Goal: Share content: Share content

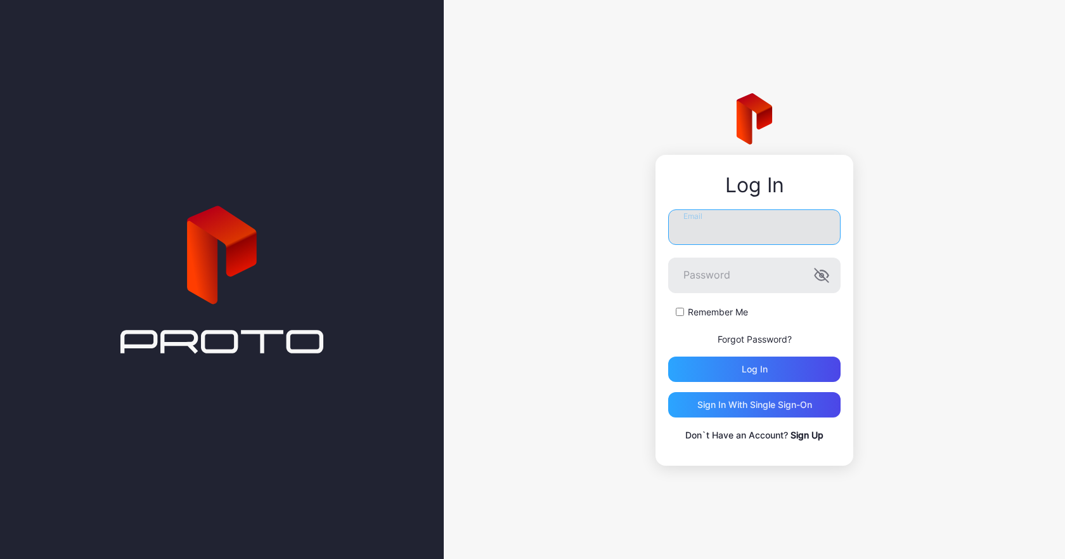
click at [741, 233] on input "Email" at bounding box center [754, 227] width 173 height 36
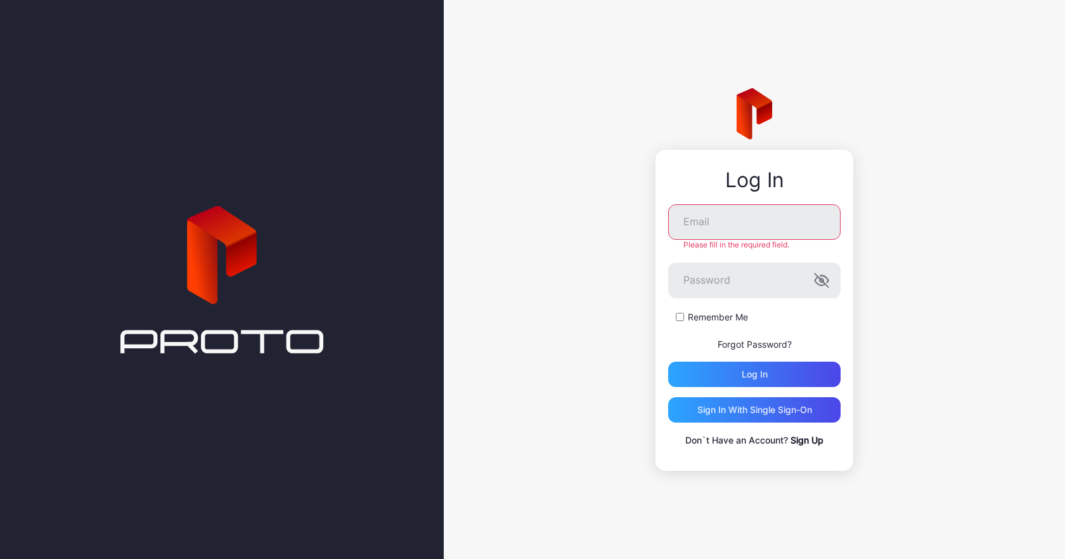
type input "**********"
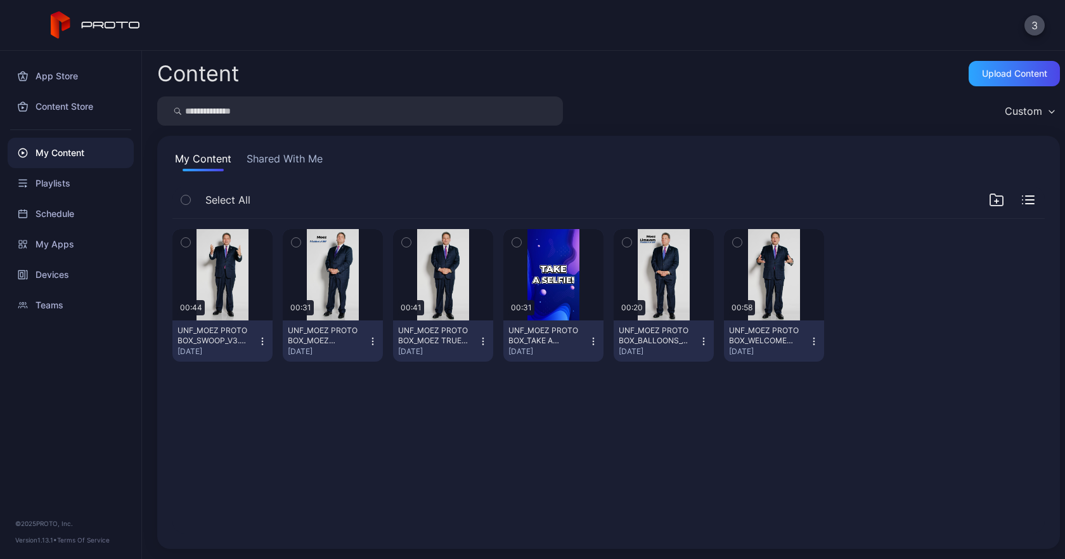
click at [281, 169] on button "Shared With Me" at bounding box center [284, 161] width 81 height 20
click at [1033, 29] on button "3" at bounding box center [1035, 25] width 20 height 20
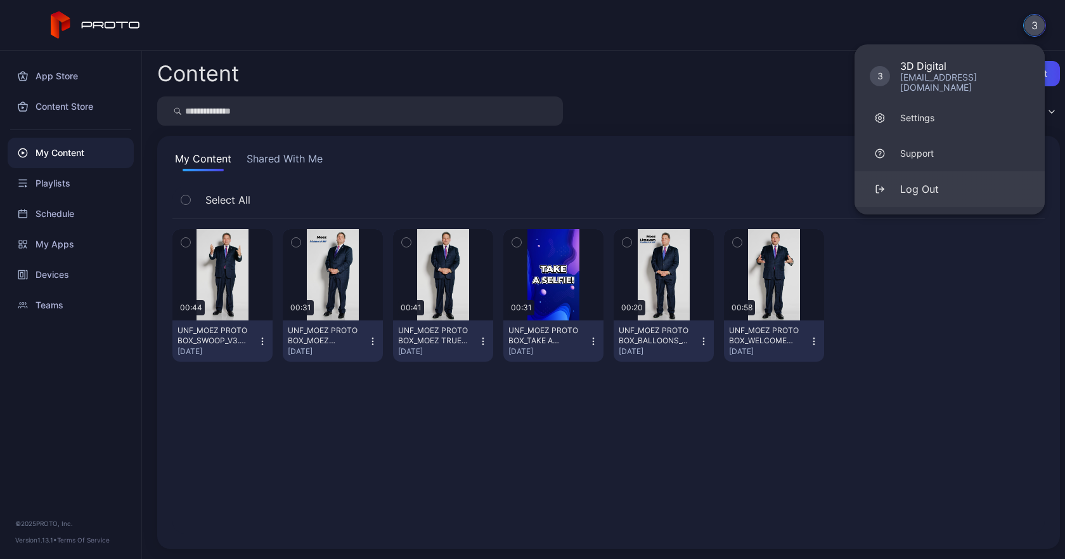
click at [914, 181] on div "Log Out" at bounding box center [920, 188] width 39 height 15
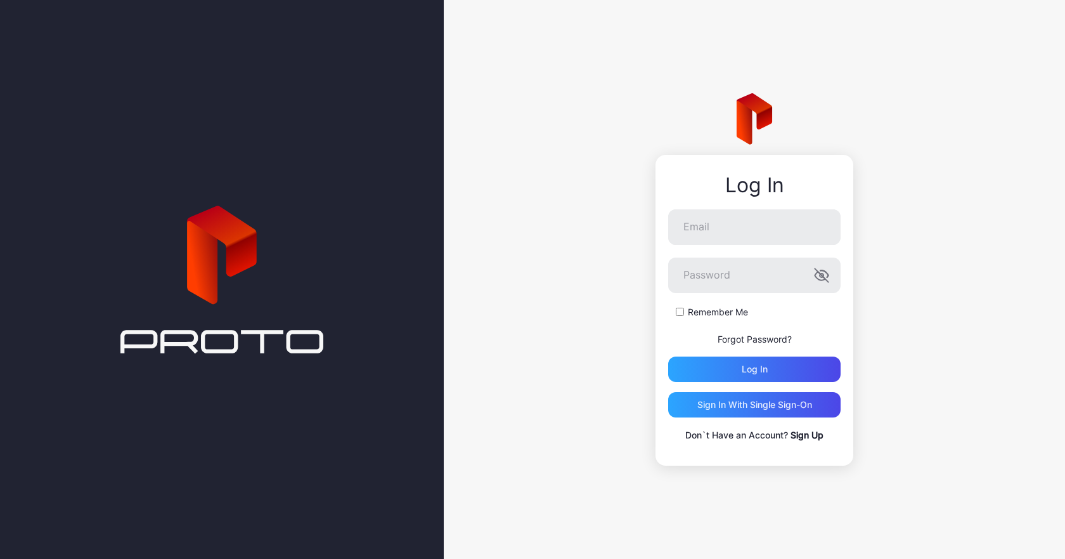
type input "**********"
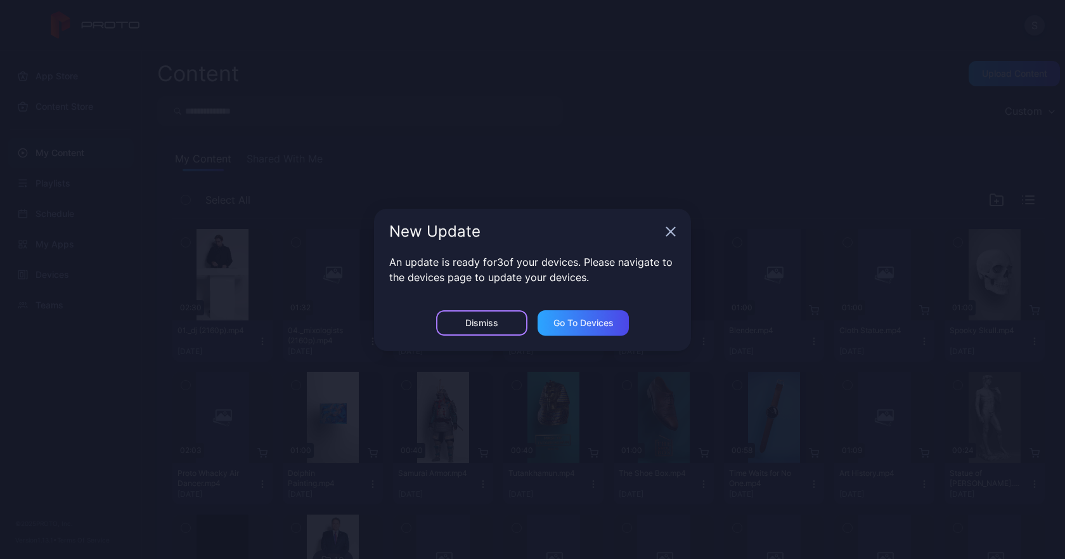
click at [491, 329] on div "Dismiss" at bounding box center [481, 322] width 91 height 25
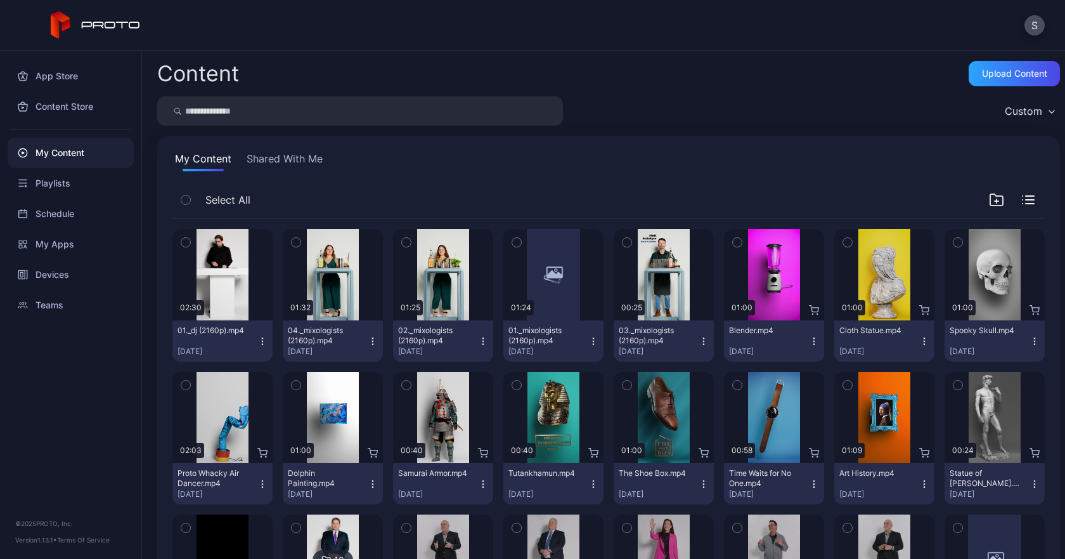
click at [309, 166] on button "Shared With Me" at bounding box center [284, 161] width 81 height 20
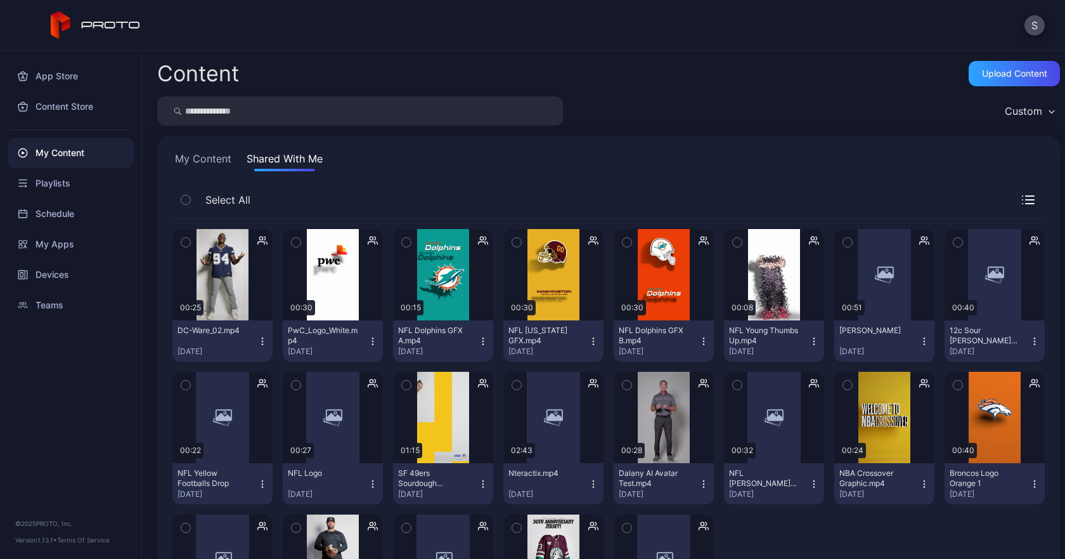
click at [219, 153] on button "My Content" at bounding box center [204, 161] width 62 height 20
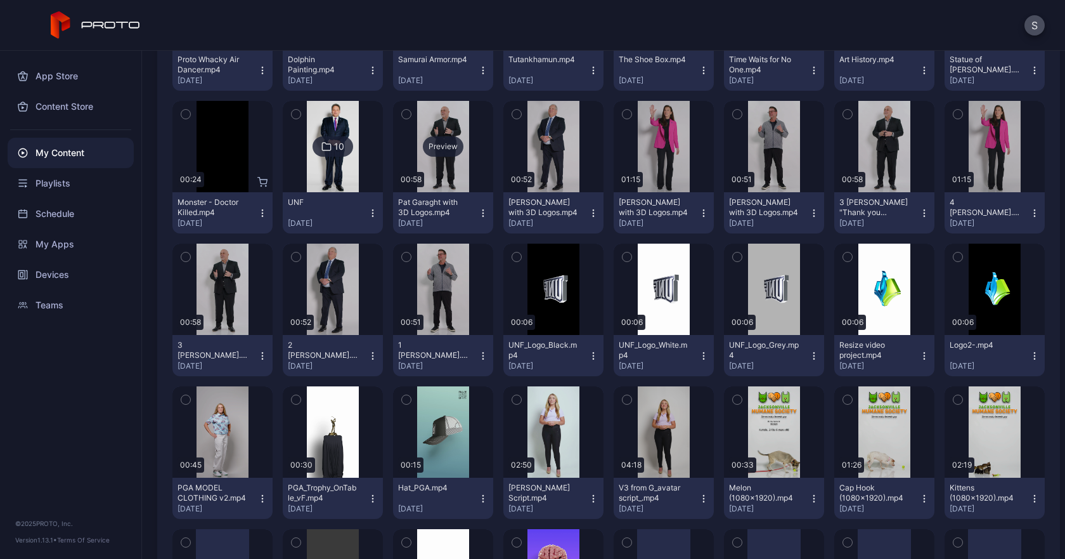
scroll to position [444, 0]
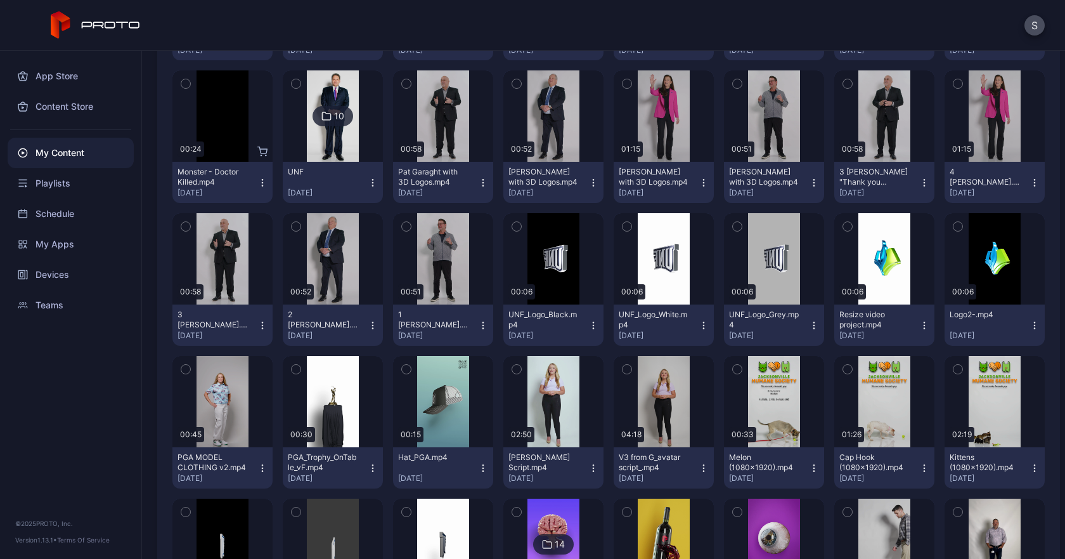
click at [699, 323] on icon "button" at bounding box center [704, 325] width 10 height 10
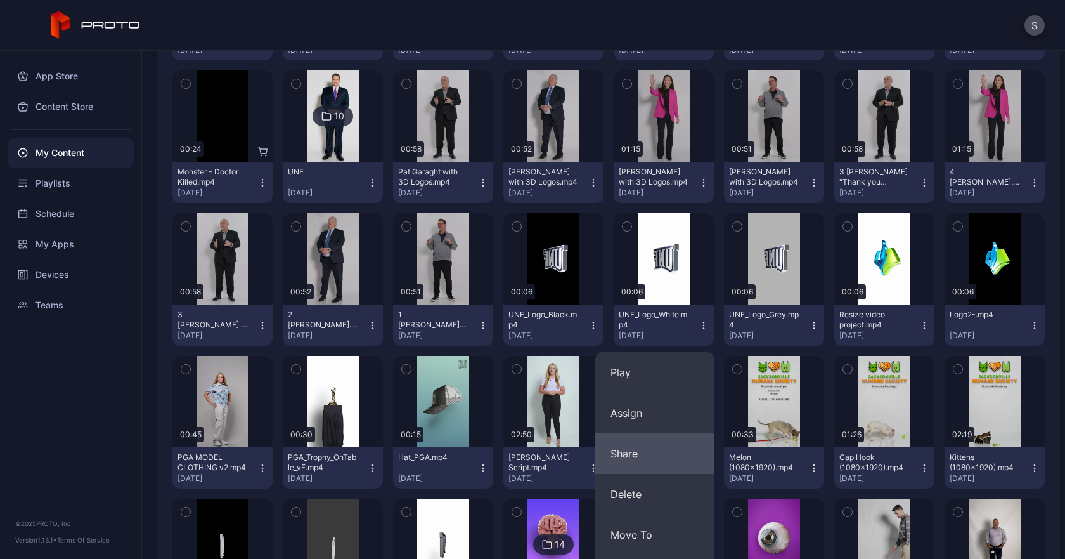
click at [651, 451] on button "Share" at bounding box center [655, 453] width 119 height 41
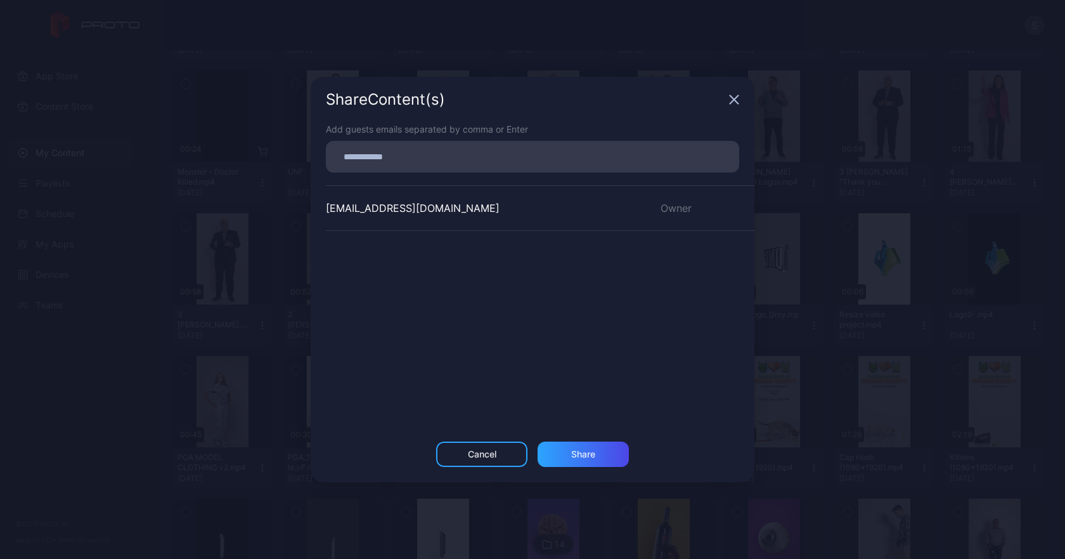
click at [557, 149] on input at bounding box center [533, 156] width 398 height 16
click at [479, 150] on input "**********" at bounding box center [533, 156] width 398 height 16
click at [480, 152] on input "**********" at bounding box center [533, 156] width 398 height 16
type input "**********"
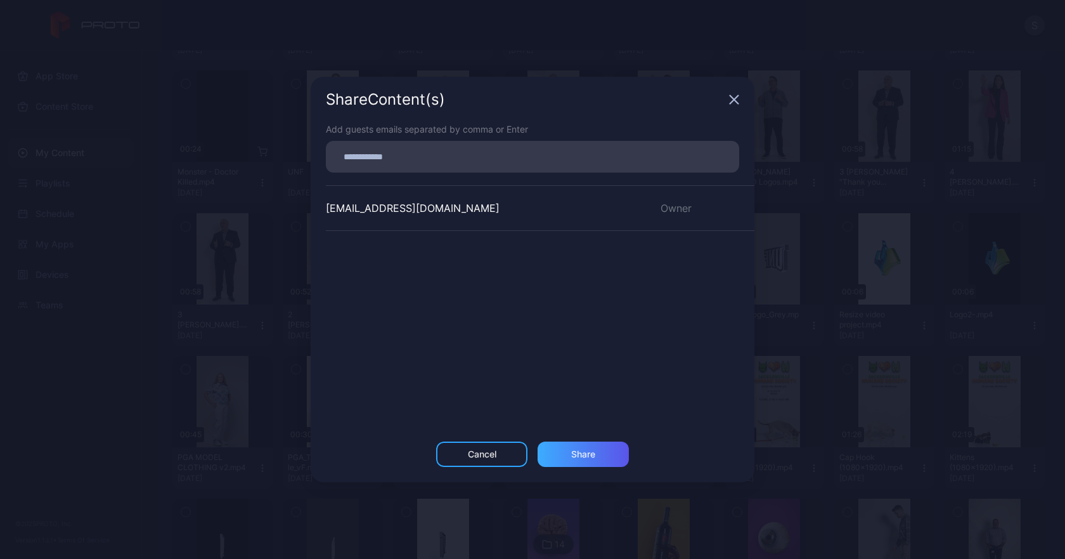
click at [579, 446] on div "Share Content (s) Add guests emails separated by comma or Enter hello@anuvision…" at bounding box center [533, 279] width 444 height 405
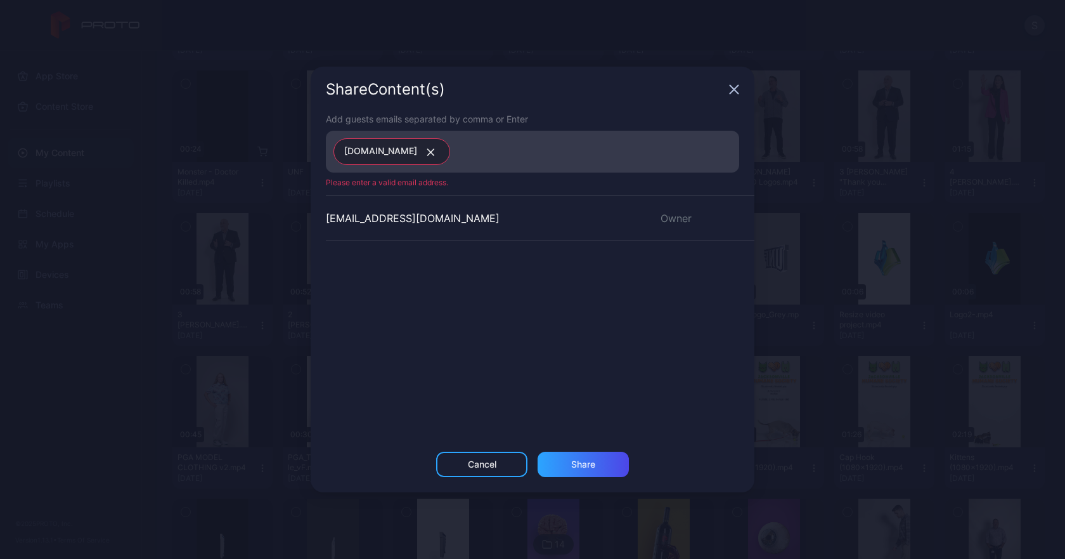
click at [434, 150] on icon "button" at bounding box center [431, 152] width 6 height 6
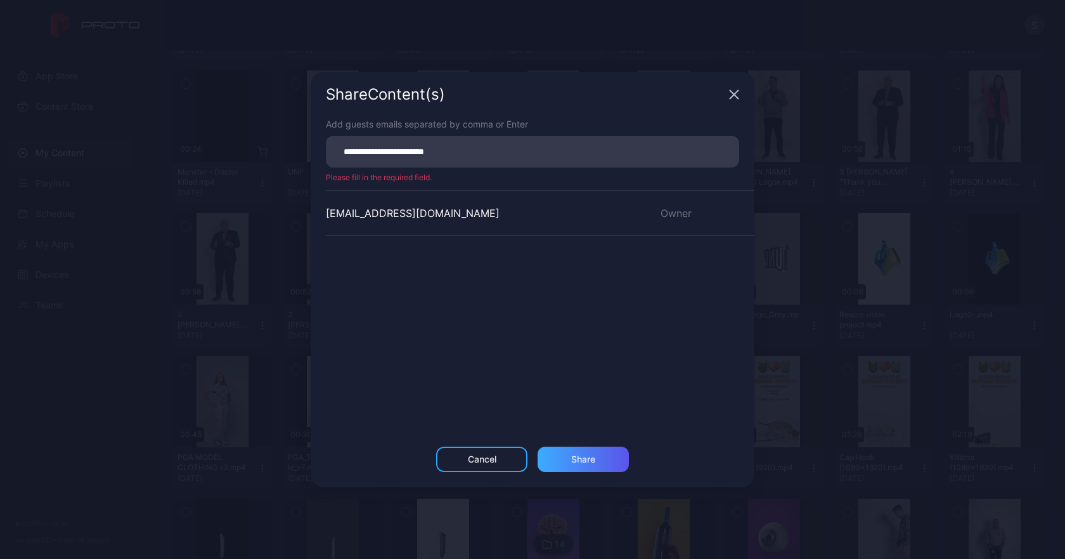
type input "**********"
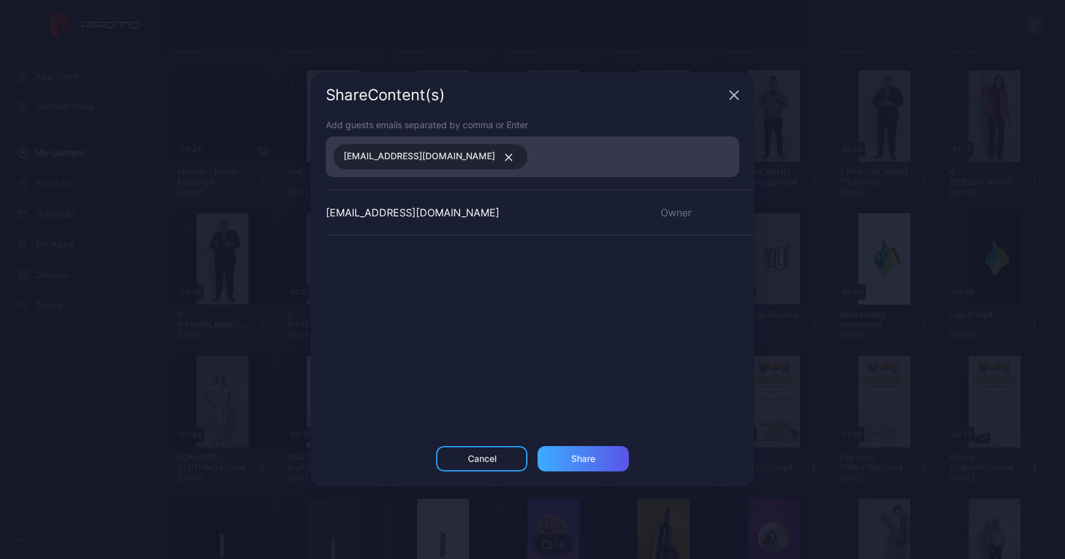
click at [604, 463] on div "Share" at bounding box center [583, 458] width 91 height 25
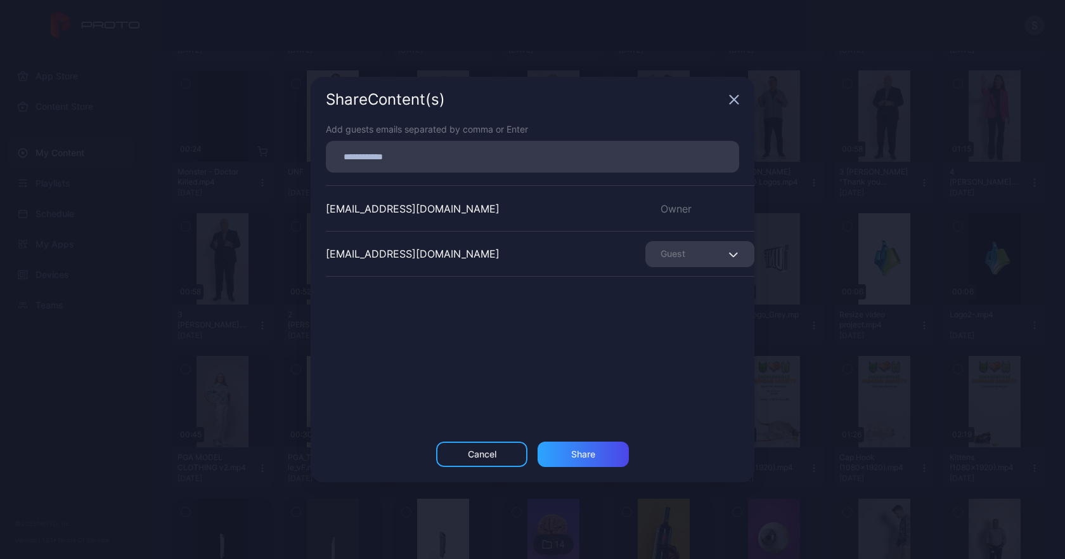
click at [734, 95] on icon "button" at bounding box center [734, 99] width 10 height 10
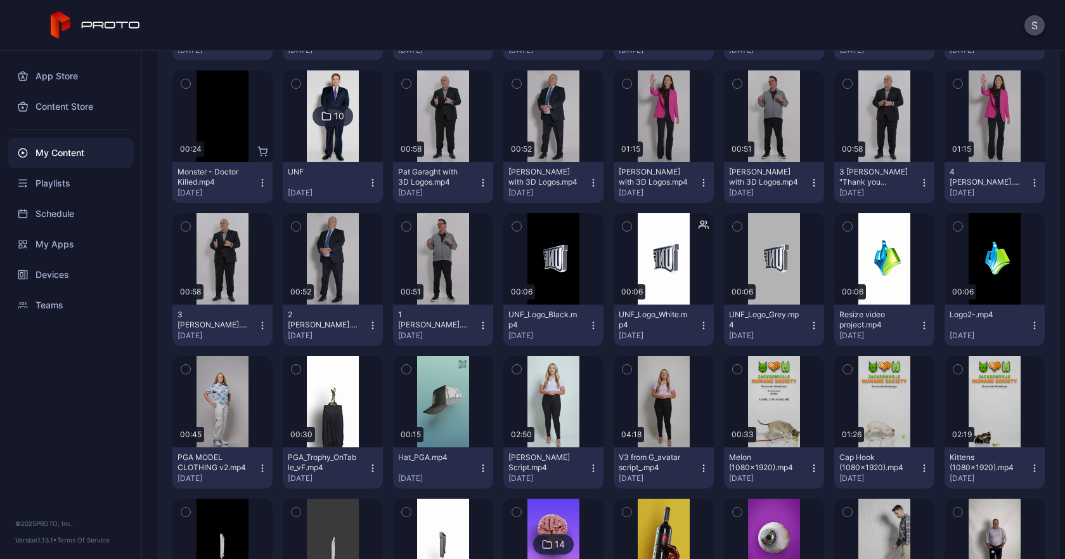
click at [582, 330] on button "UNF_Logo_Black.mp4 Jan 24, 2025" at bounding box center [554, 324] width 100 height 41
drag, startPoint x: 706, startPoint y: 346, endPoint x: 813, endPoint y: 327, distance: 108.9
click at [809, 322] on icon "button" at bounding box center [814, 325] width 10 height 10
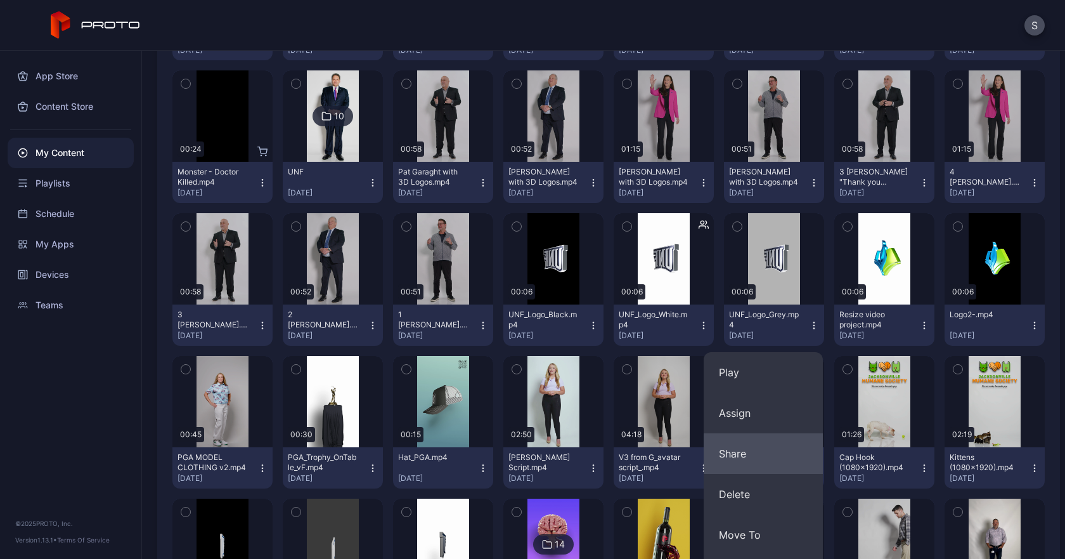
click at [754, 463] on button "Share" at bounding box center [763, 453] width 119 height 41
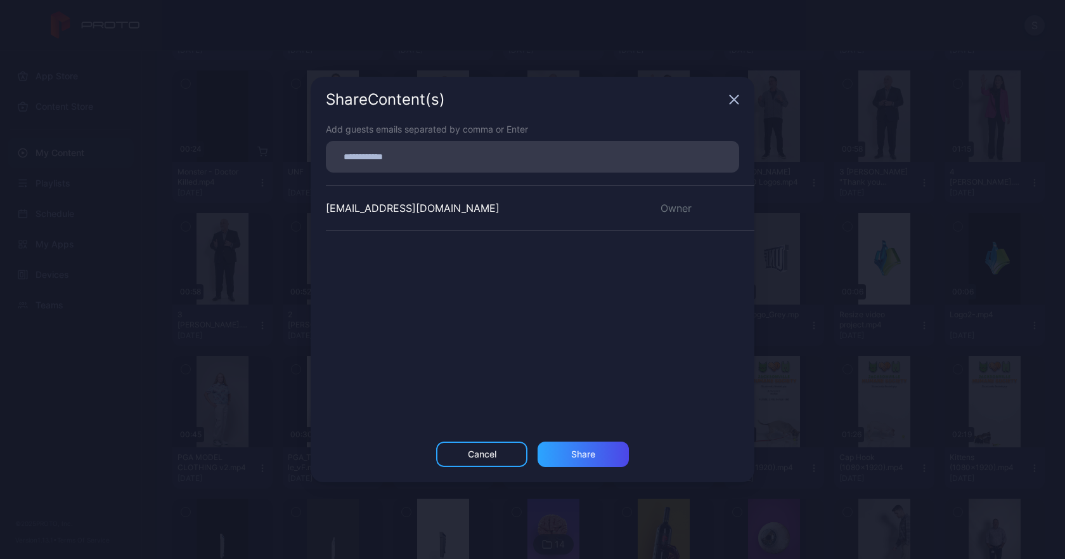
click at [467, 157] on input at bounding box center [533, 156] width 398 height 16
type input "**********"
click at [585, 443] on div "Share Content (s) Add guests emails separated by comma or Enter hello@anuvision…" at bounding box center [533, 279] width 444 height 405
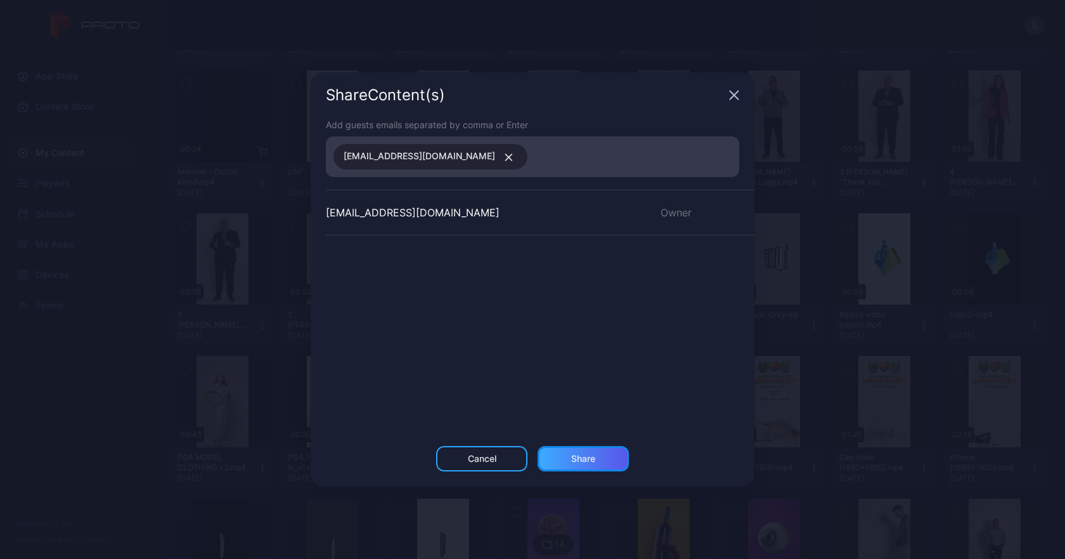
click at [583, 458] on div "Share" at bounding box center [583, 458] width 24 height 10
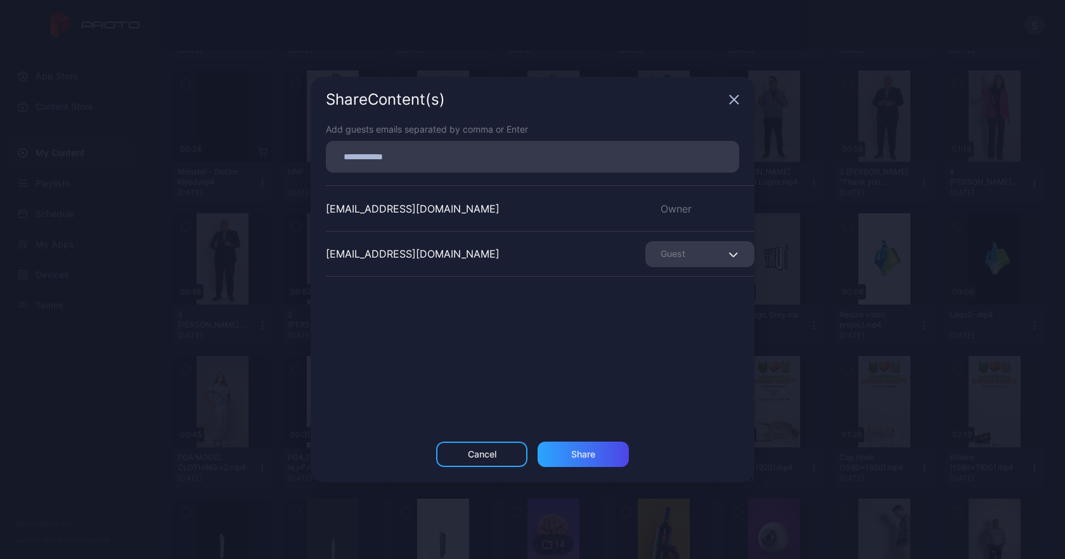
click at [698, 260] on div "Guest" at bounding box center [700, 254] width 109 height 26
click at [739, 103] on icon "button" at bounding box center [735, 100] width 8 height 8
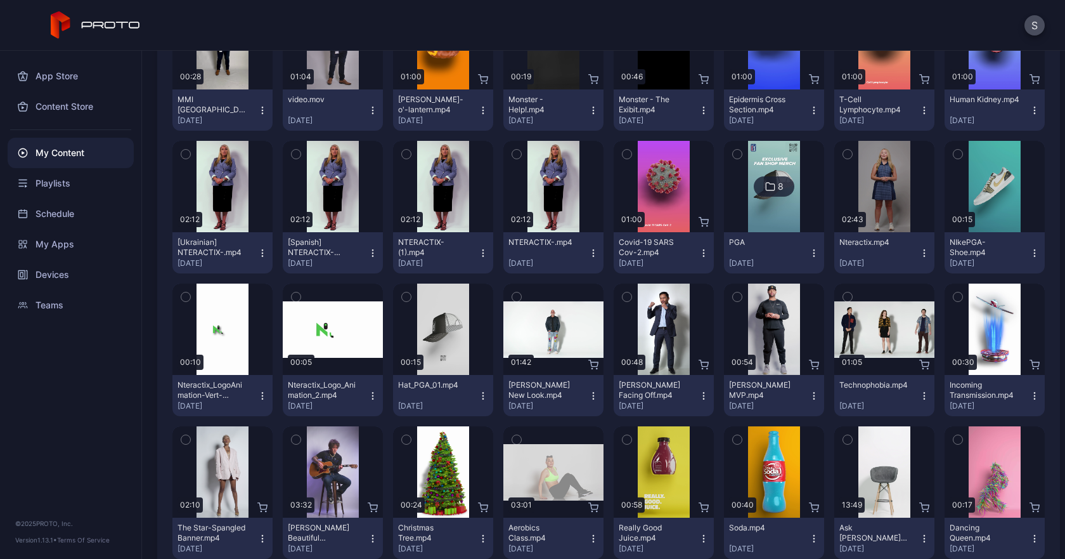
scroll to position [1091, 0]
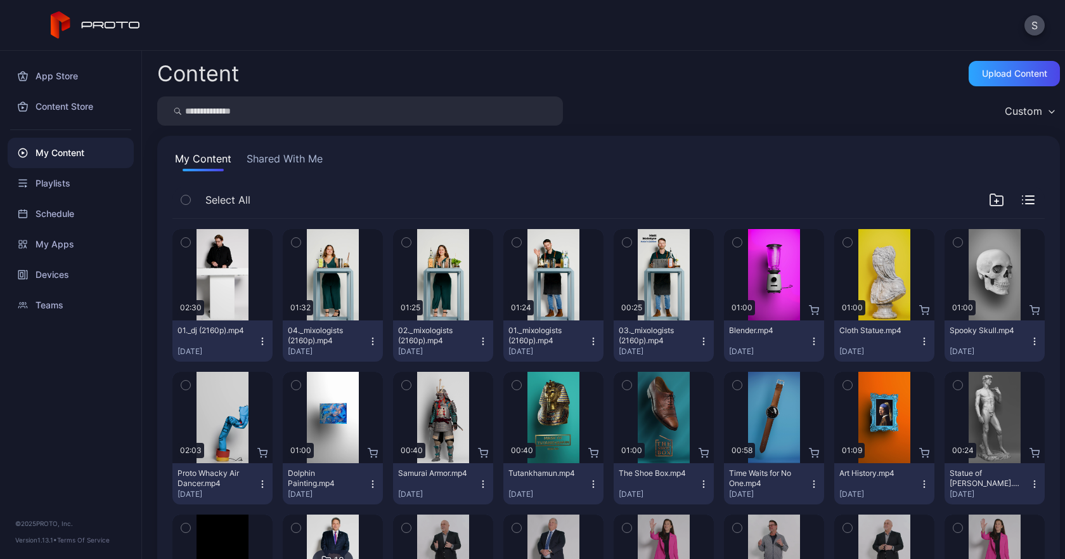
click at [288, 146] on div "My Content Shared With Me Select All Preview 02:30 01._dj (2160p).mp4 [DATE] Pr…" at bounding box center [608, 559] width 903 height 847
click at [288, 164] on button "Shared With Me" at bounding box center [284, 161] width 81 height 20
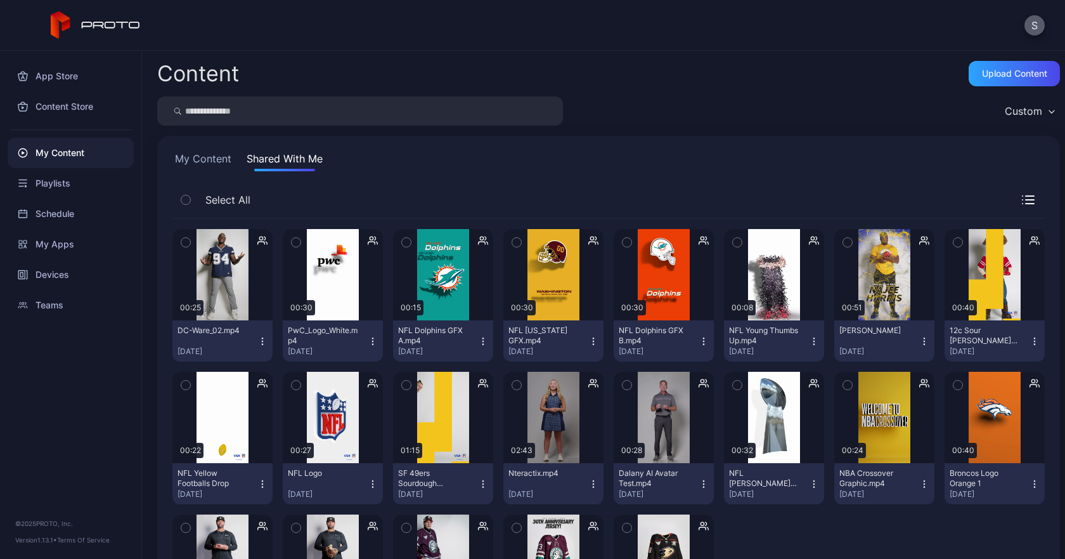
click at [1040, 27] on button "S" at bounding box center [1035, 25] width 20 height 20
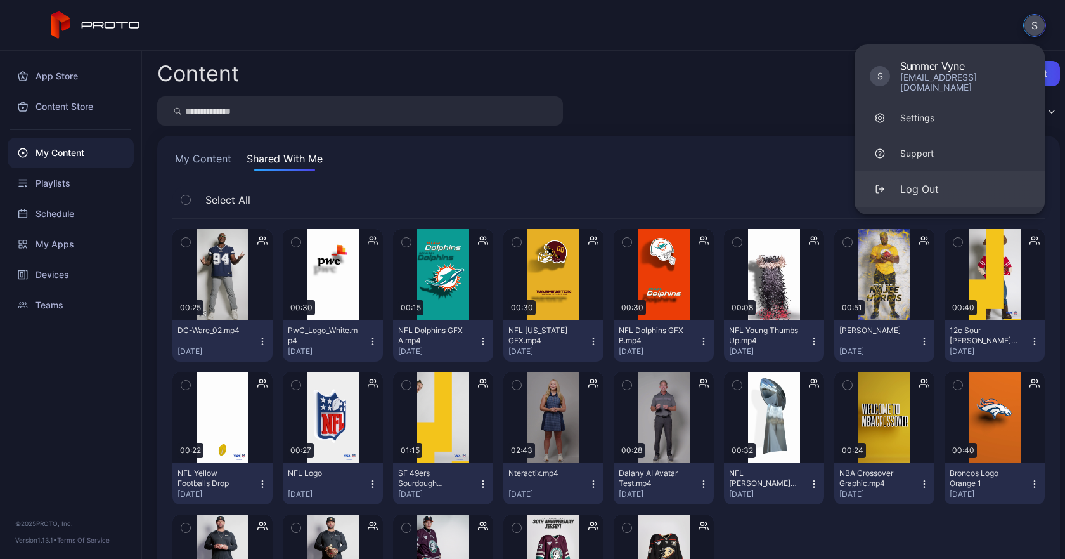
click at [928, 189] on button "Log Out" at bounding box center [950, 189] width 190 height 36
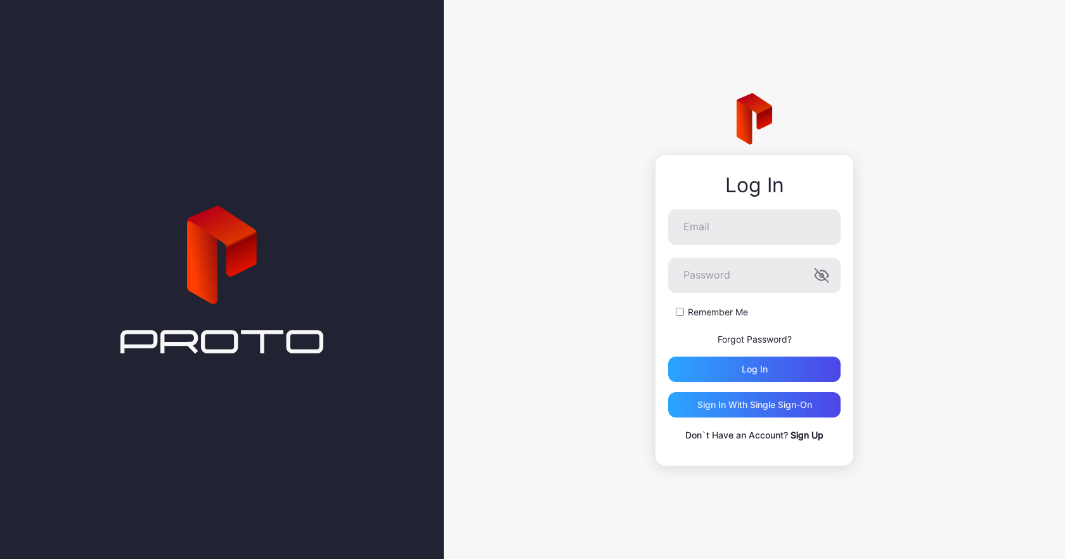
type input "**********"
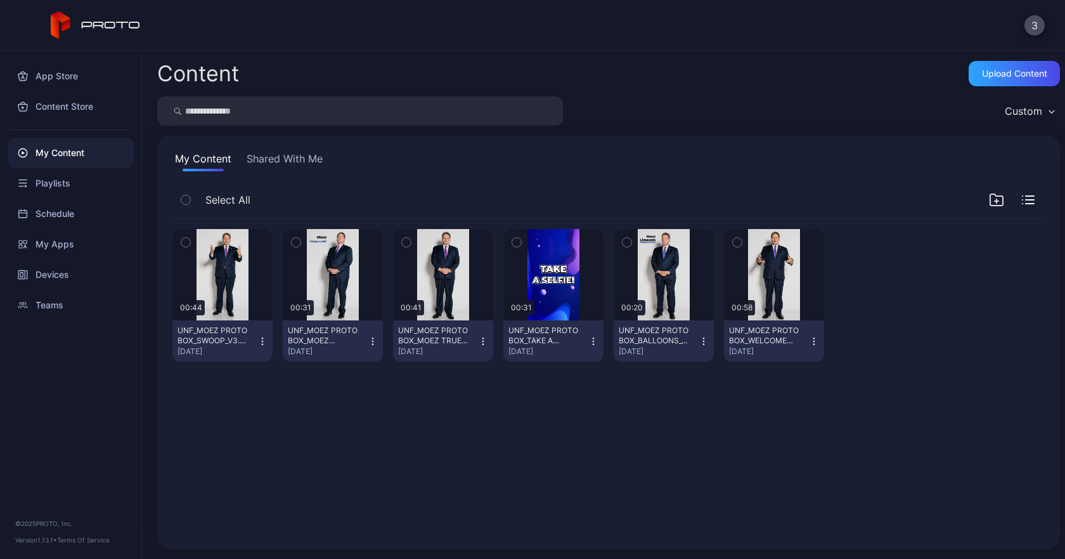
click at [322, 155] on button "Shared With Me" at bounding box center [284, 161] width 81 height 20
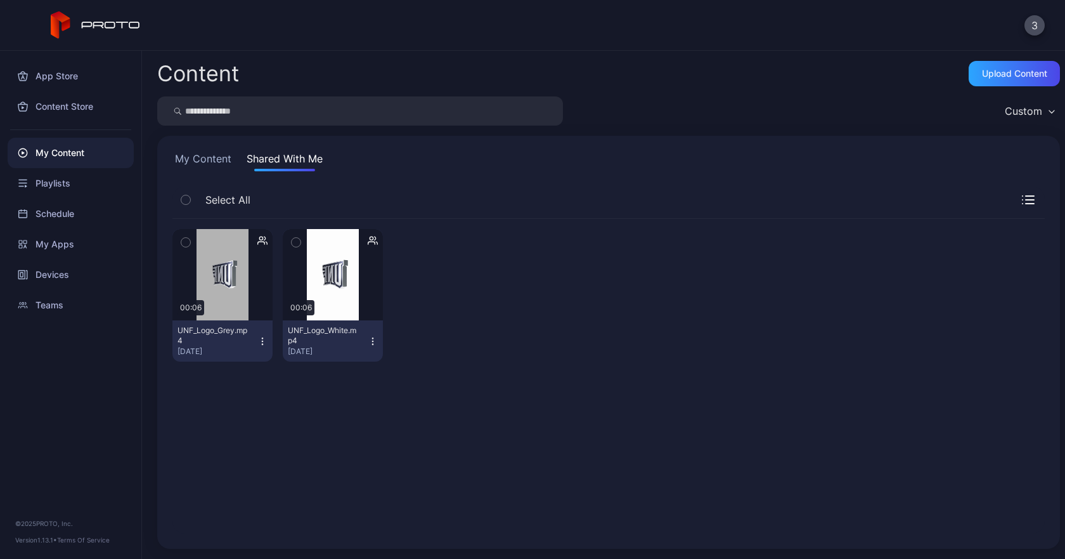
click at [196, 148] on div "My Content Shared With Me Select All Preview 00:06 UNF_Logo_Grey.mp4 Jan 24, 20…" at bounding box center [608, 342] width 903 height 413
click at [195, 162] on button "My Content" at bounding box center [204, 161] width 62 height 20
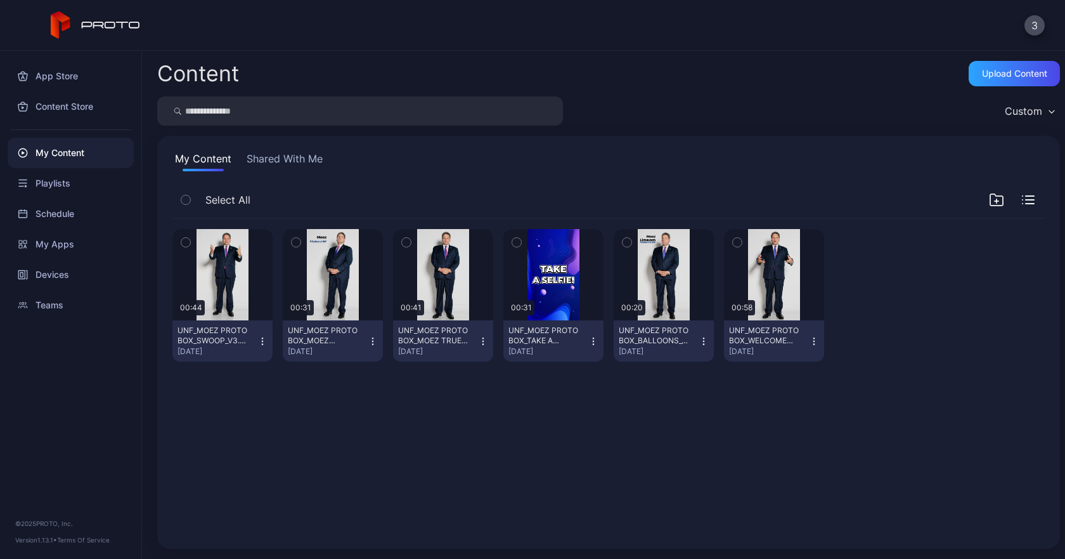
click at [282, 162] on button "Shared With Me" at bounding box center [284, 161] width 81 height 20
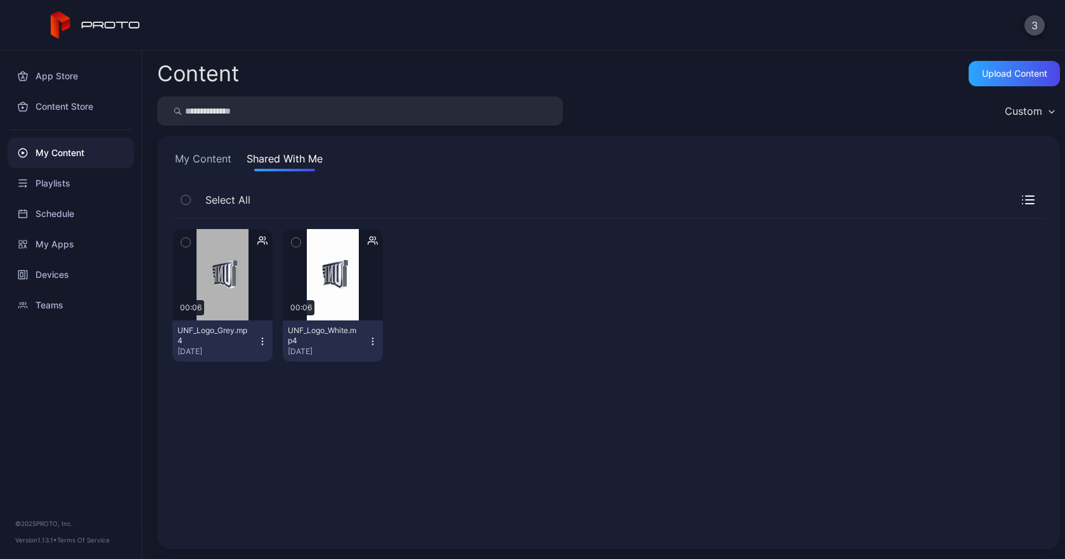
click at [217, 162] on button "My Content" at bounding box center [204, 161] width 62 height 20
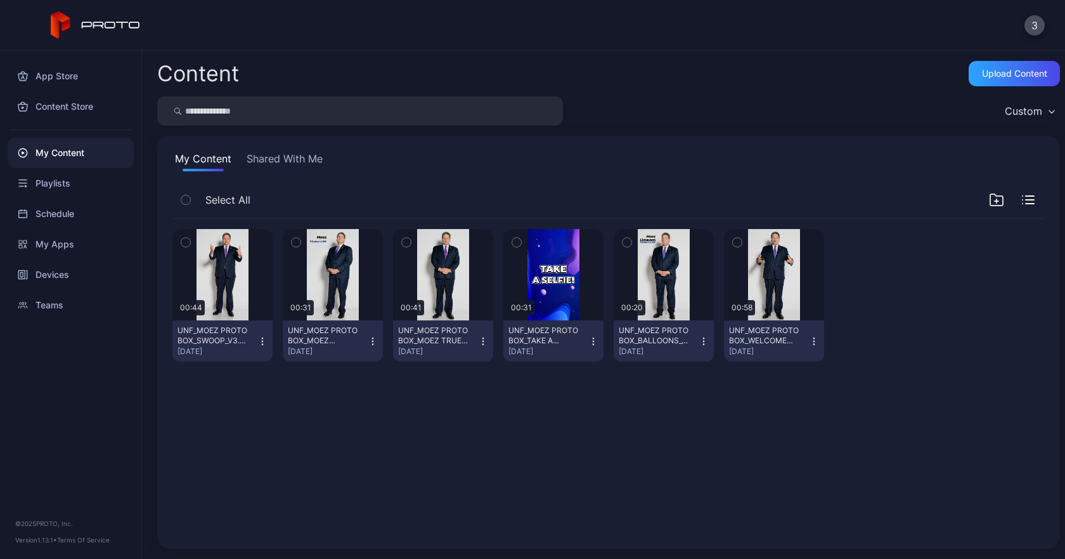
click at [263, 342] on icon "button" at bounding box center [262, 341] width 10 height 10
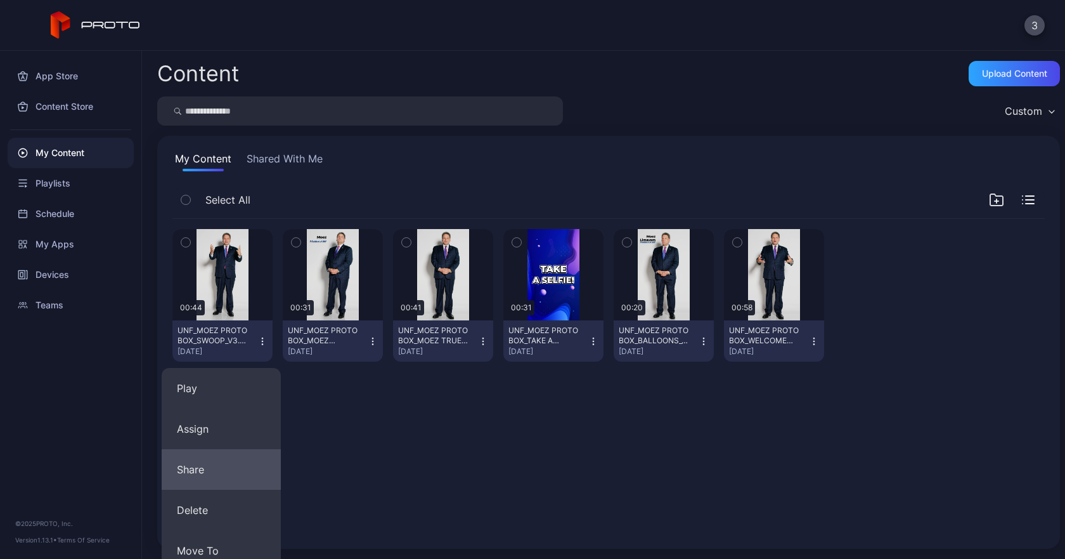
click at [223, 481] on button "Share" at bounding box center [221, 469] width 119 height 41
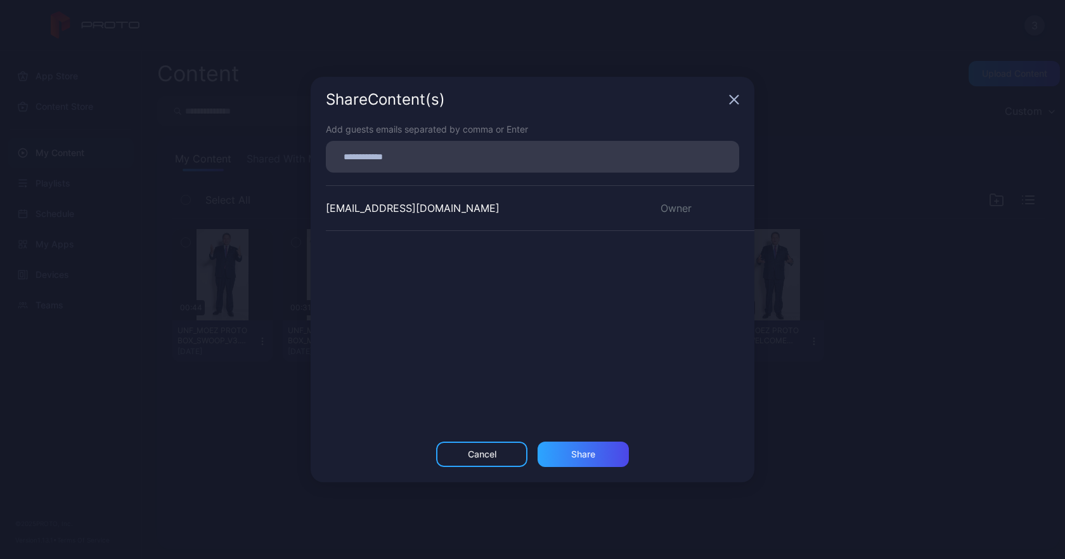
click at [453, 148] on input at bounding box center [533, 156] width 398 height 16
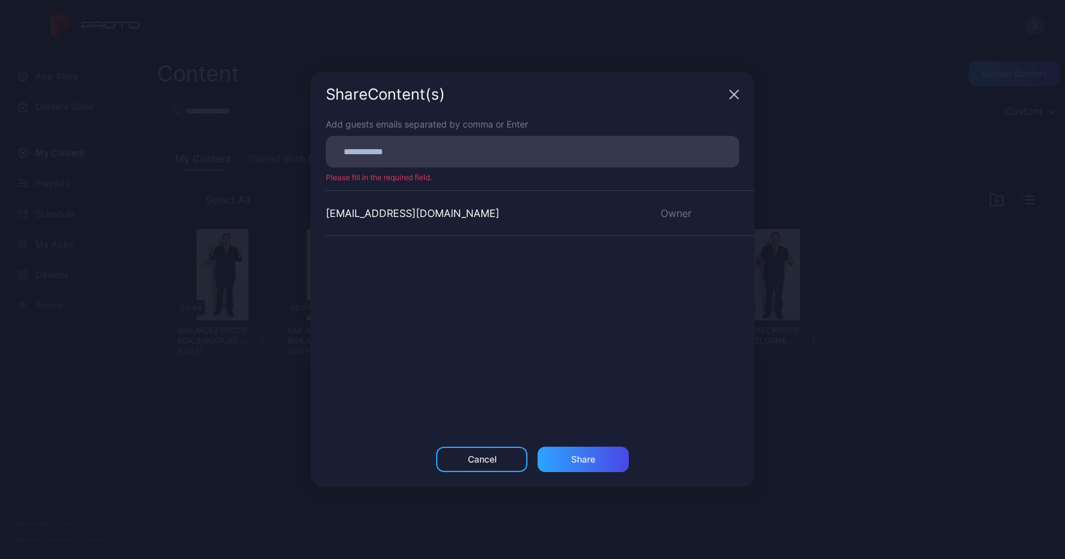
click at [383, 149] on input at bounding box center [533, 151] width 398 height 16
paste input
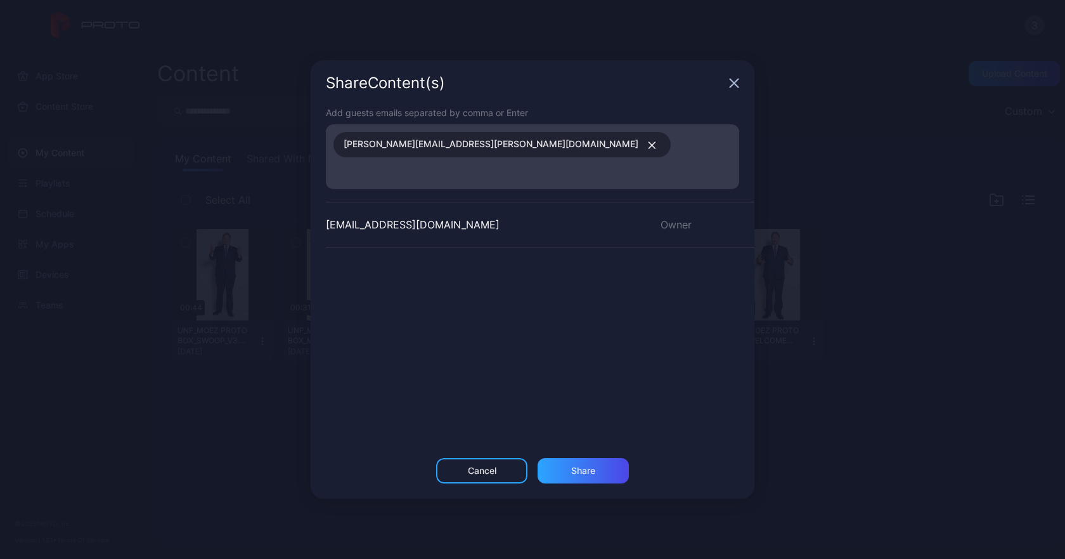
click at [736, 88] on icon "button" at bounding box center [735, 83] width 8 height 8
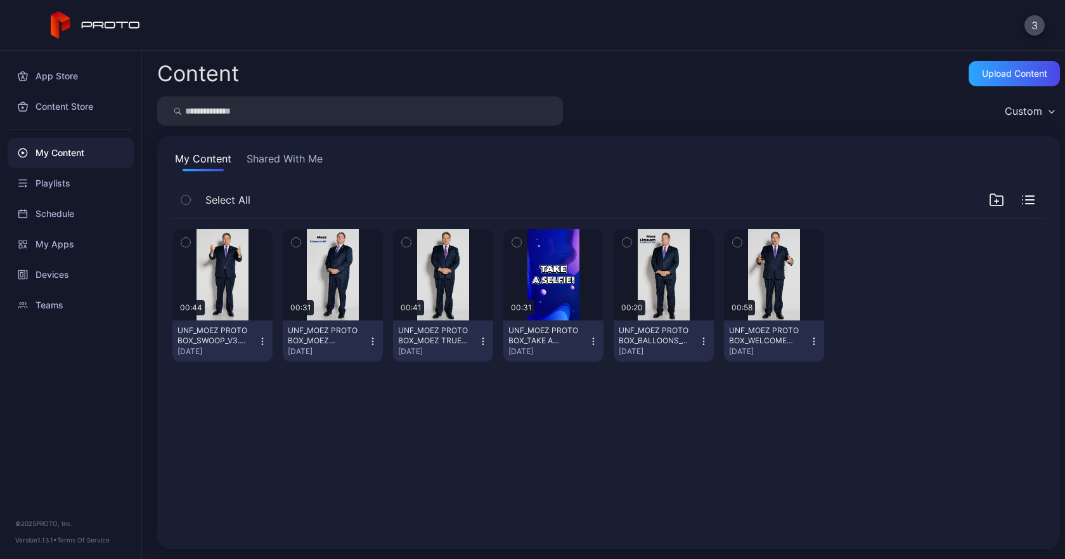
click at [202, 325] on div "UNF_MOEZ PROTO BOX_SWOOP_V3.mp4" at bounding box center [213, 335] width 70 height 20
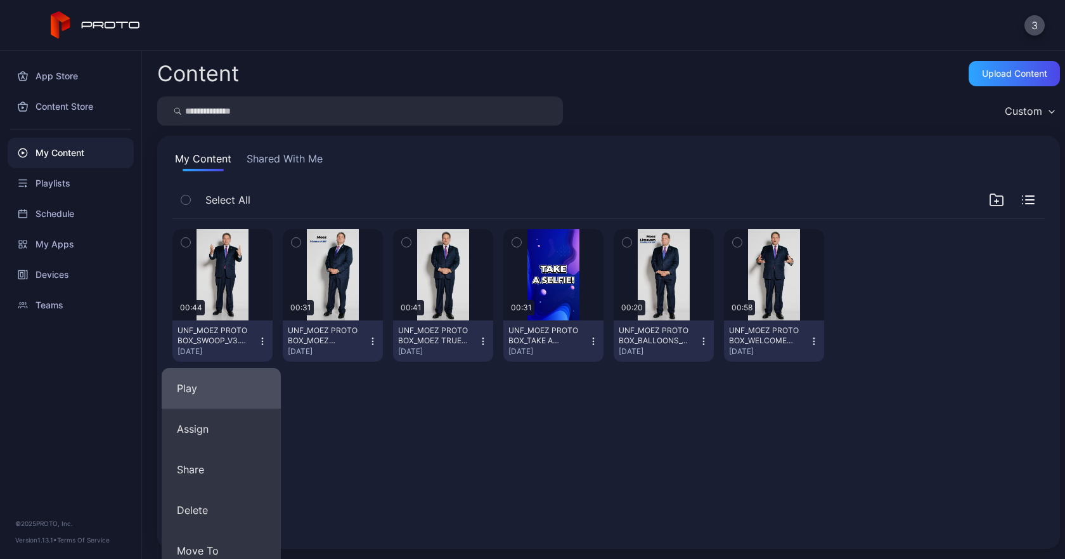
click at [207, 390] on button "Play" at bounding box center [221, 388] width 119 height 41
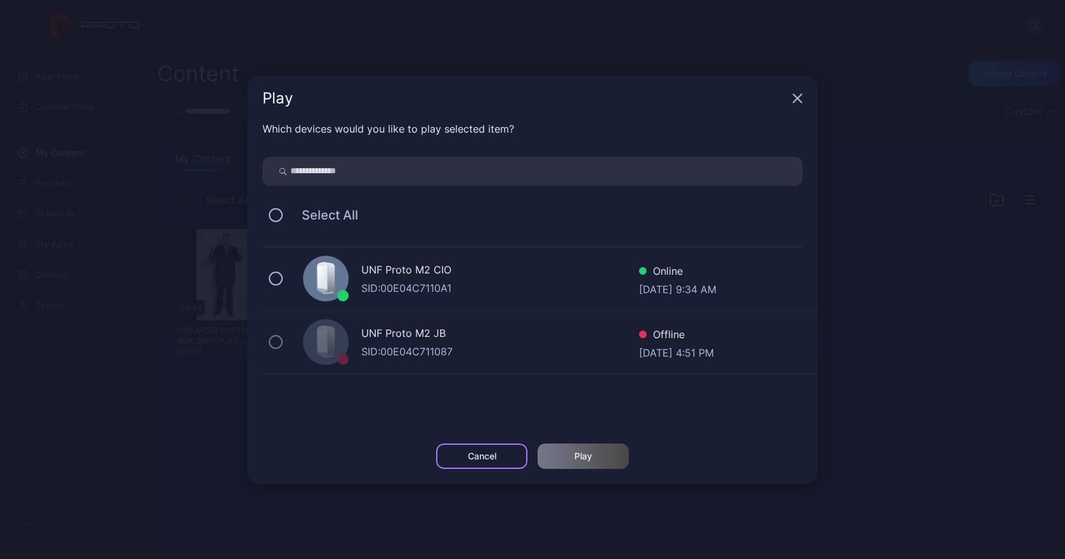
click at [480, 454] on div "Cancel" at bounding box center [482, 456] width 29 height 10
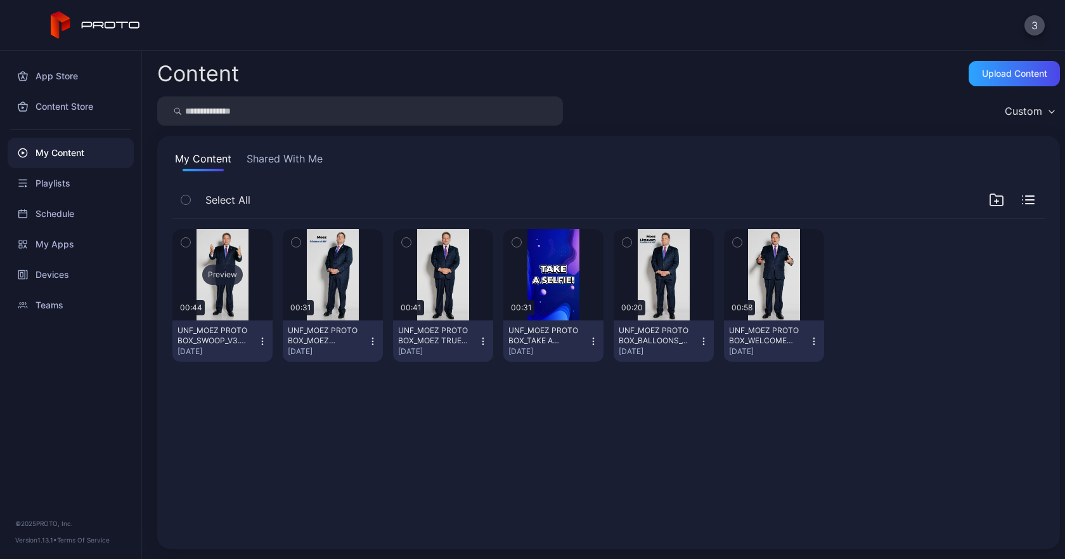
click at [228, 272] on div "Preview" at bounding box center [222, 274] width 41 height 20
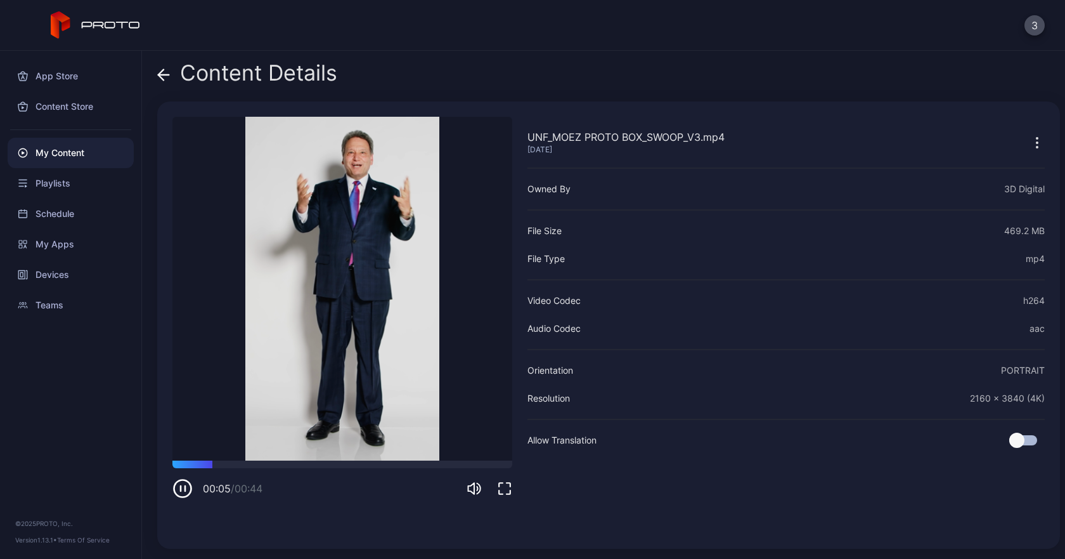
click at [185, 493] on icon "button" at bounding box center [183, 488] width 20 height 20
click at [166, 81] on icon at bounding box center [163, 74] width 13 height 13
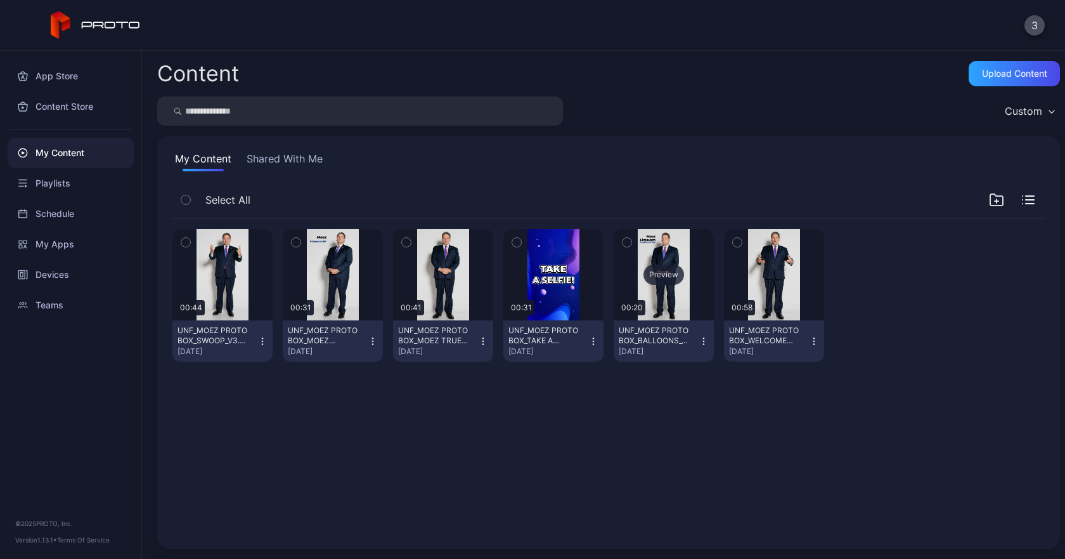
click at [652, 274] on div "Preview" at bounding box center [664, 274] width 41 height 20
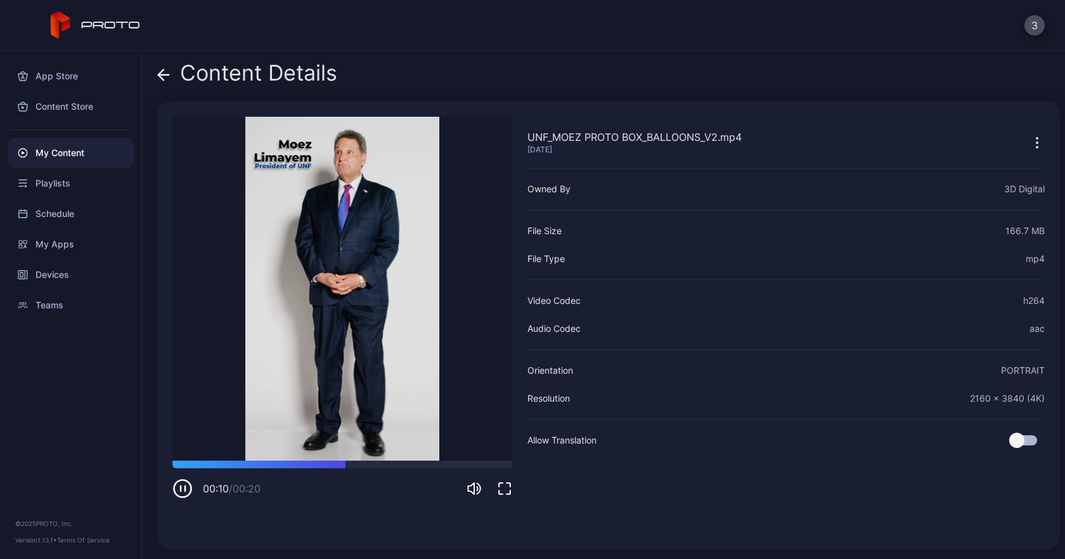
click at [162, 74] on icon at bounding box center [163, 74] width 13 height 13
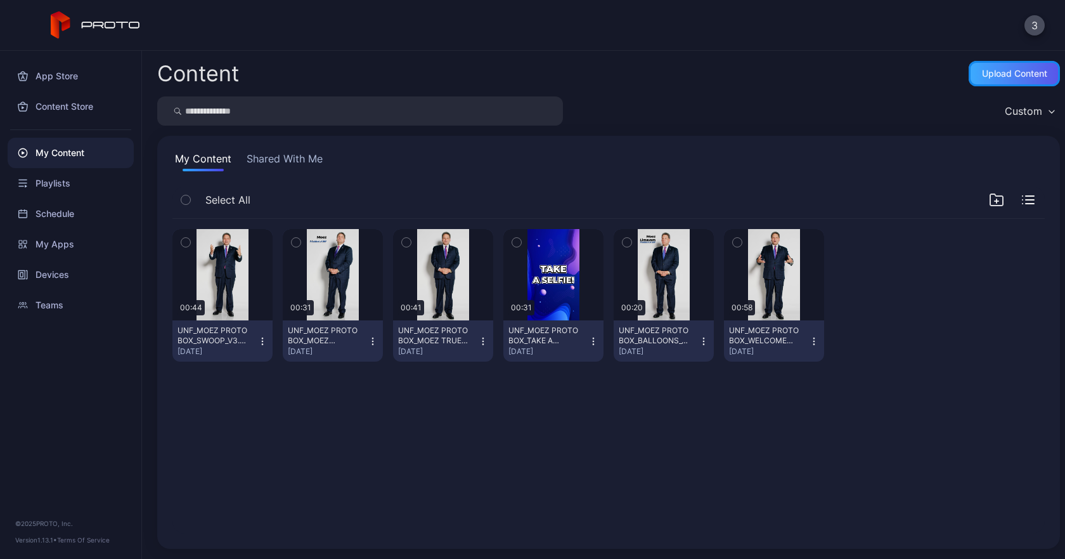
click at [1001, 74] on div "Upload Content" at bounding box center [1014, 73] width 65 height 10
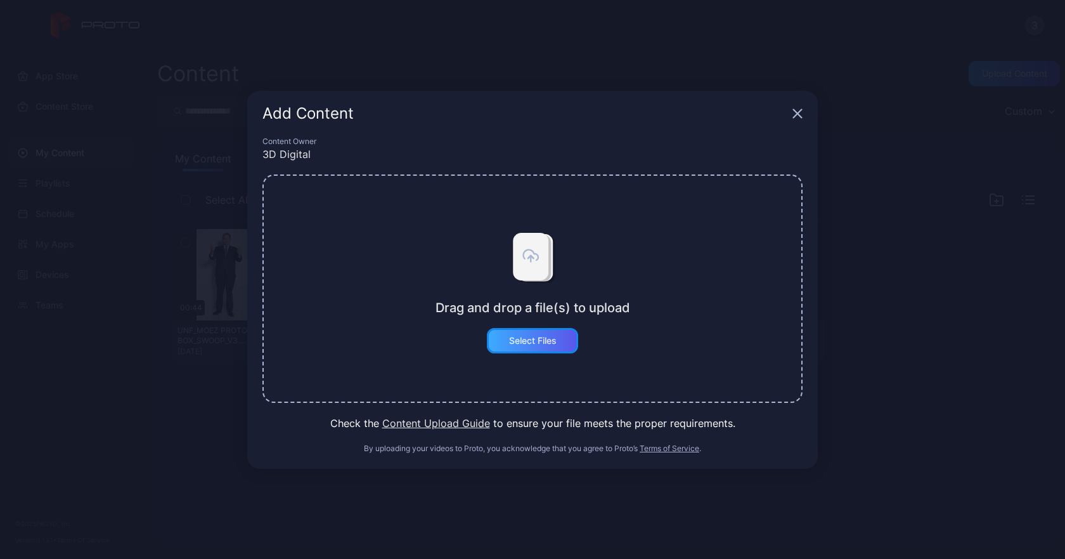
click at [544, 341] on div "Select Files" at bounding box center [533, 340] width 48 height 10
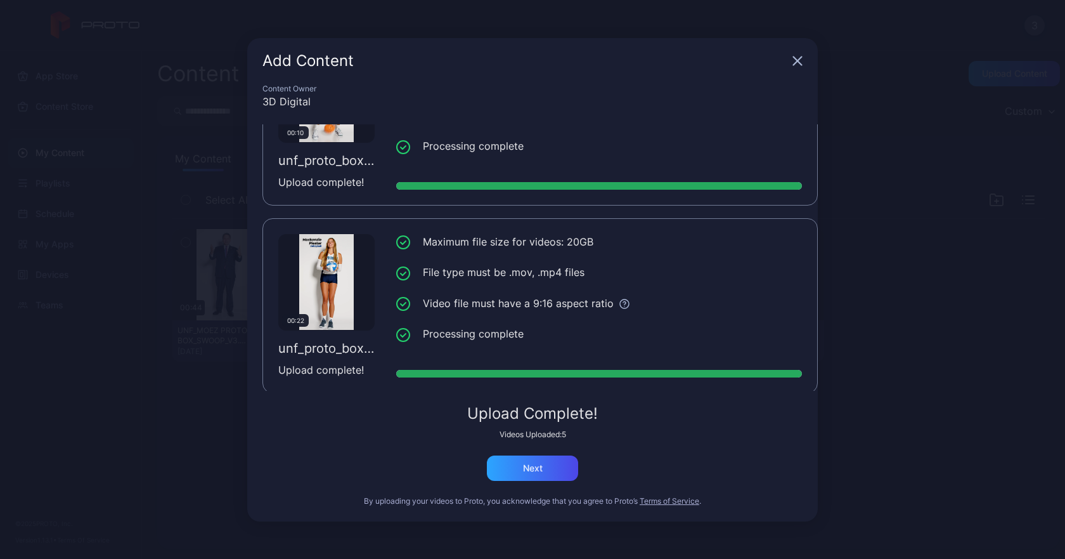
scroll to position [660, 0]
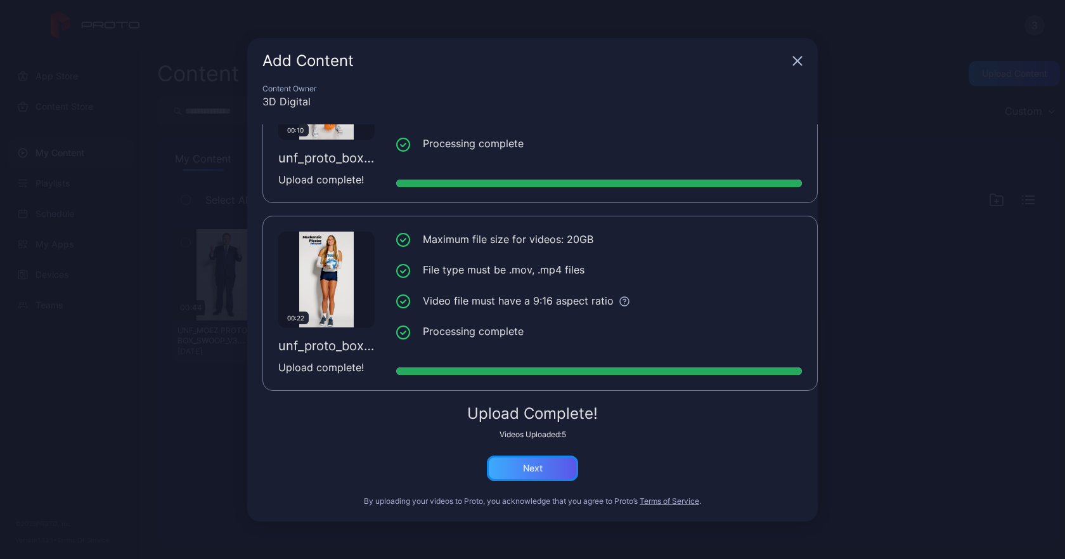
click at [553, 462] on div "Next" at bounding box center [532, 467] width 91 height 25
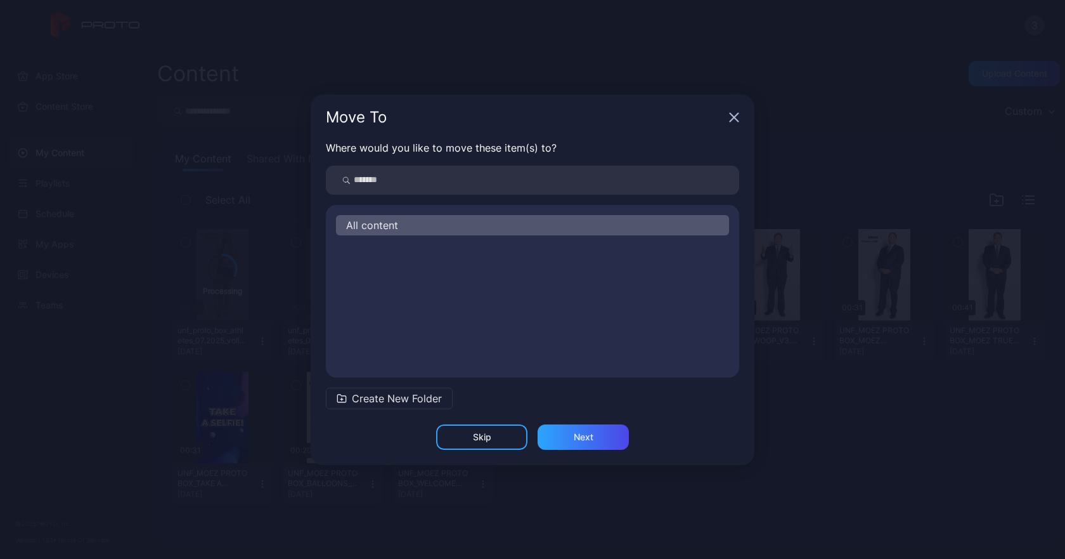
click at [374, 397] on span "Create New Folder" at bounding box center [397, 398] width 90 height 15
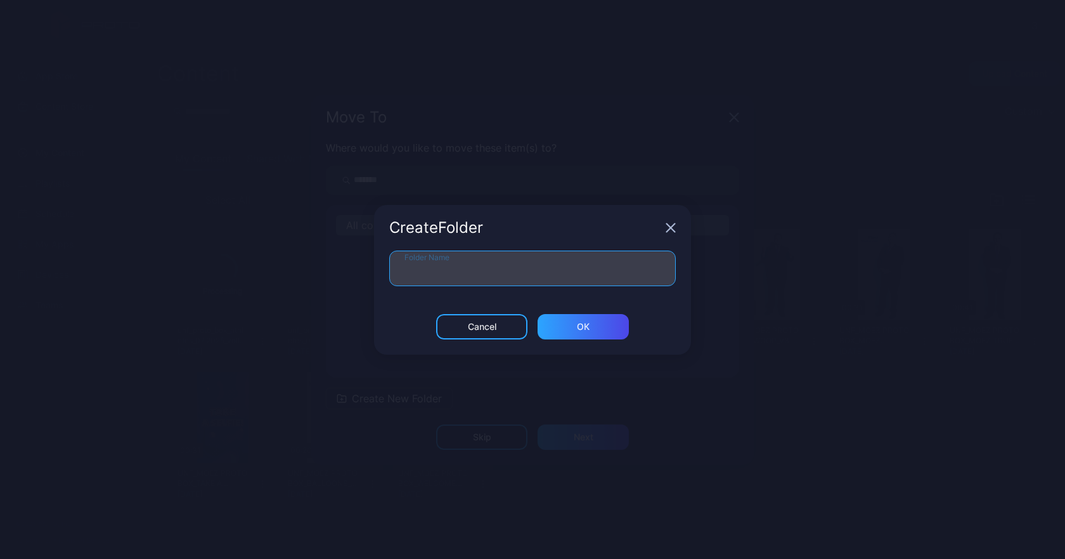
click at [431, 278] on input "Folder Name" at bounding box center [532, 269] width 287 height 36
type input "***"
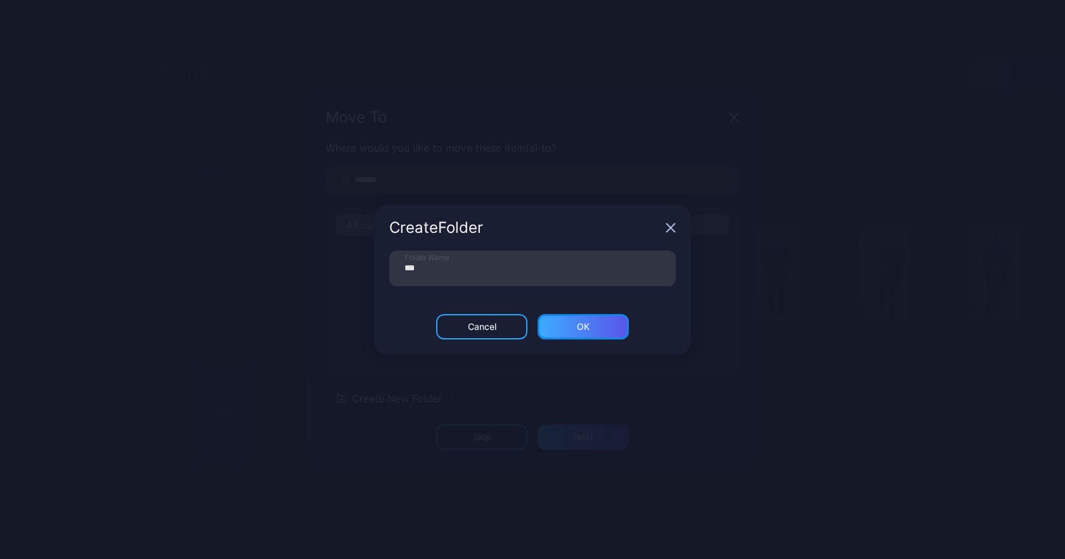
click at [592, 336] on div "ОК" at bounding box center [583, 326] width 91 height 25
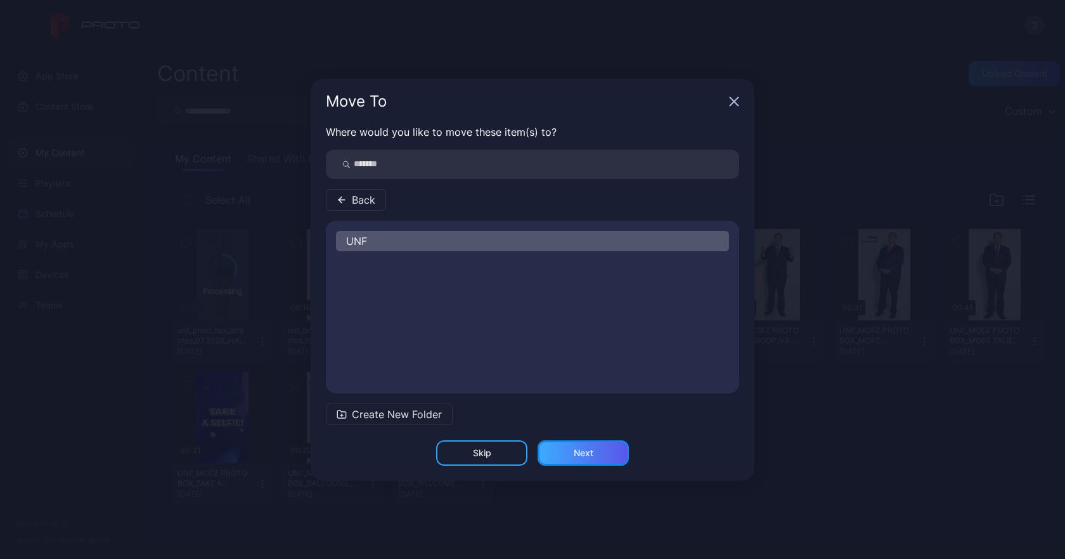
click at [589, 455] on div "Next" at bounding box center [584, 453] width 20 height 10
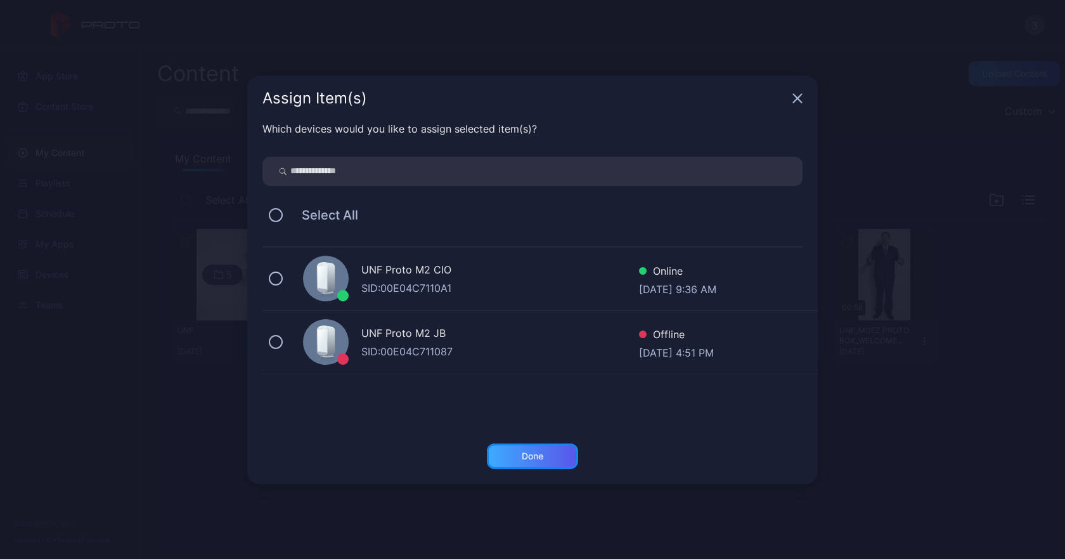
click at [535, 451] on div "Done" at bounding box center [533, 456] width 22 height 10
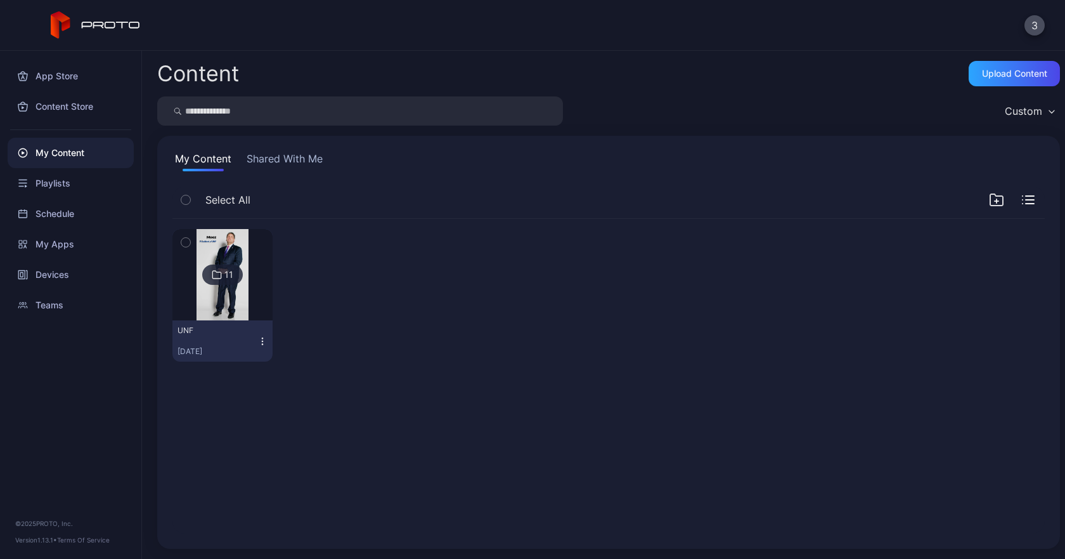
click at [224, 349] on div "[DATE]" at bounding box center [218, 351] width 80 height 10
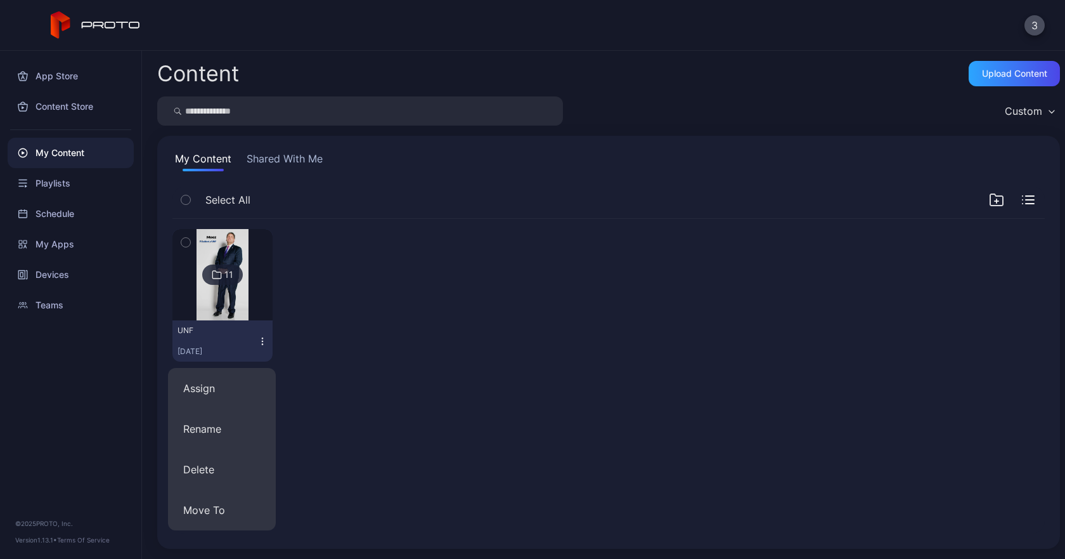
click at [377, 297] on div at bounding box center [333, 295] width 100 height 133
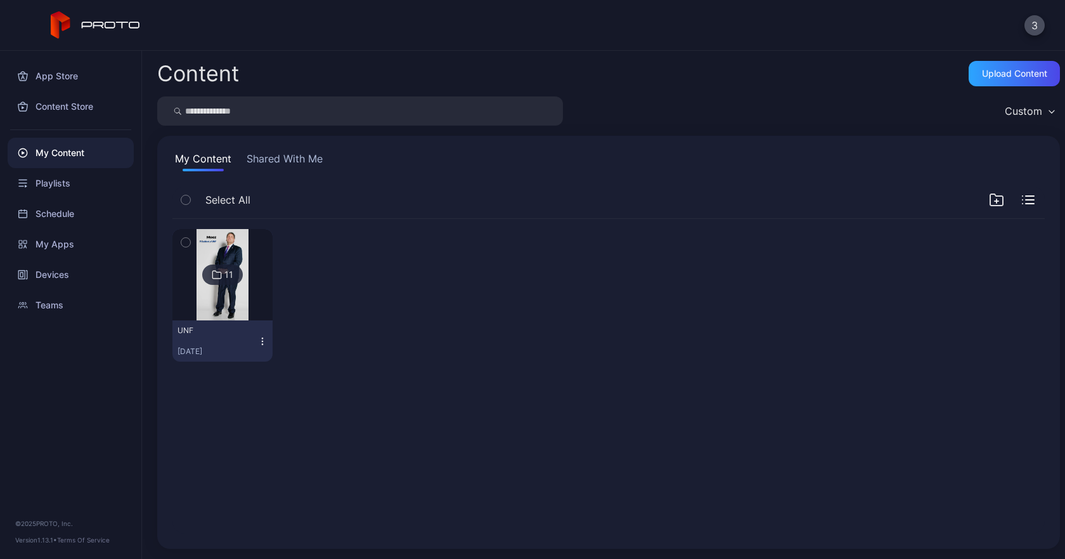
click at [228, 275] on div "11" at bounding box center [229, 274] width 9 height 11
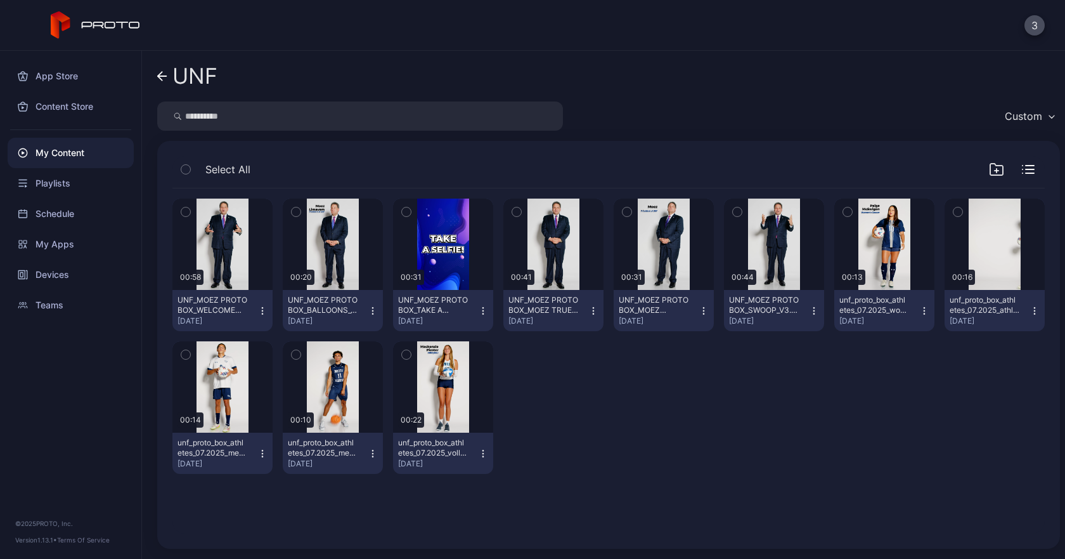
click at [257, 455] on icon "button" at bounding box center [262, 453] width 10 height 10
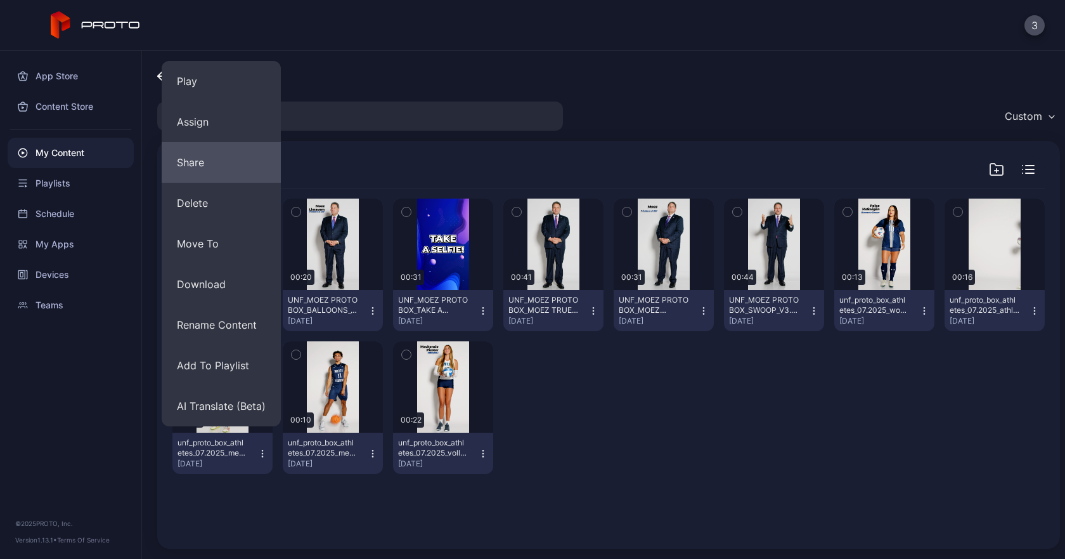
click at [234, 169] on button "Share" at bounding box center [221, 162] width 119 height 41
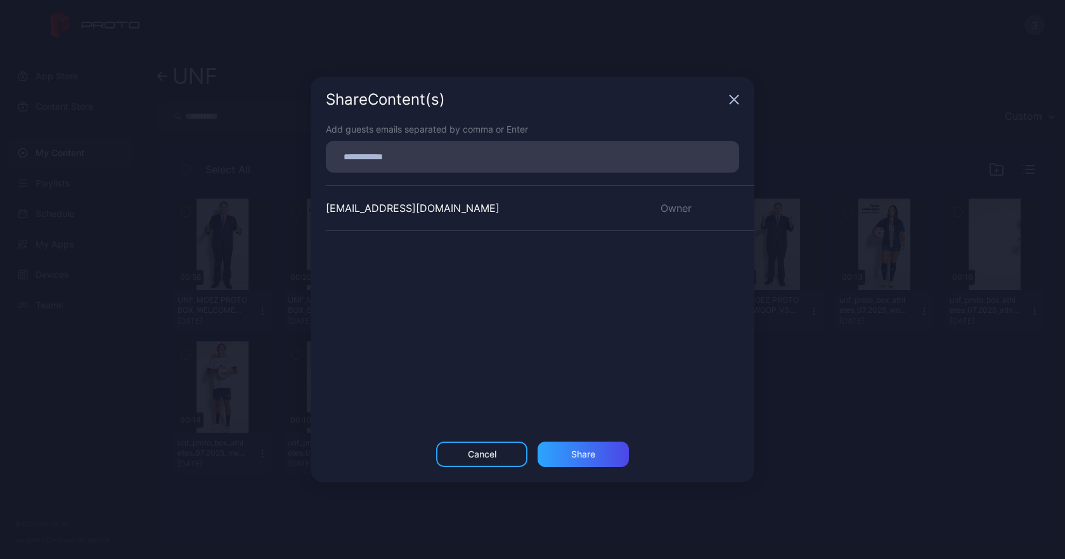
click at [416, 155] on input at bounding box center [533, 156] width 398 height 16
paste input
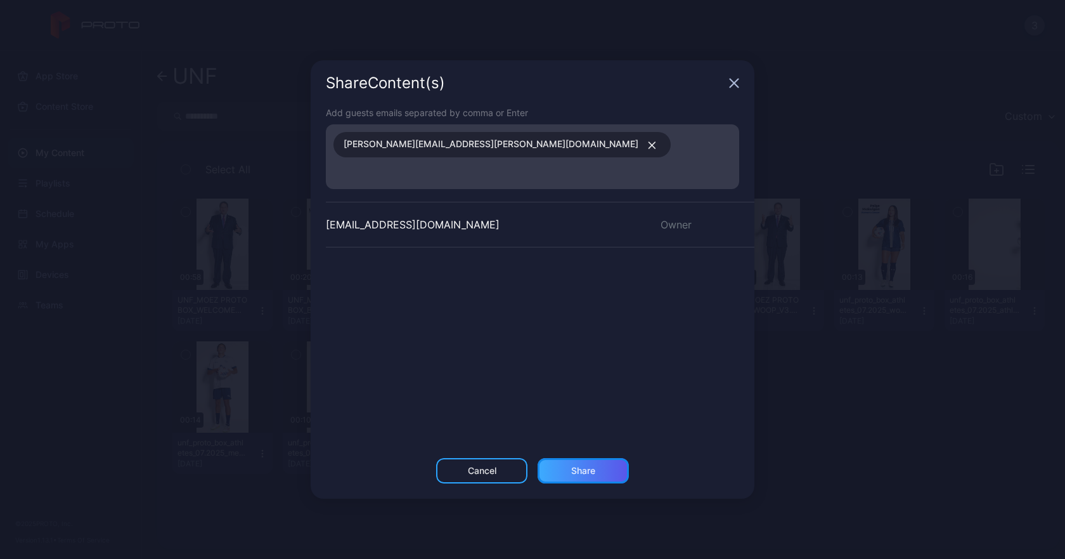
click at [590, 466] on div "Share" at bounding box center [583, 471] width 24 height 10
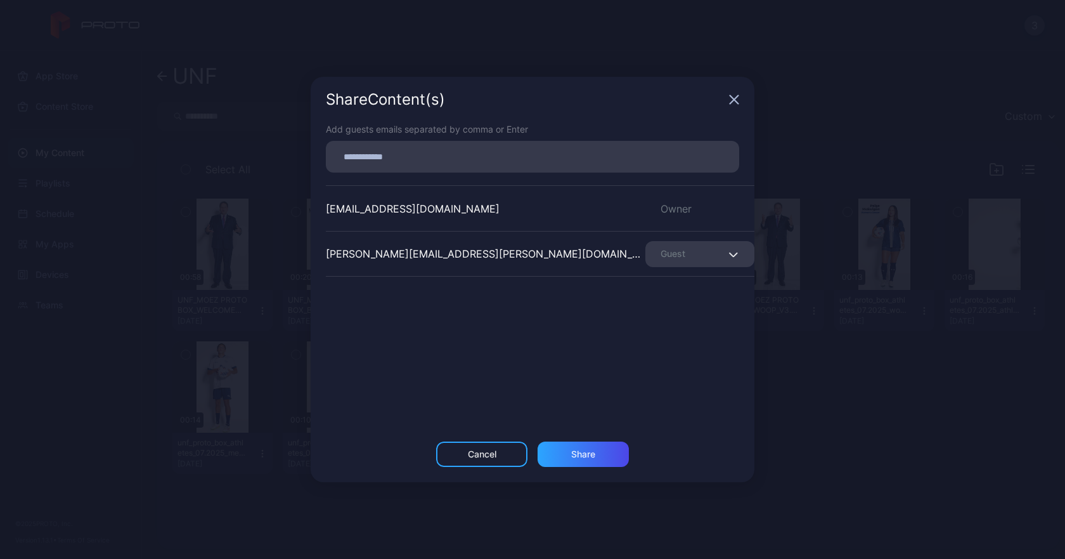
click at [733, 100] on icon "button" at bounding box center [734, 99] width 10 height 10
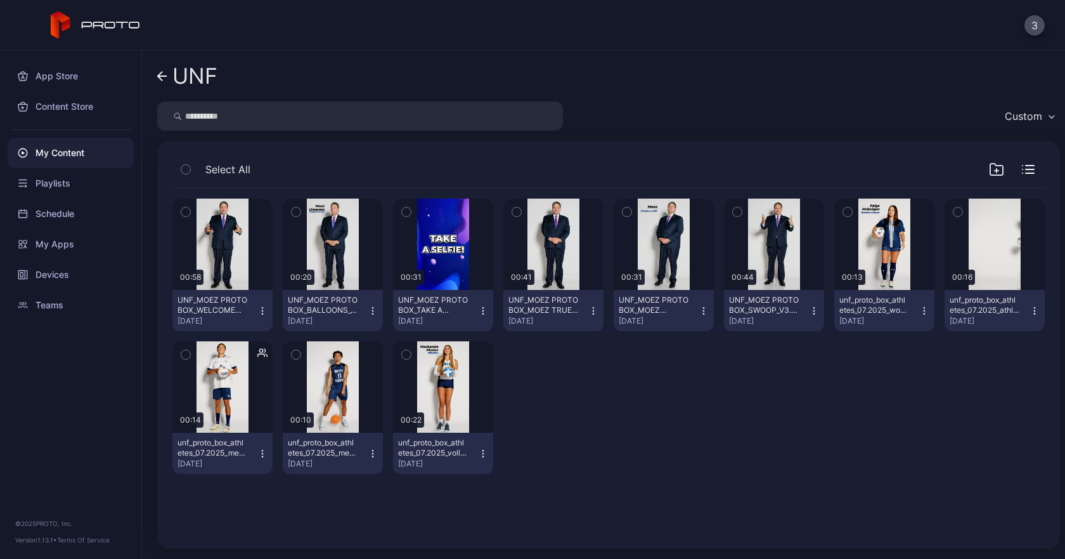
click at [370, 455] on icon "button" at bounding box center [373, 453] width 10 height 10
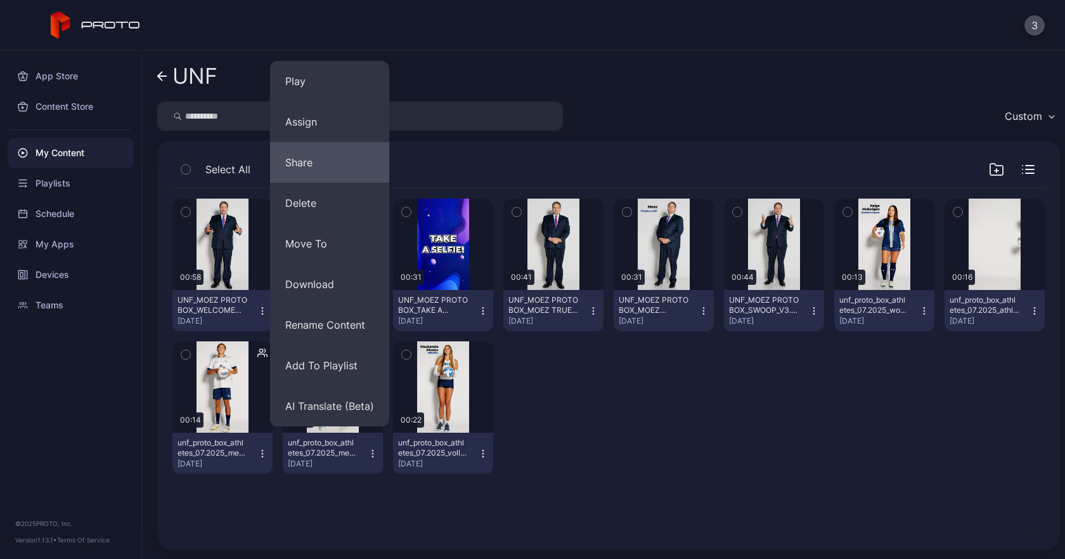
click at [316, 159] on button "Share" at bounding box center [329, 162] width 119 height 41
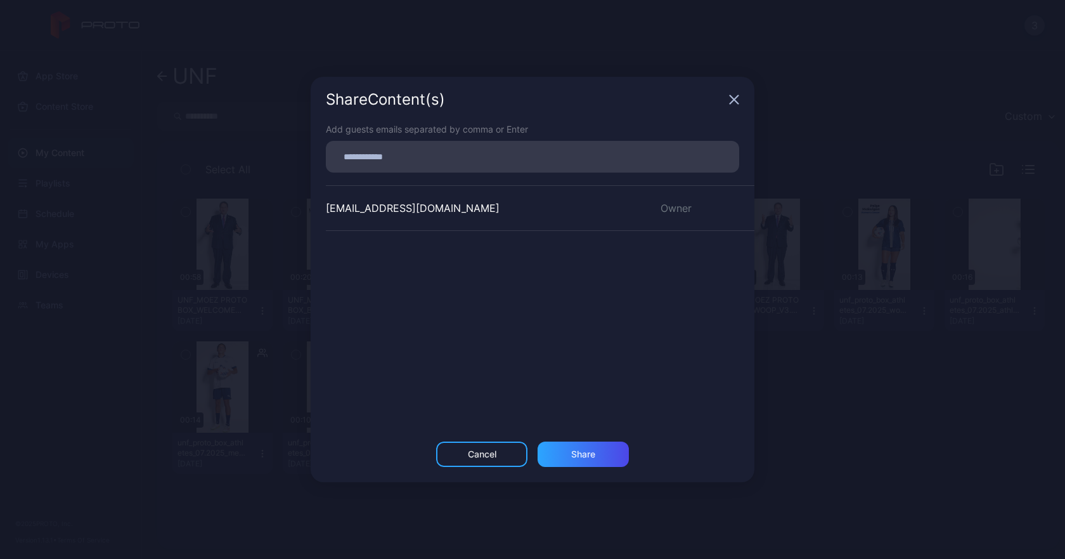
click at [504, 137] on div "Add guests emails separated by comma or Enter" at bounding box center [533, 147] width 414 height 50
click at [500, 147] on div at bounding box center [537, 157] width 406 height 24
click at [392, 160] on input at bounding box center [533, 156] width 398 height 16
paste input
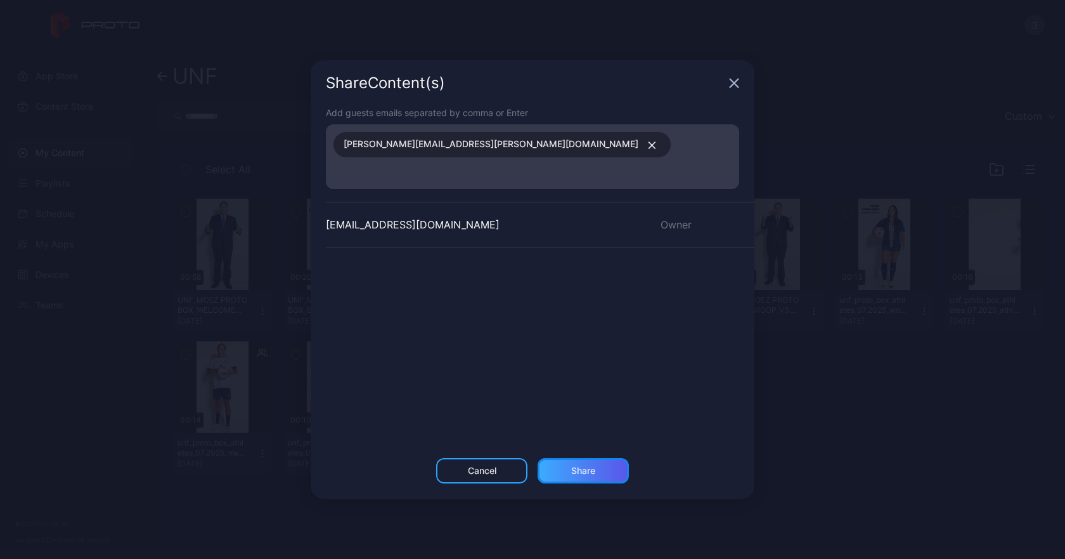
click at [577, 465] on div "Share" at bounding box center [583, 470] width 91 height 25
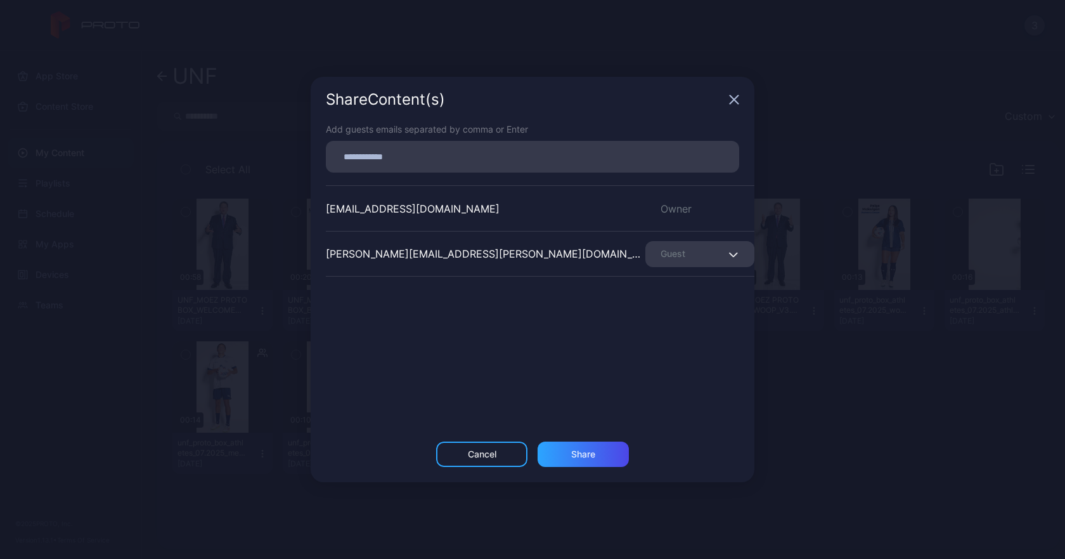
click at [731, 94] on icon "button" at bounding box center [734, 99] width 10 height 10
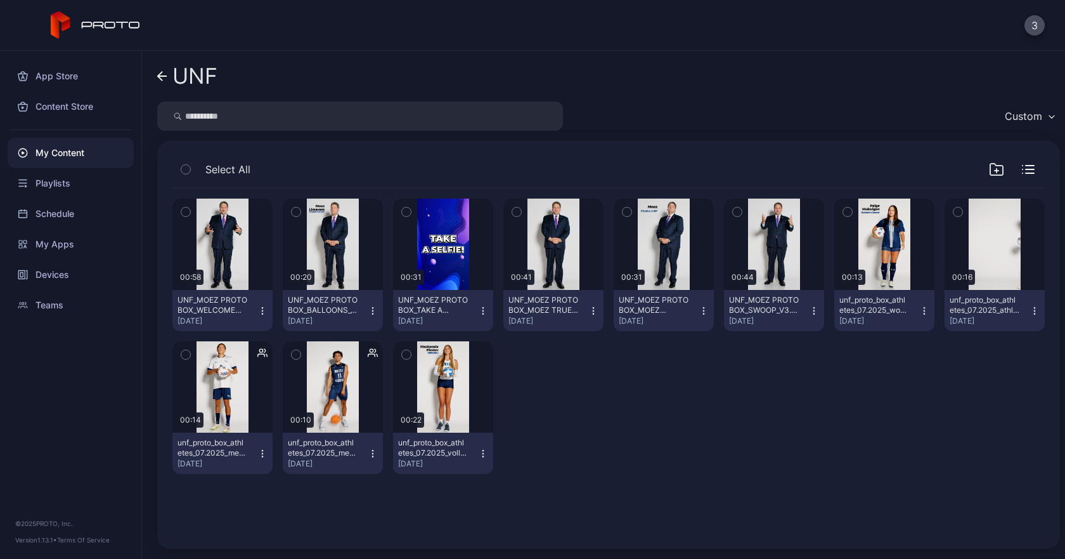
click at [471, 453] on div "unf_proto_box_athletes_07.2025_volleyball_player_speaking_feature_1_v1 (2160p).…" at bounding box center [438, 453] width 80 height 31
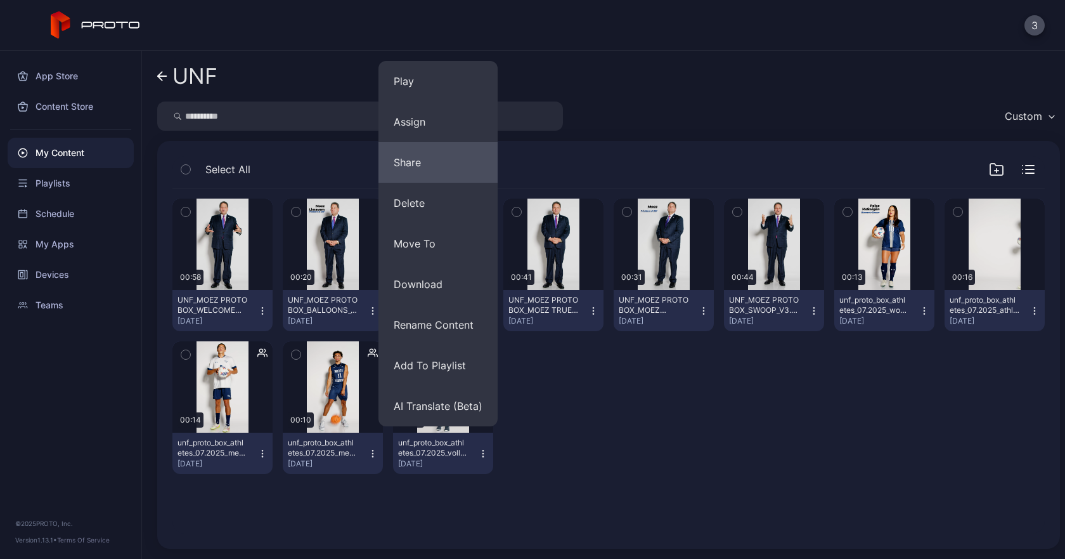
click at [436, 165] on button "Share" at bounding box center [438, 162] width 119 height 41
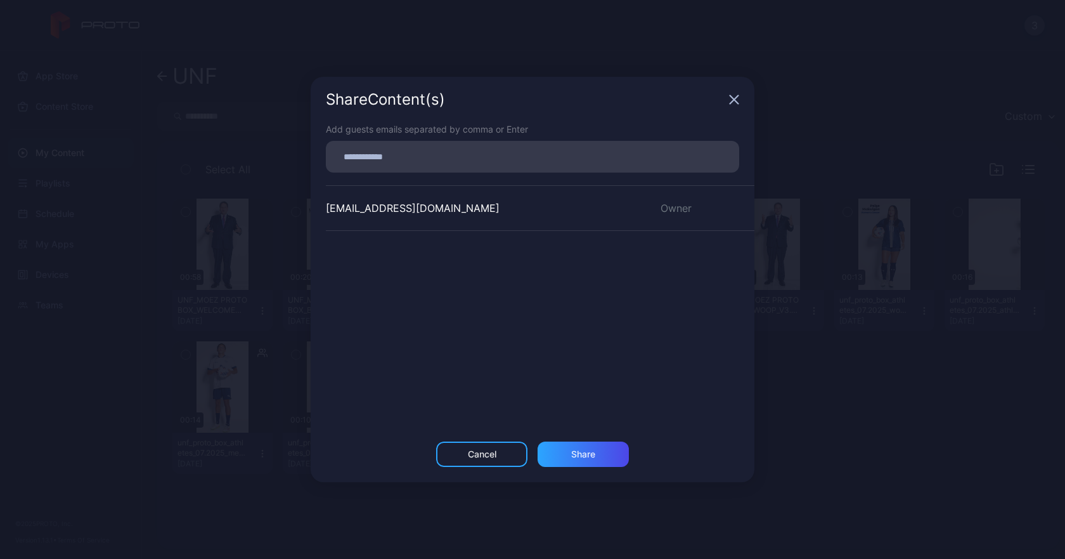
click at [478, 155] on input at bounding box center [533, 156] width 398 height 16
paste input
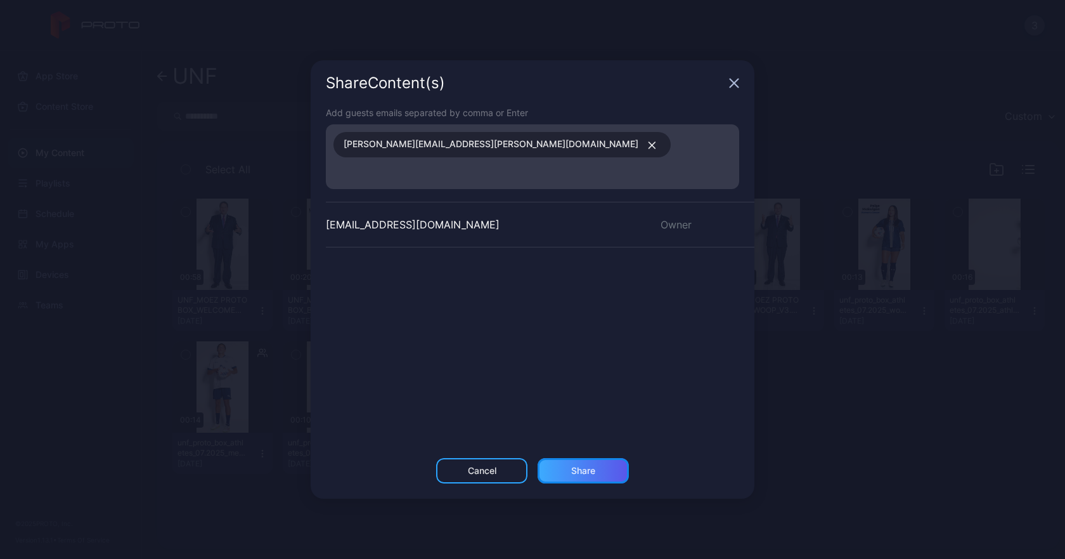
click at [601, 460] on div "Share" at bounding box center [583, 470] width 91 height 25
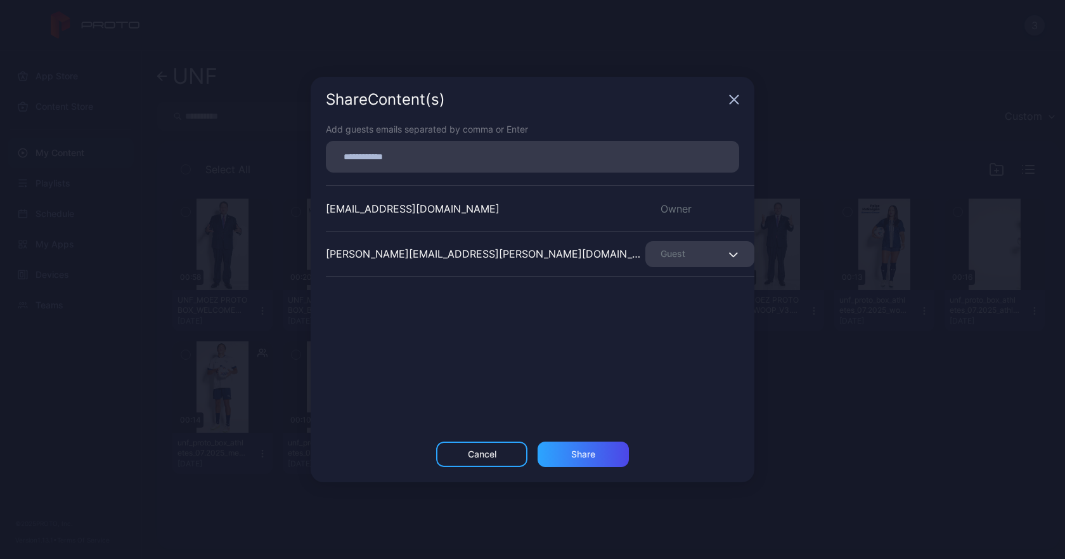
click at [733, 108] on div "Share Content (s)" at bounding box center [533, 100] width 444 height 46
click at [734, 95] on icon "button" at bounding box center [734, 99] width 10 height 10
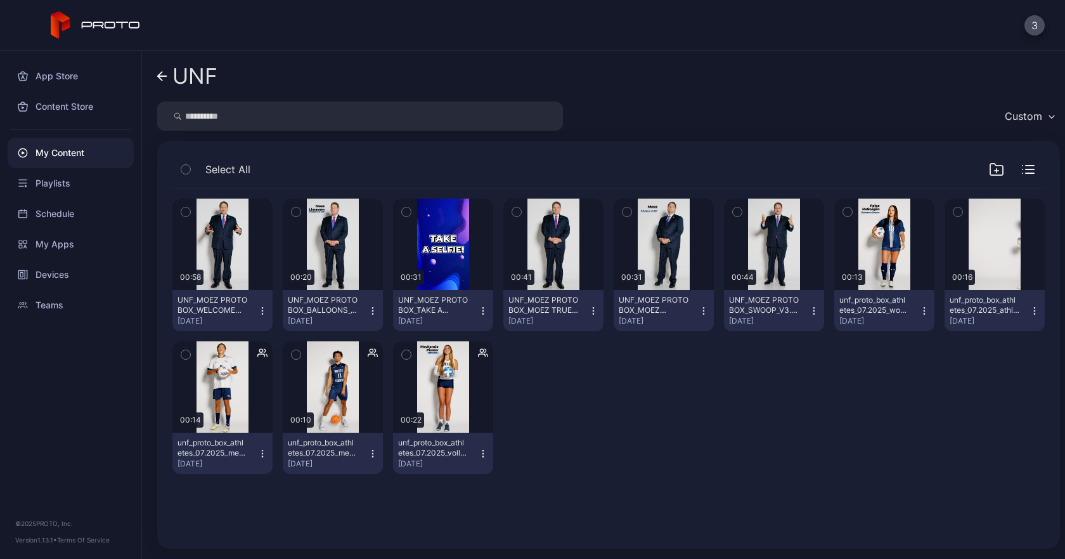
click at [263, 450] on icon "button" at bounding box center [262, 453] width 10 height 10
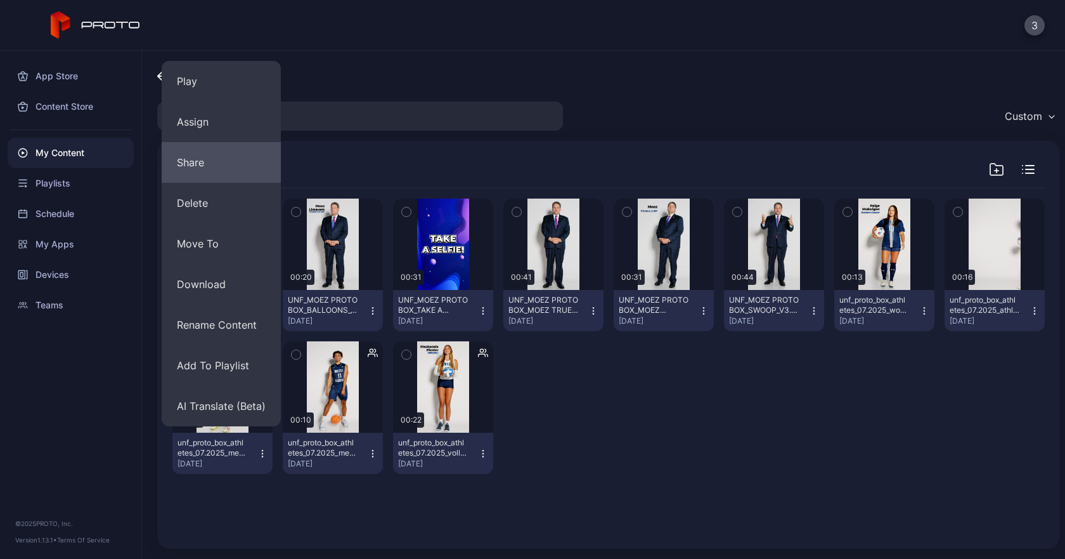
click at [205, 169] on button "Share" at bounding box center [221, 162] width 119 height 41
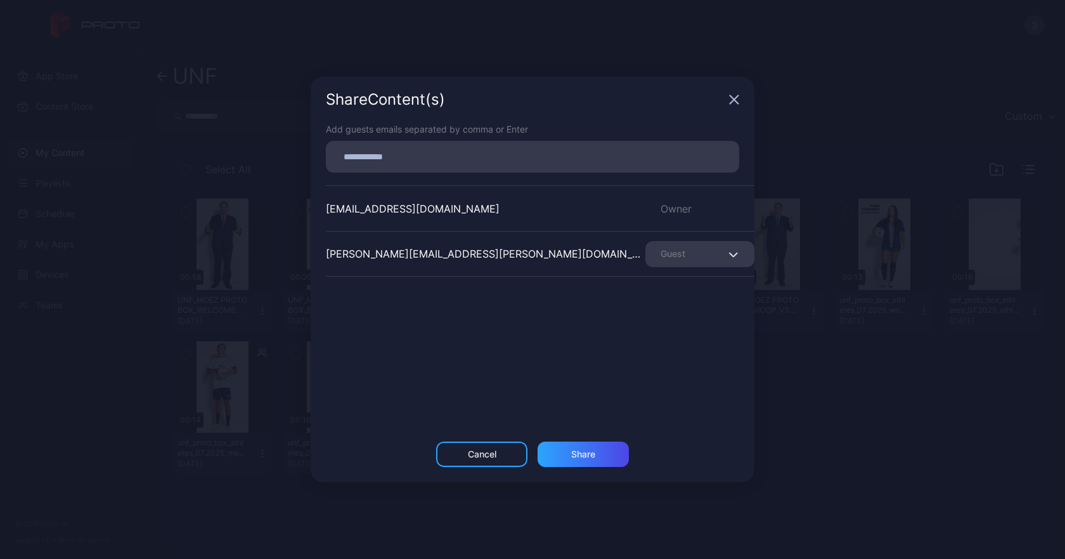
click at [734, 97] on icon "button" at bounding box center [734, 99] width 10 height 10
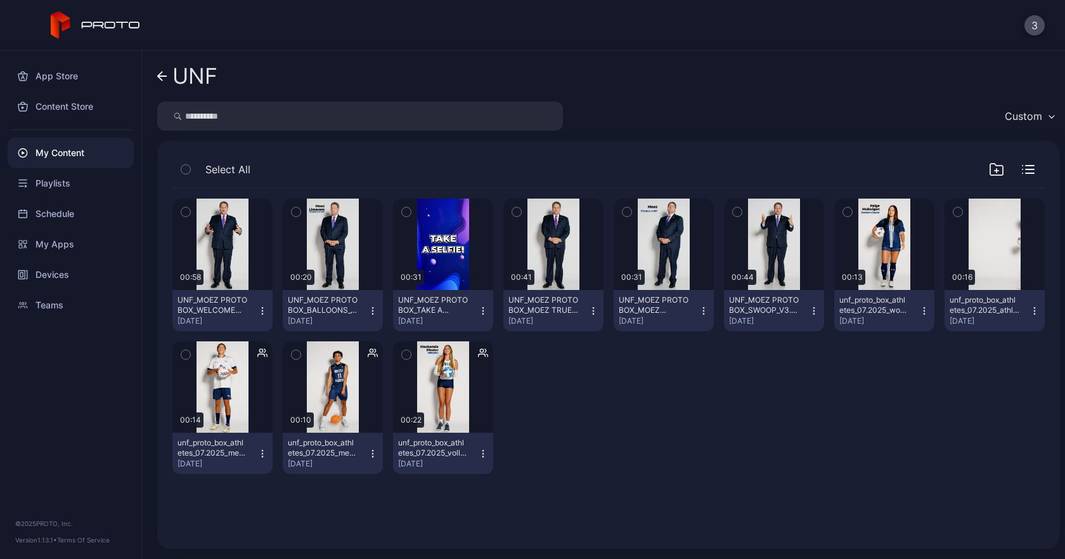
click at [809, 309] on icon "button" at bounding box center [814, 311] width 10 height 10
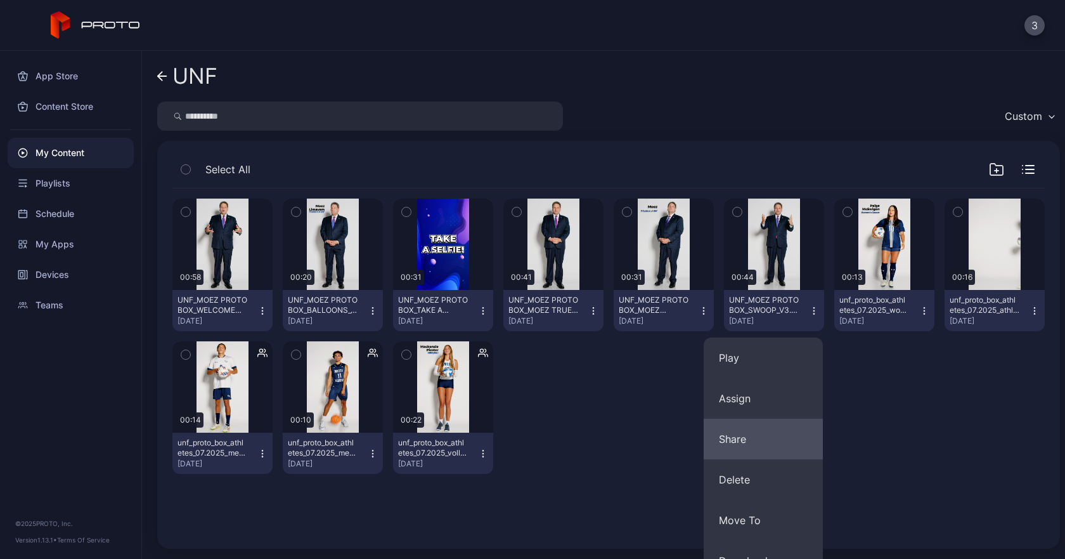
click at [783, 434] on button "Share" at bounding box center [763, 439] width 119 height 41
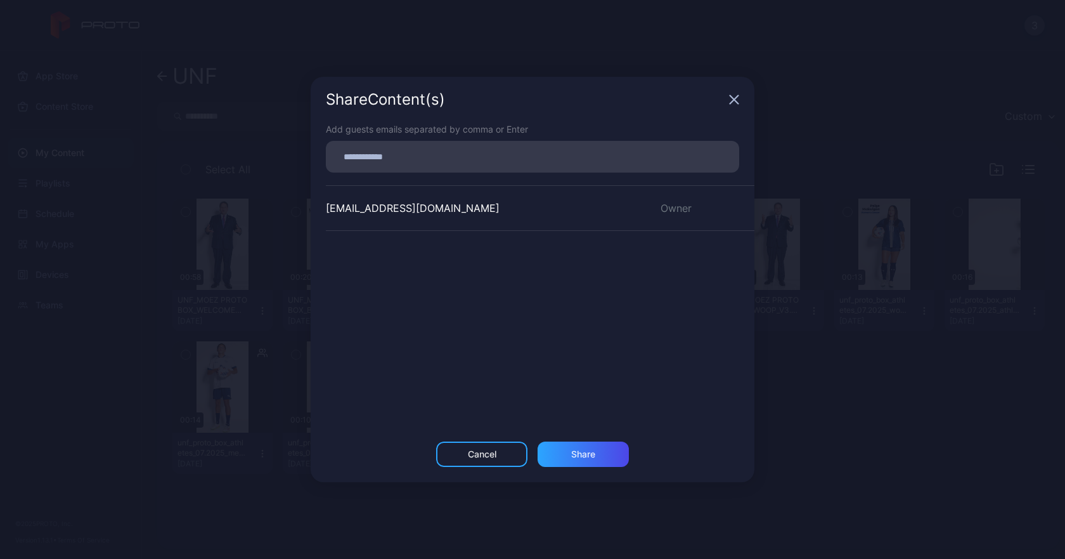
click at [497, 166] on div at bounding box center [537, 157] width 406 height 24
click at [486, 139] on div "Add guests emails separated by comma or Enter" at bounding box center [533, 147] width 414 height 50
click at [485, 143] on div at bounding box center [533, 157] width 414 height 32
click at [474, 161] on input at bounding box center [533, 156] width 398 height 16
paste input
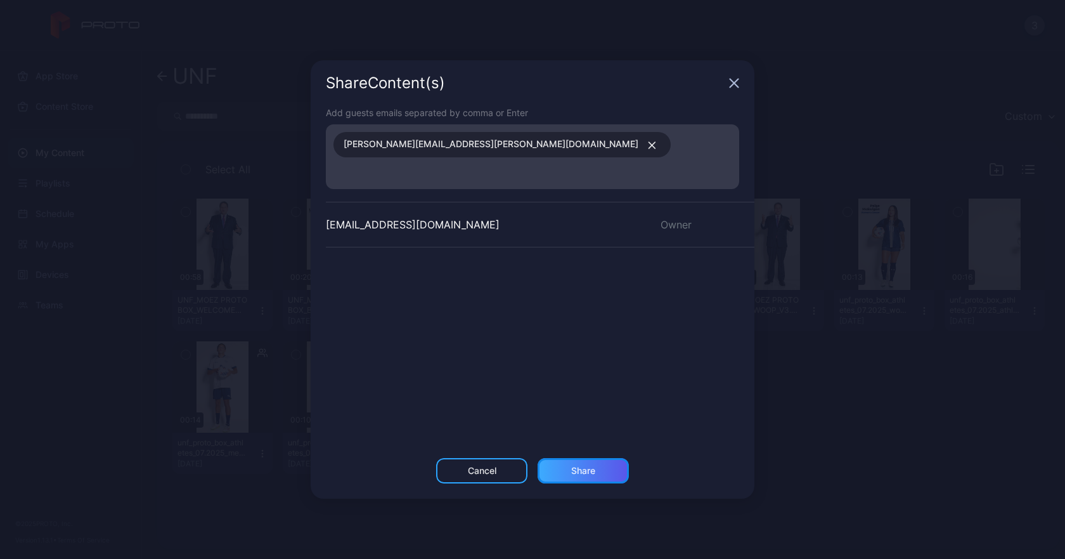
click at [575, 466] on div "Share" at bounding box center [583, 471] width 24 height 10
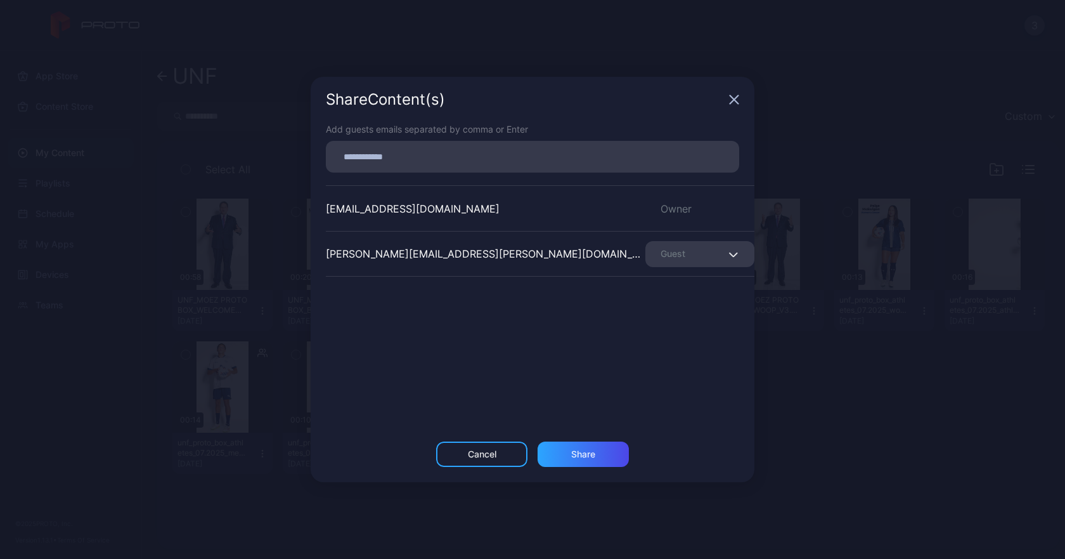
click at [736, 97] on icon "button" at bounding box center [734, 99] width 10 height 10
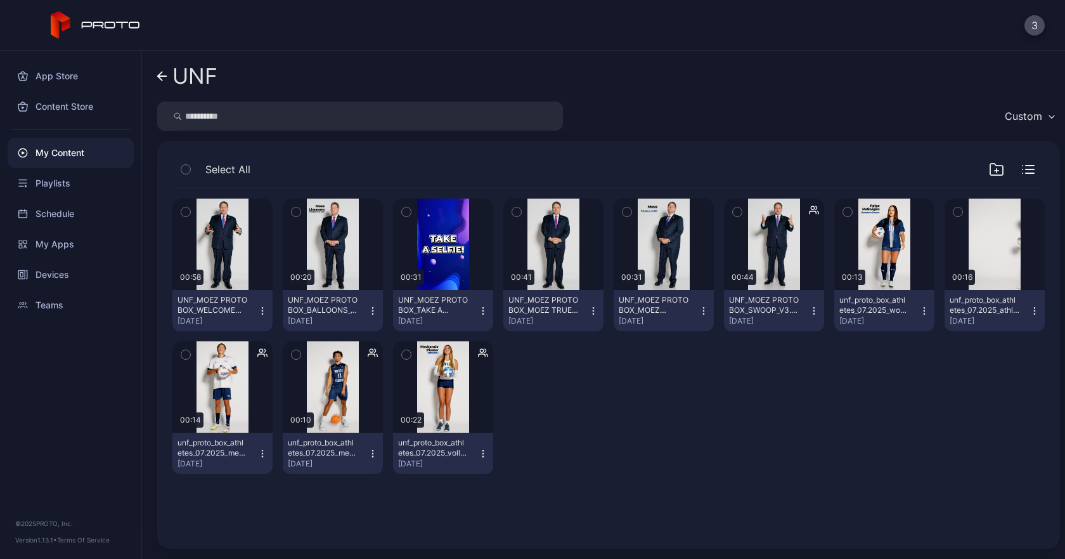
click at [920, 306] on icon "button" at bounding box center [925, 311] width 10 height 10
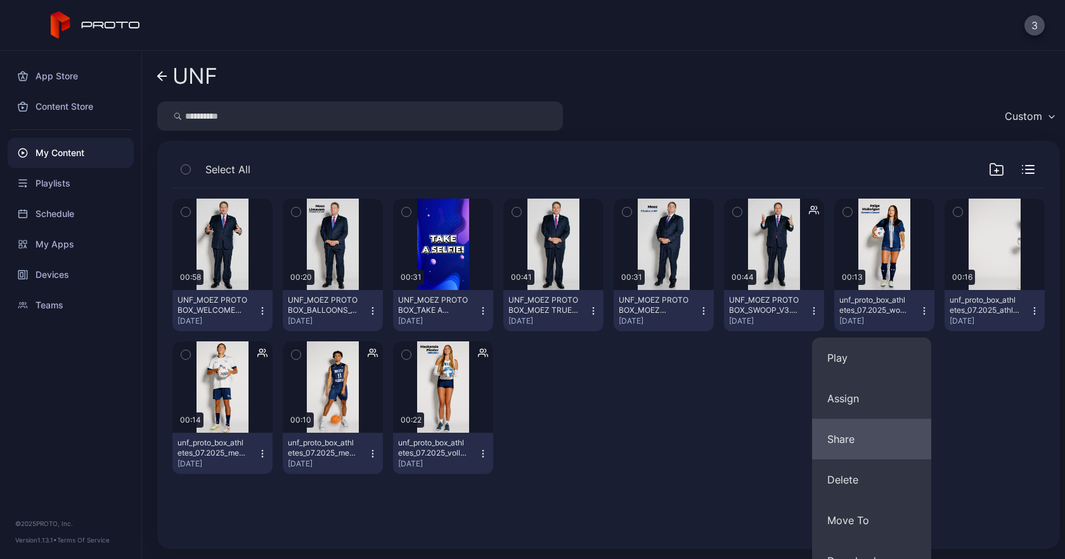
click at [856, 433] on button "Share" at bounding box center [871, 439] width 119 height 41
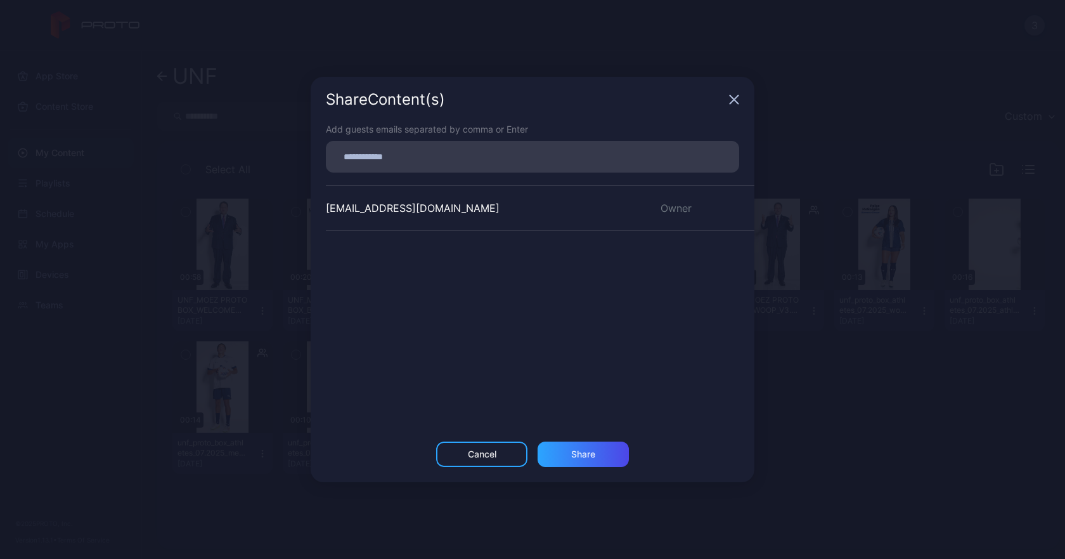
click at [417, 162] on input at bounding box center [533, 156] width 398 height 16
paste input
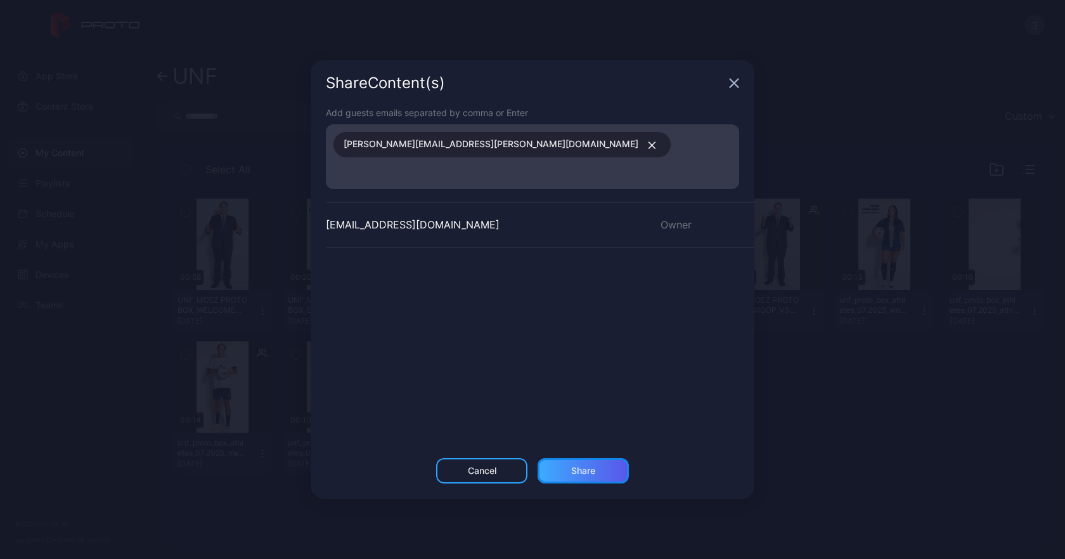
click at [593, 466] on div "Share" at bounding box center [583, 471] width 24 height 10
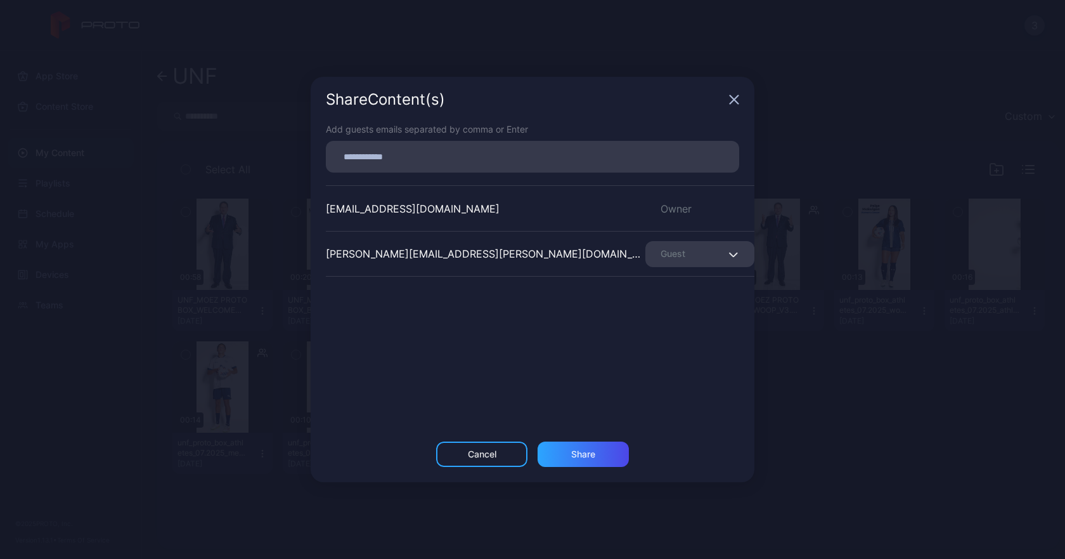
click at [727, 101] on div "Share Content (s)" at bounding box center [533, 100] width 444 height 46
click at [736, 95] on icon "button" at bounding box center [734, 99] width 10 height 10
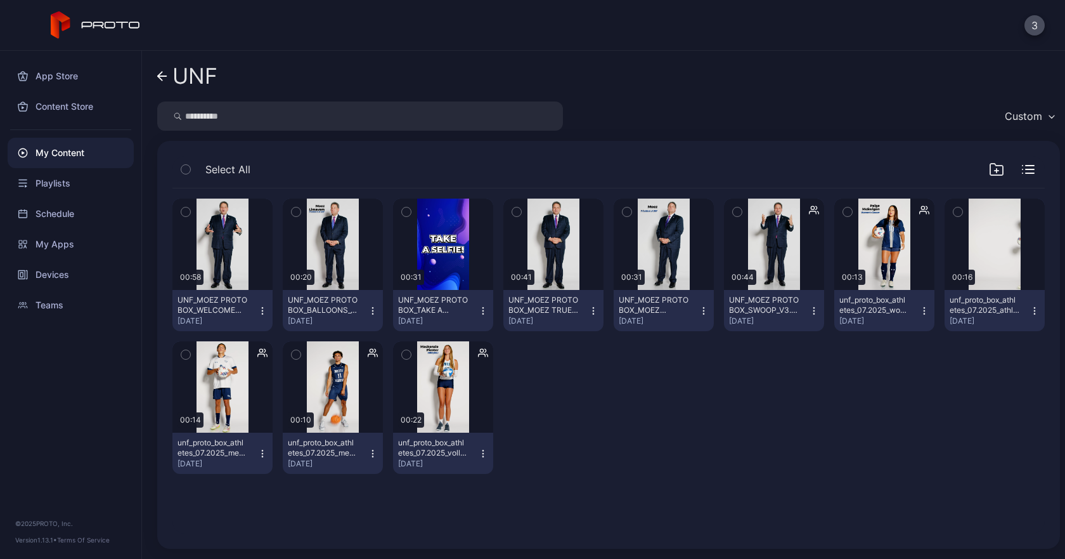
click at [1030, 308] on icon "button" at bounding box center [1035, 311] width 10 height 10
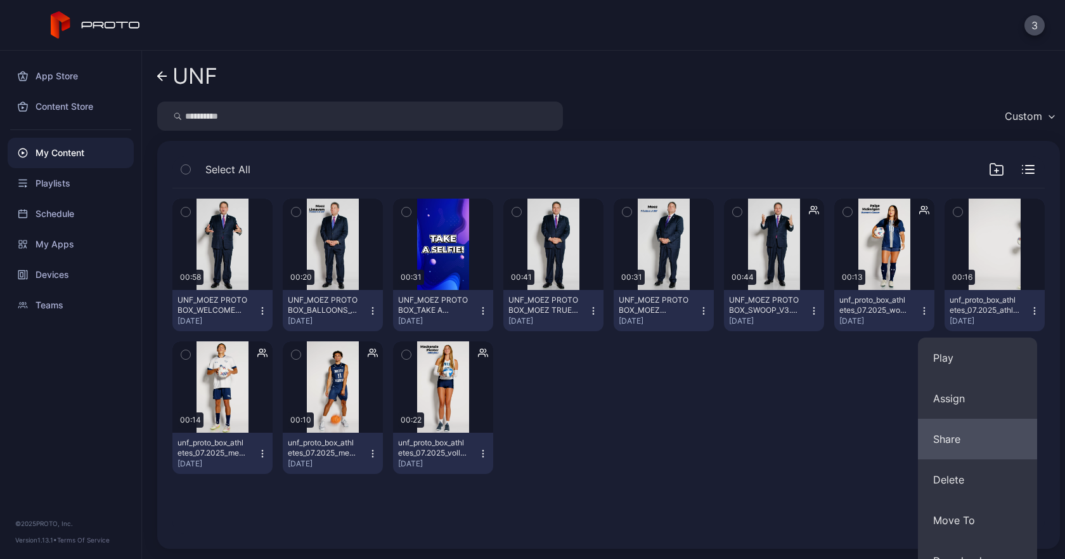
click at [946, 439] on button "Share" at bounding box center [977, 439] width 119 height 41
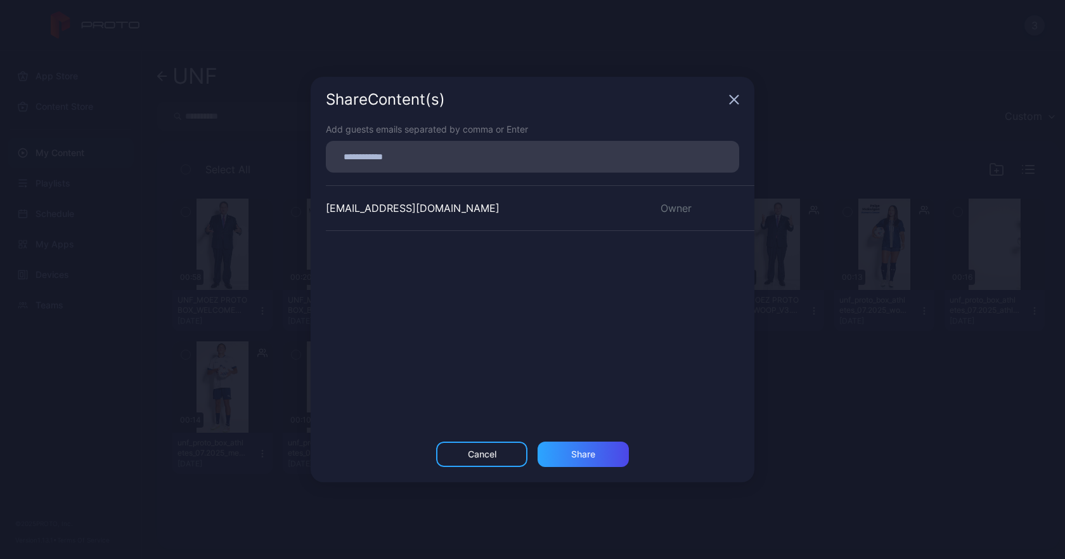
click at [462, 150] on input at bounding box center [533, 156] width 398 height 16
paste input
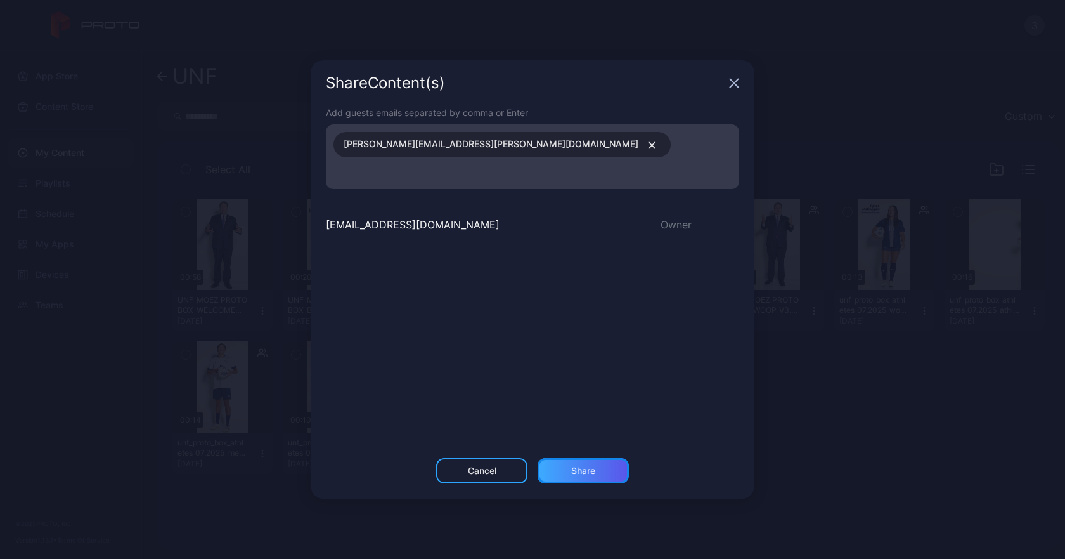
click at [589, 466] on div "Share" at bounding box center [583, 471] width 24 height 10
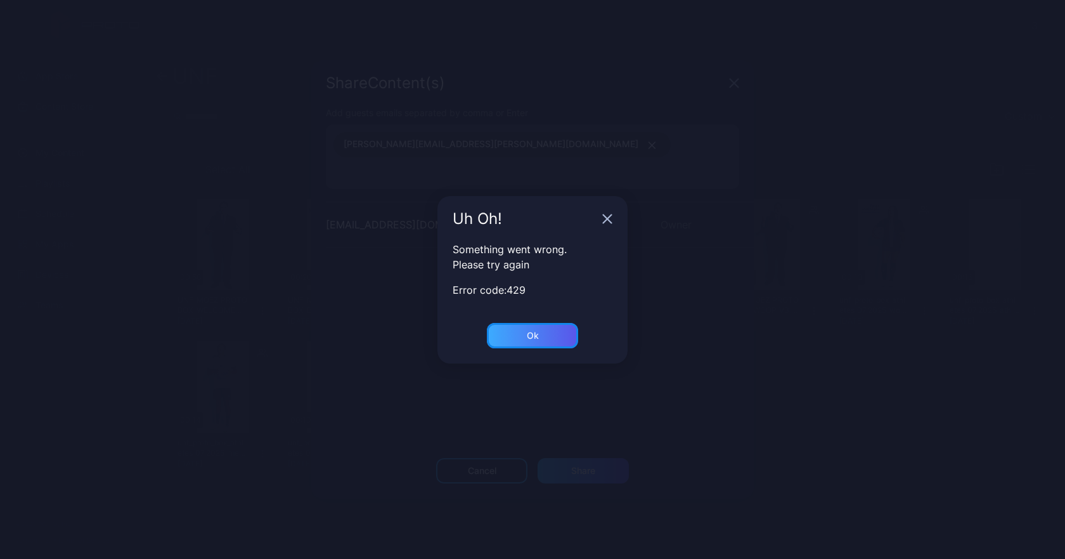
click at [527, 335] on div "Ok" at bounding box center [533, 335] width 12 height 10
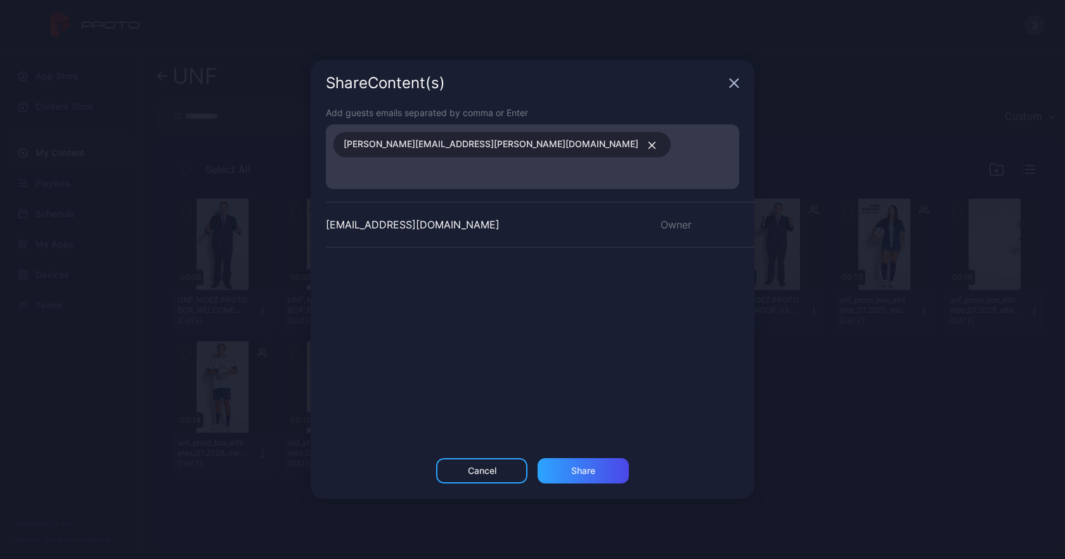
click at [639, 152] on button "button" at bounding box center [650, 144] width 22 height 16
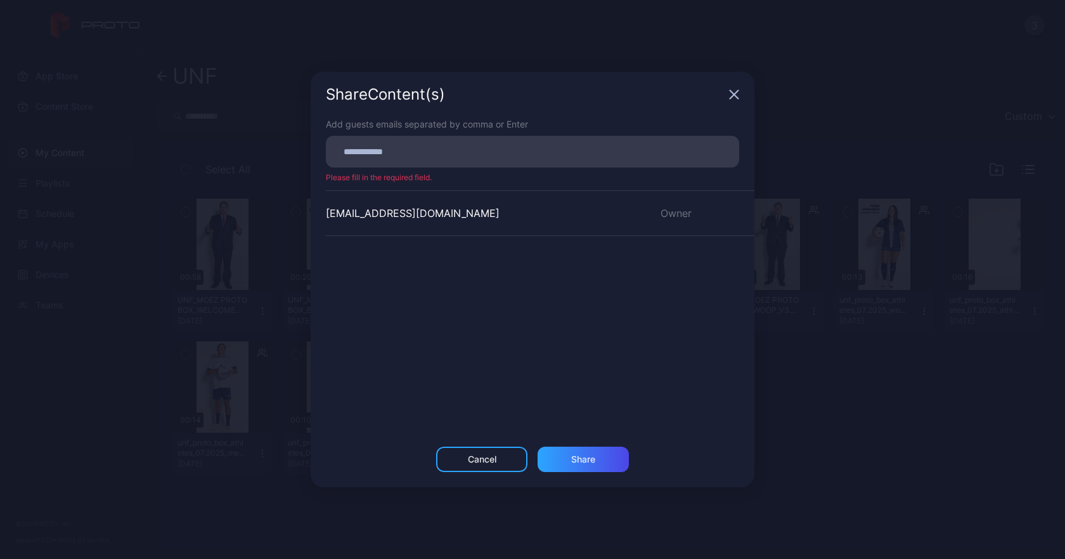
click at [426, 158] on input at bounding box center [533, 151] width 398 height 16
paste input
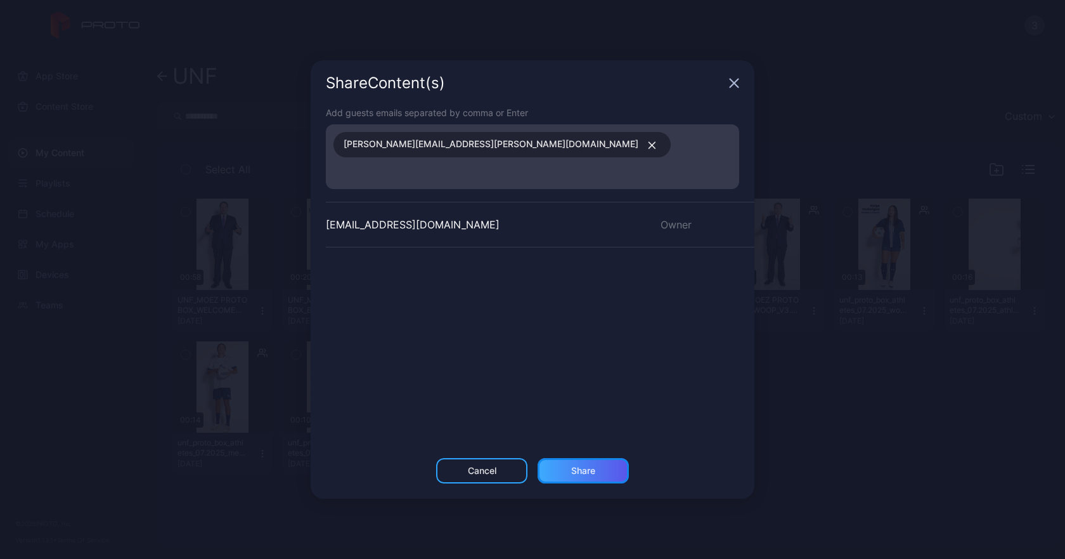
click at [594, 466] on div "Share" at bounding box center [583, 471] width 24 height 10
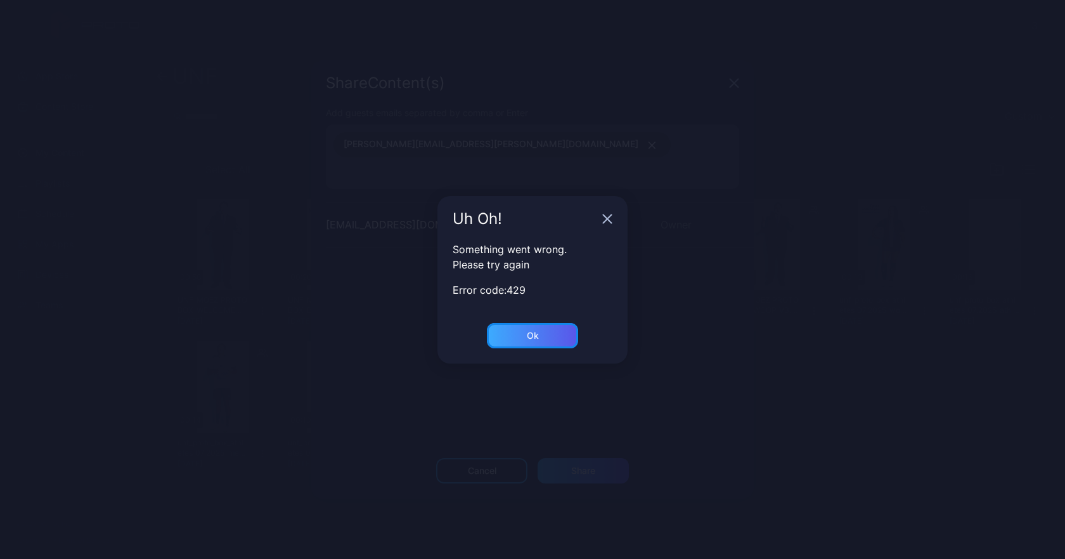
drag, startPoint x: 537, startPoint y: 335, endPoint x: 769, endPoint y: 55, distance: 363.5
click at [538, 334] on div "Ok" at bounding box center [533, 335] width 12 height 10
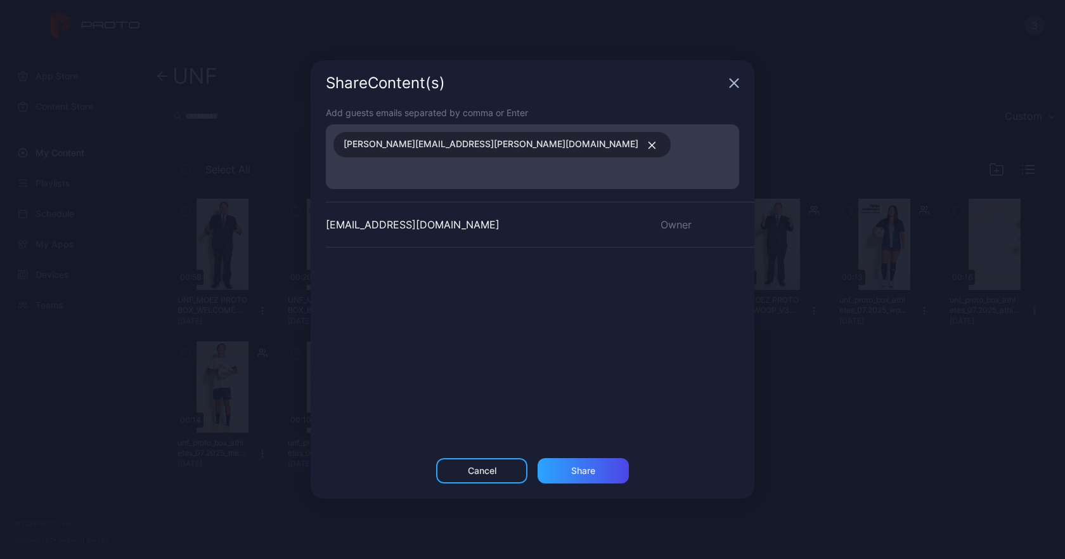
click at [736, 88] on icon "button" at bounding box center [734, 83] width 10 height 10
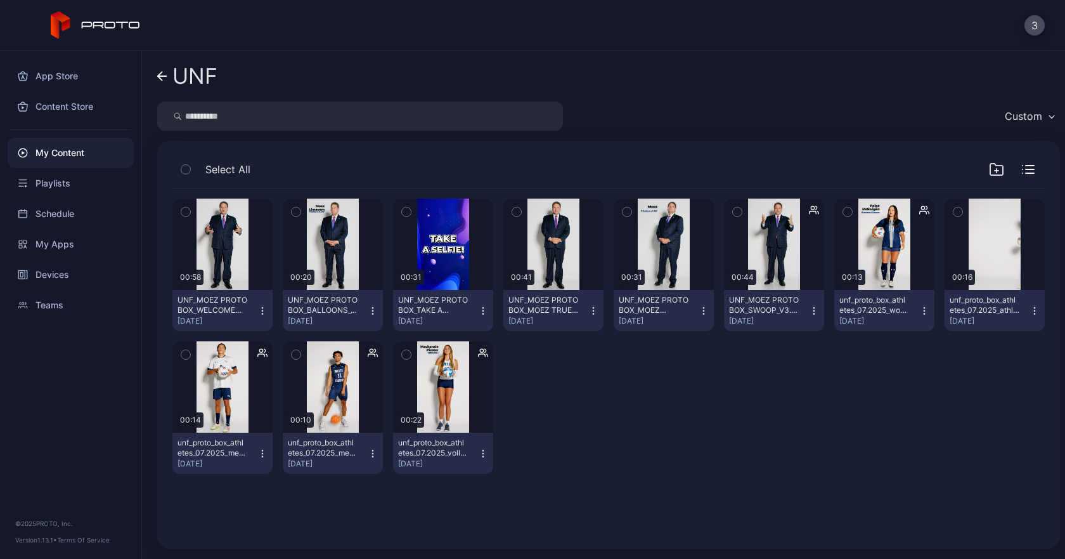
click at [1030, 313] on icon "button" at bounding box center [1035, 311] width 10 height 10
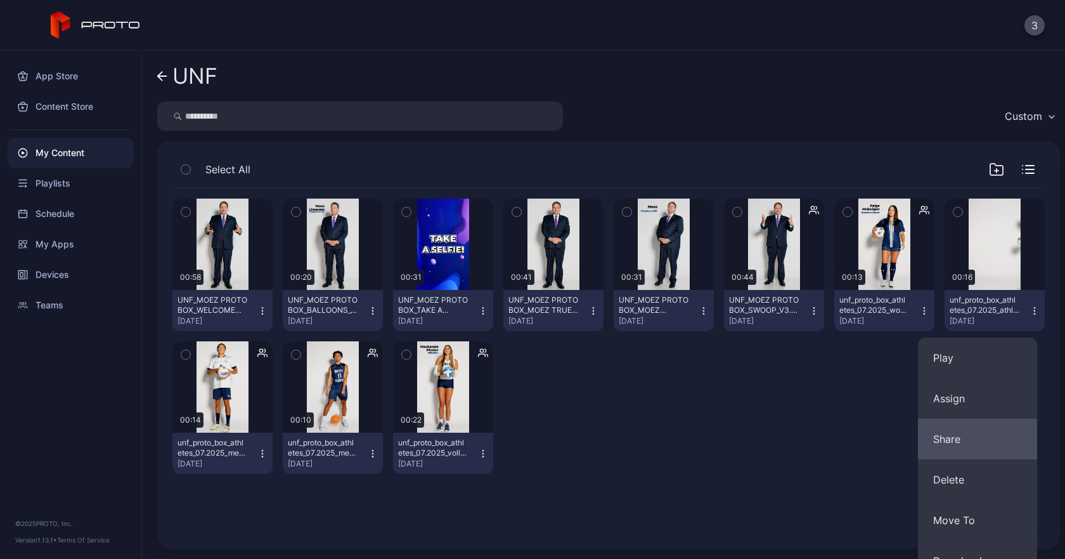
click at [970, 439] on button "Share" at bounding box center [977, 439] width 119 height 41
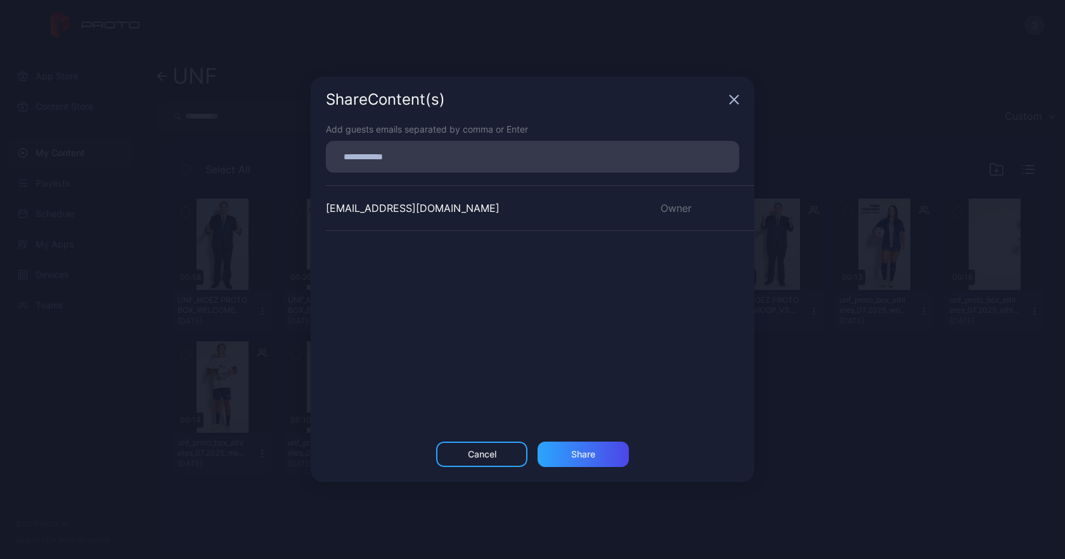
click at [403, 154] on input at bounding box center [533, 156] width 398 height 16
paste input
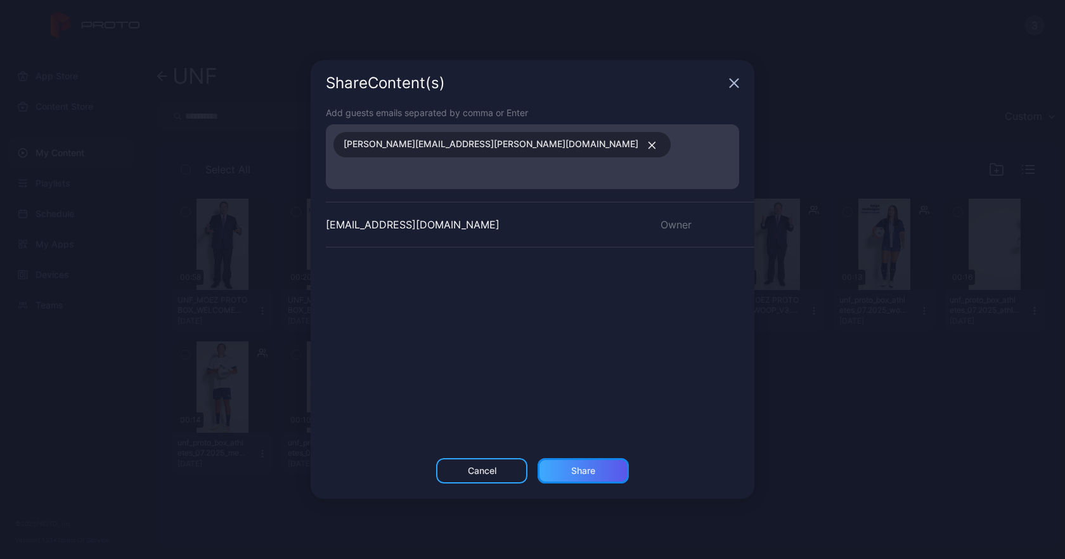
click at [594, 466] on div "Share" at bounding box center [583, 470] width 91 height 25
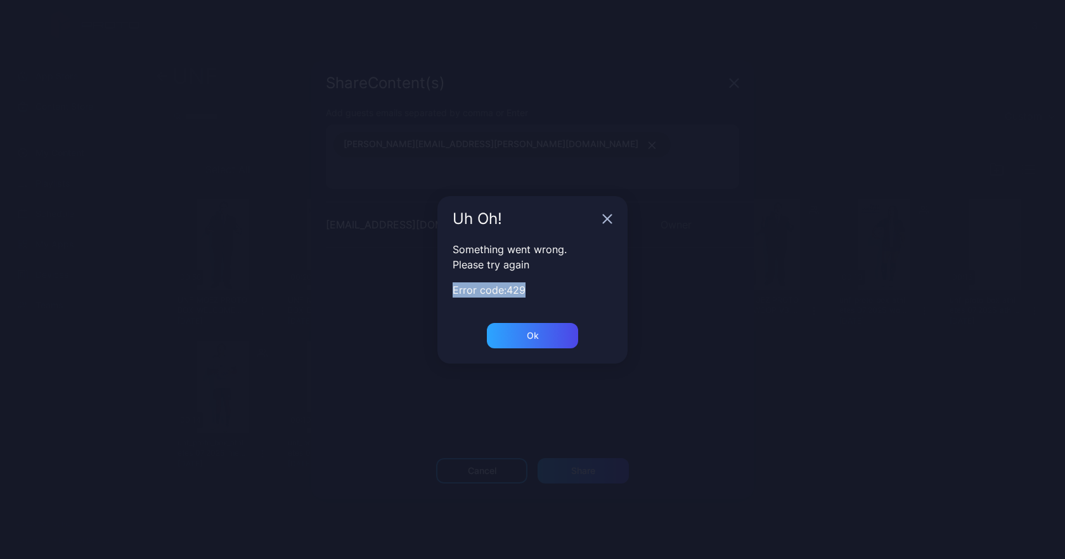
drag, startPoint x: 541, startPoint y: 286, endPoint x: 452, endPoint y: 276, distance: 89.4
click at [452, 276] on div "Something went wrong. Please try again Error code: 429" at bounding box center [533, 282] width 190 height 81
copy p "Error code: 429"
click at [610, 217] on icon "button" at bounding box center [608, 218] width 8 height 8
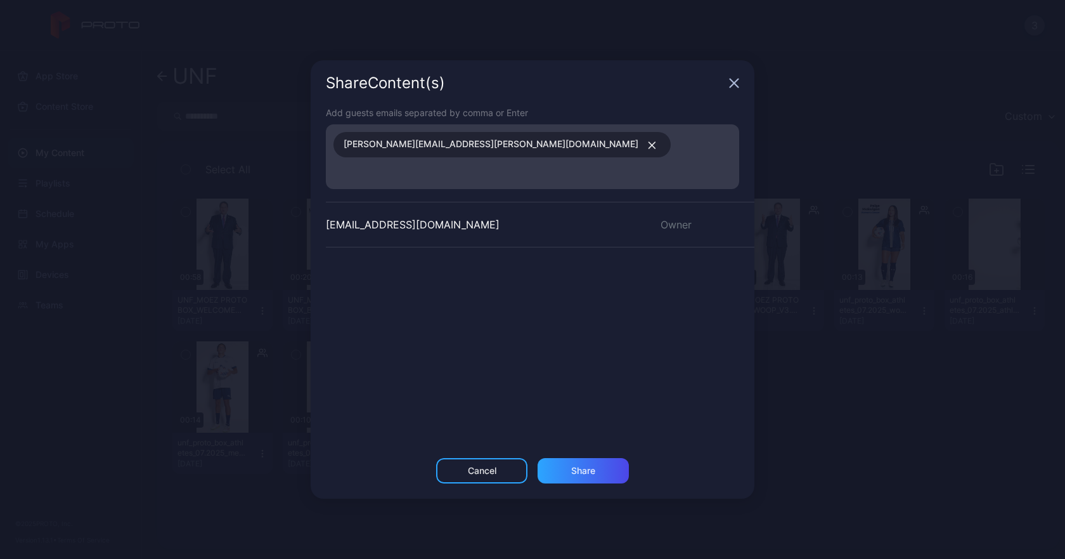
click at [743, 88] on div "Share Content (s)" at bounding box center [533, 83] width 444 height 46
click at [734, 88] on icon "button" at bounding box center [734, 83] width 10 height 10
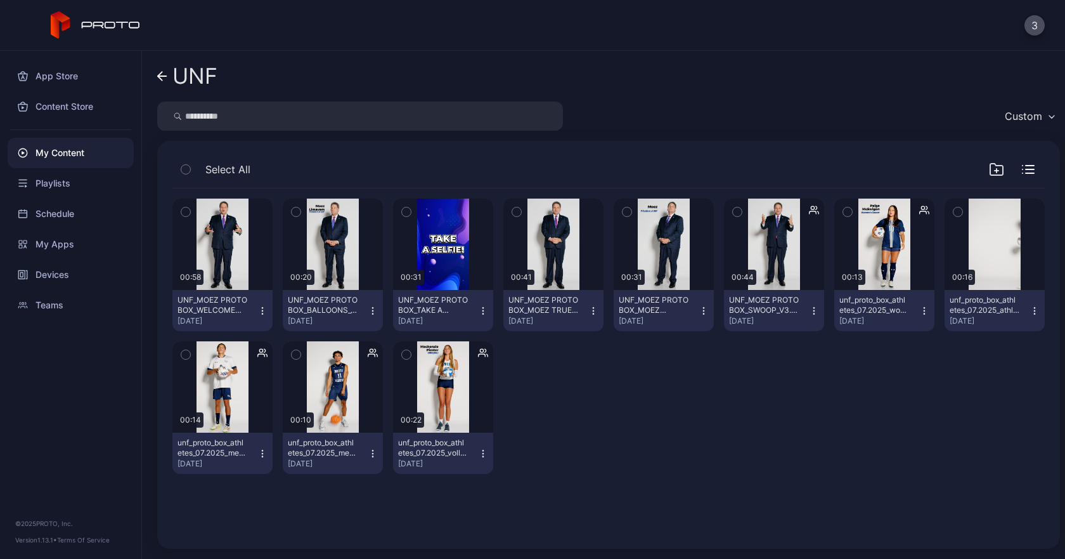
click at [1030, 309] on icon "button" at bounding box center [1035, 311] width 10 height 10
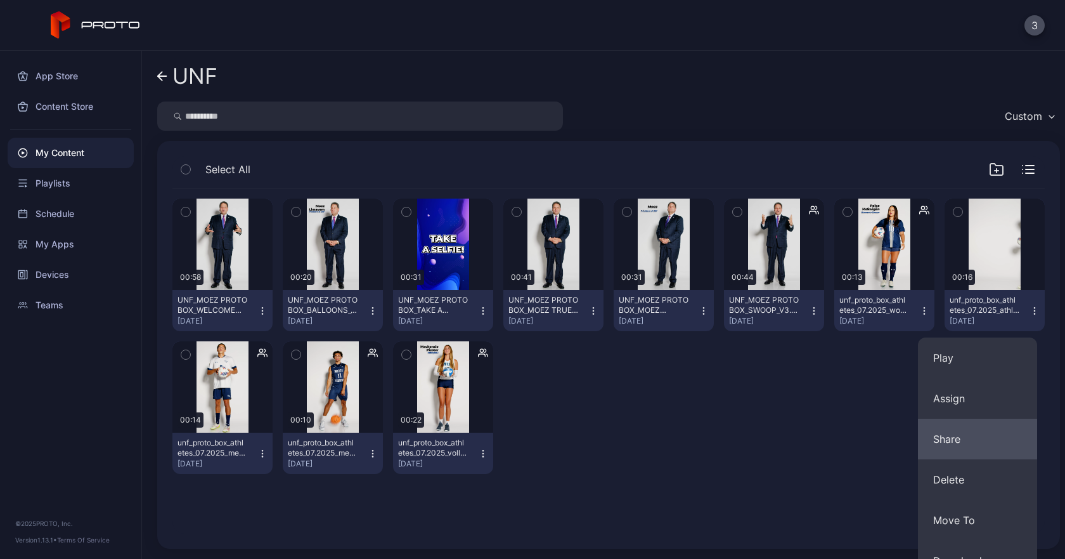
click at [965, 440] on button "Share" at bounding box center [977, 439] width 119 height 41
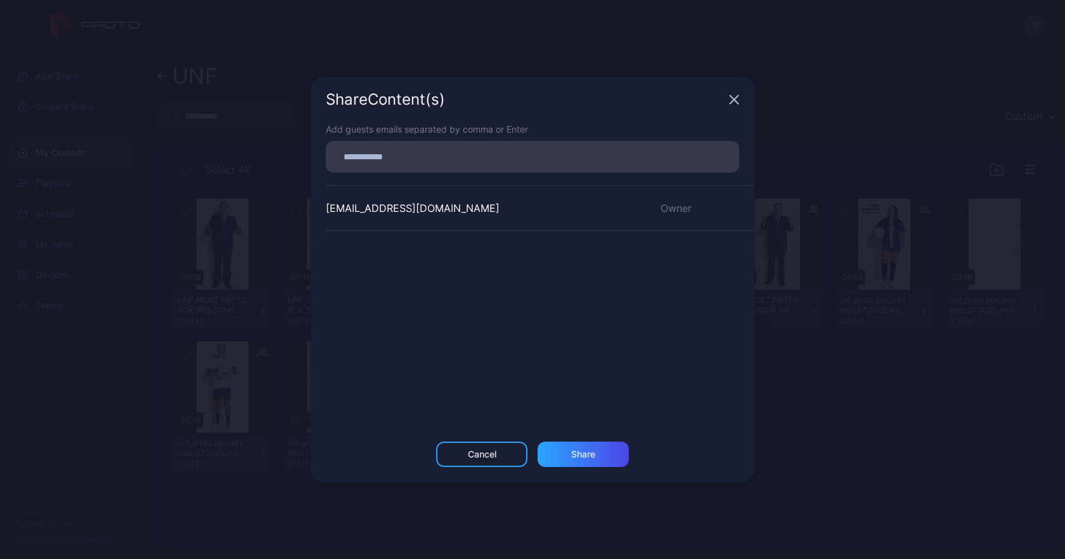
click at [487, 149] on input at bounding box center [533, 156] width 398 height 16
paste input
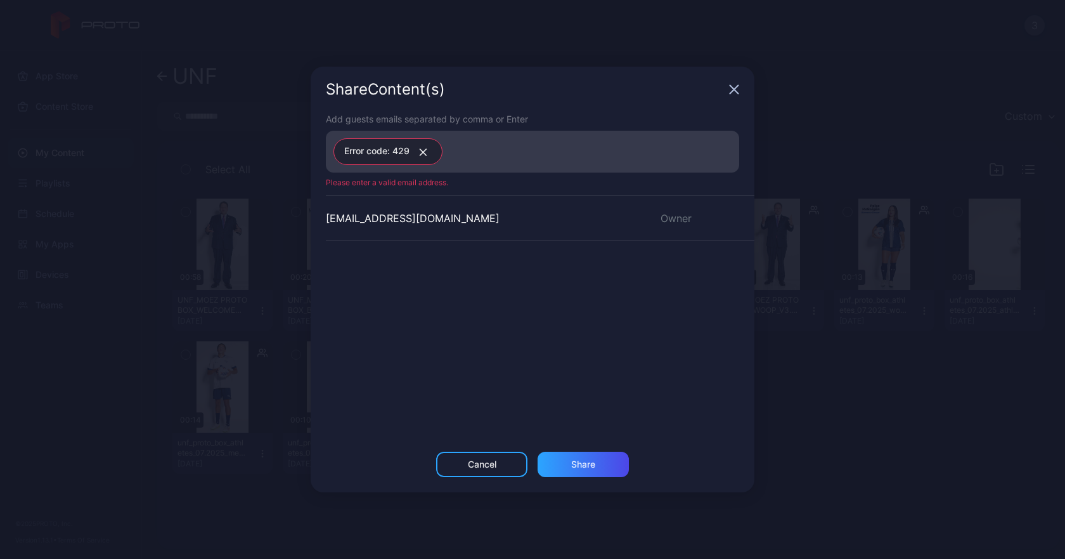
click at [425, 152] on icon "button" at bounding box center [424, 152] width 10 height 8
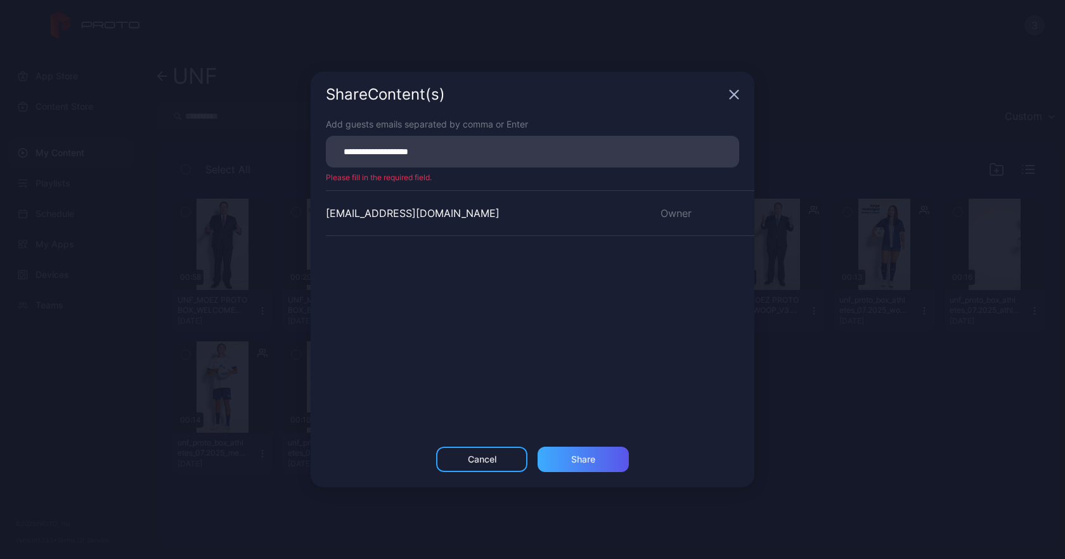
type input "**********"
click at [597, 464] on div "Share" at bounding box center [583, 458] width 91 height 25
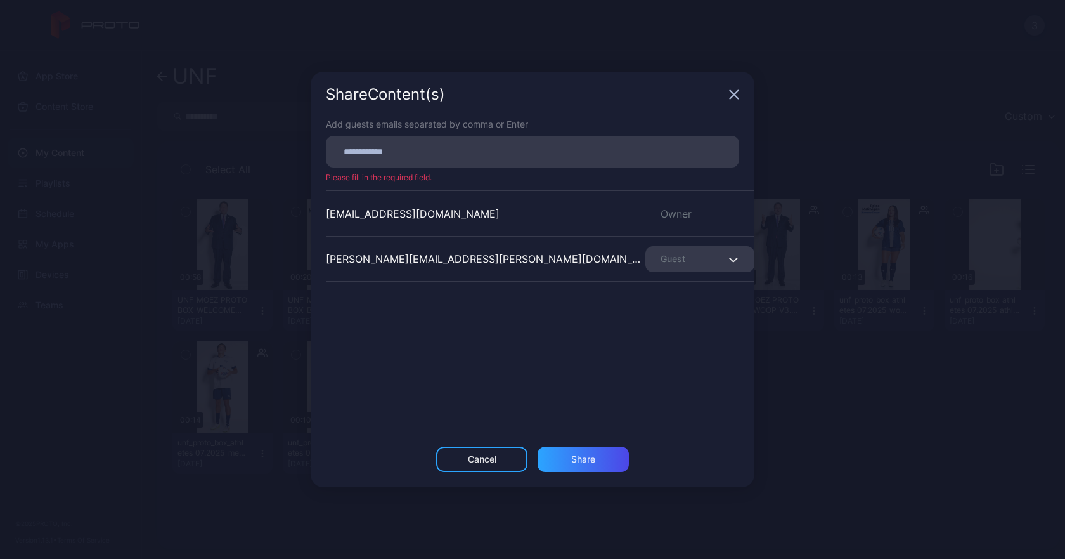
click at [836, 96] on div "Share Content (s) Add guests emails separated by comma or Enter Please fill in …" at bounding box center [532, 279] width 1065 height 559
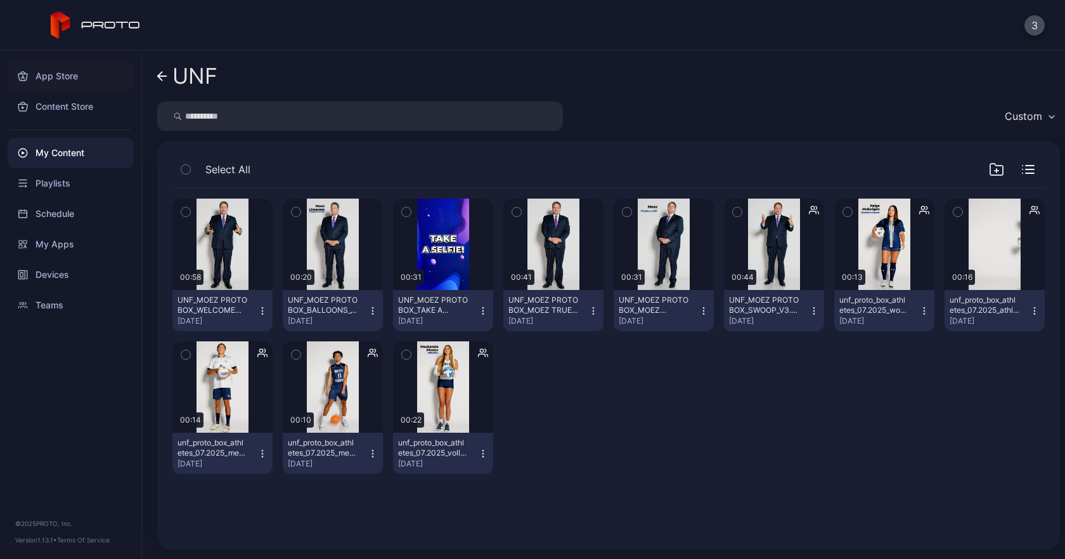
click at [67, 70] on div "App Store" at bounding box center [71, 76] width 126 height 30
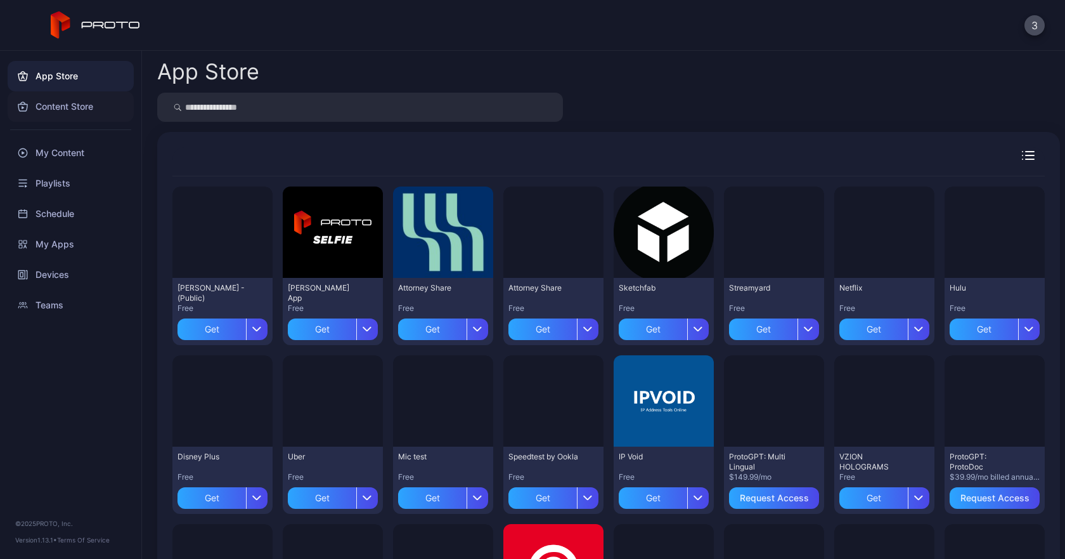
click at [63, 97] on div "Content Store" at bounding box center [71, 106] width 126 height 30
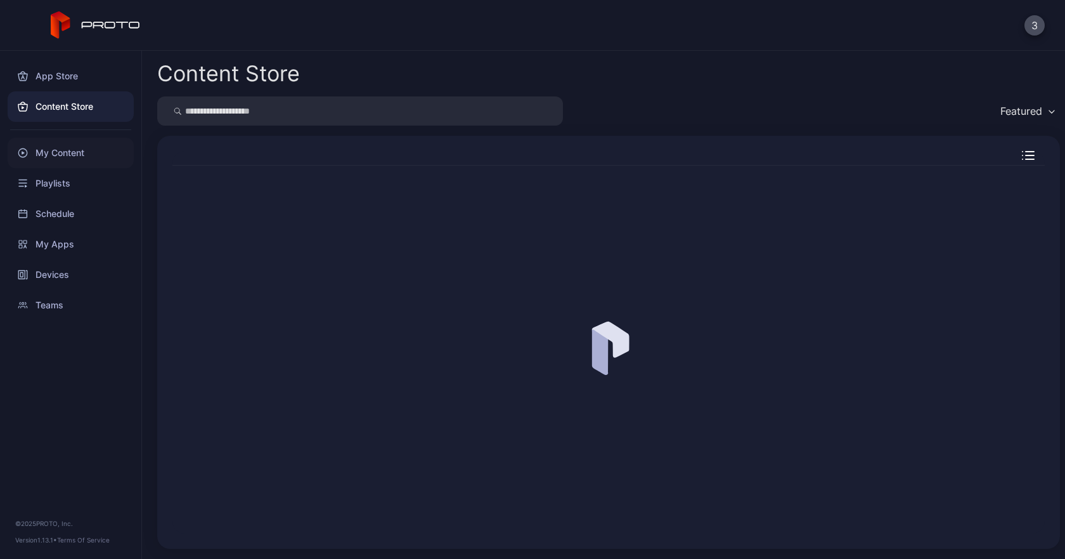
click at [65, 159] on div "My Content" at bounding box center [71, 153] width 126 height 30
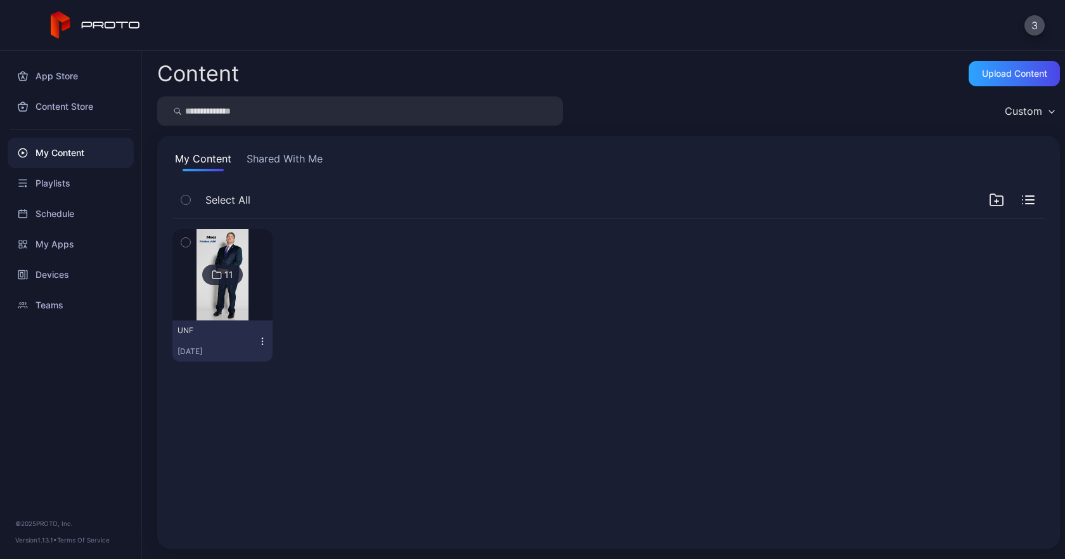
click at [299, 162] on button "Shared With Me" at bounding box center [284, 161] width 81 height 20
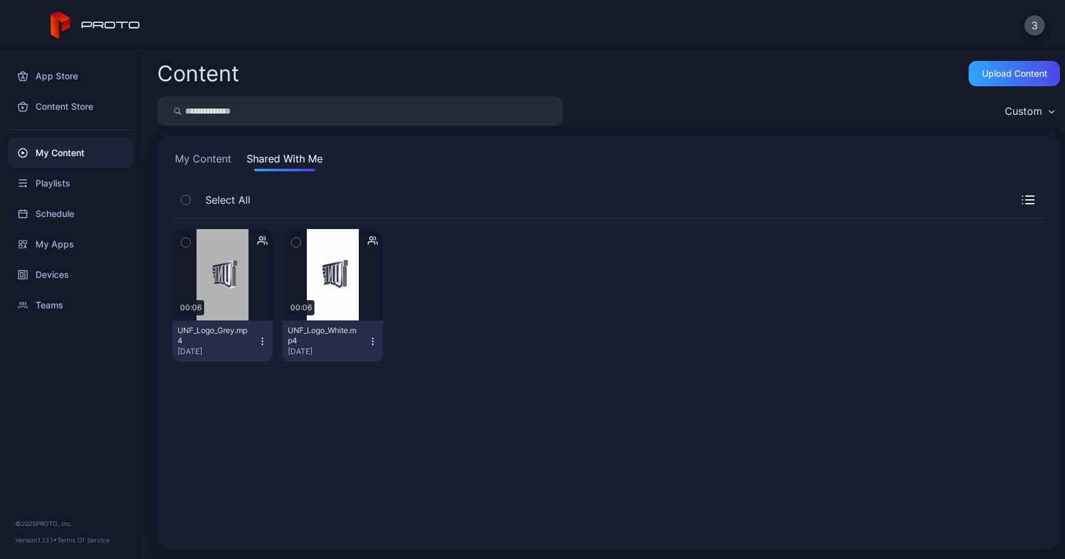
click at [1038, 13] on div "3" at bounding box center [532, 25] width 1065 height 51
click at [1036, 17] on button "3" at bounding box center [1035, 25] width 20 height 20
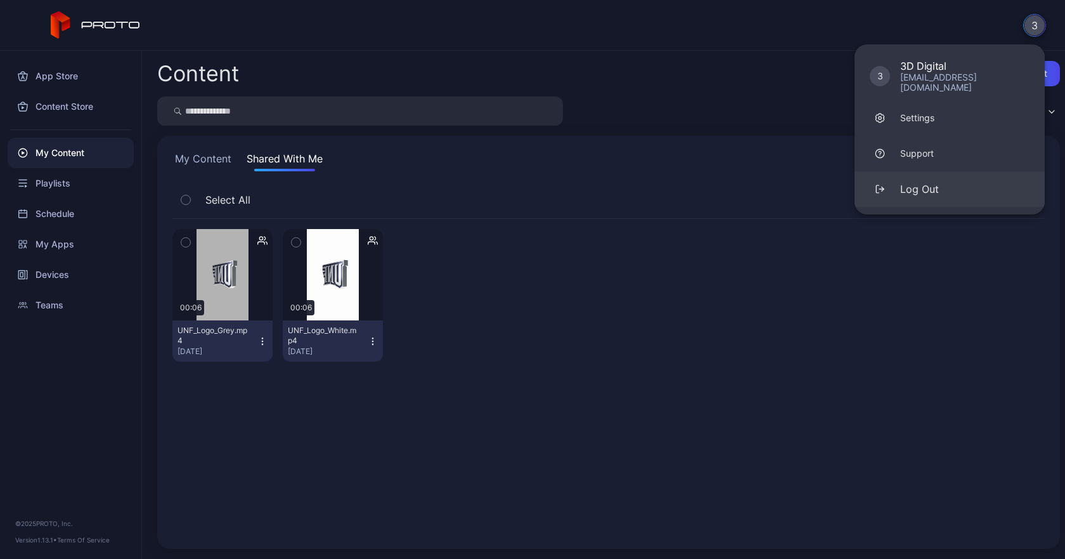
click at [949, 174] on button "Log Out" at bounding box center [950, 189] width 190 height 36
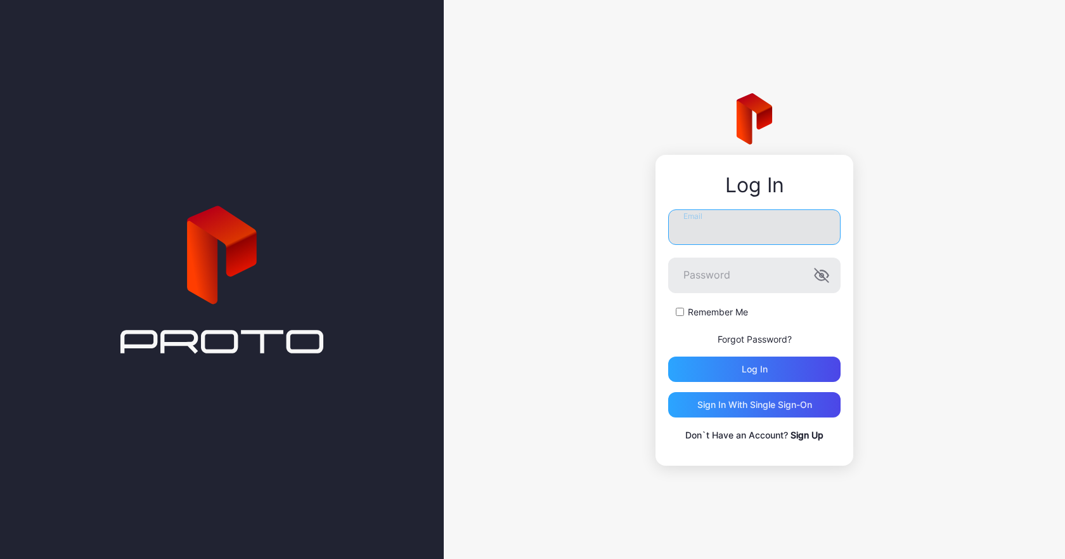
click at [716, 238] on input "Email" at bounding box center [754, 227] width 173 height 36
type input "**********"
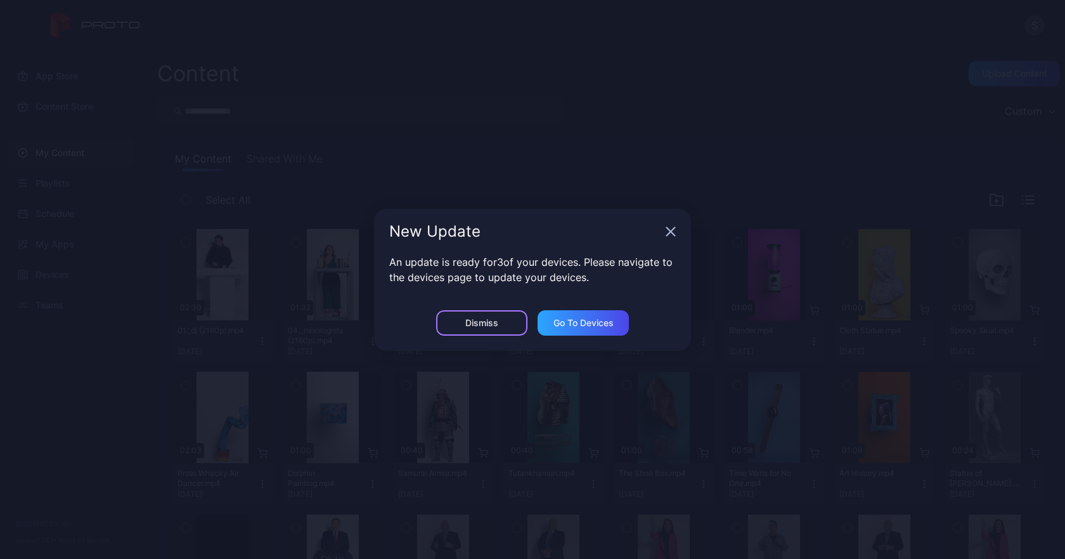
click at [475, 330] on div "Dismiss" at bounding box center [481, 322] width 91 height 25
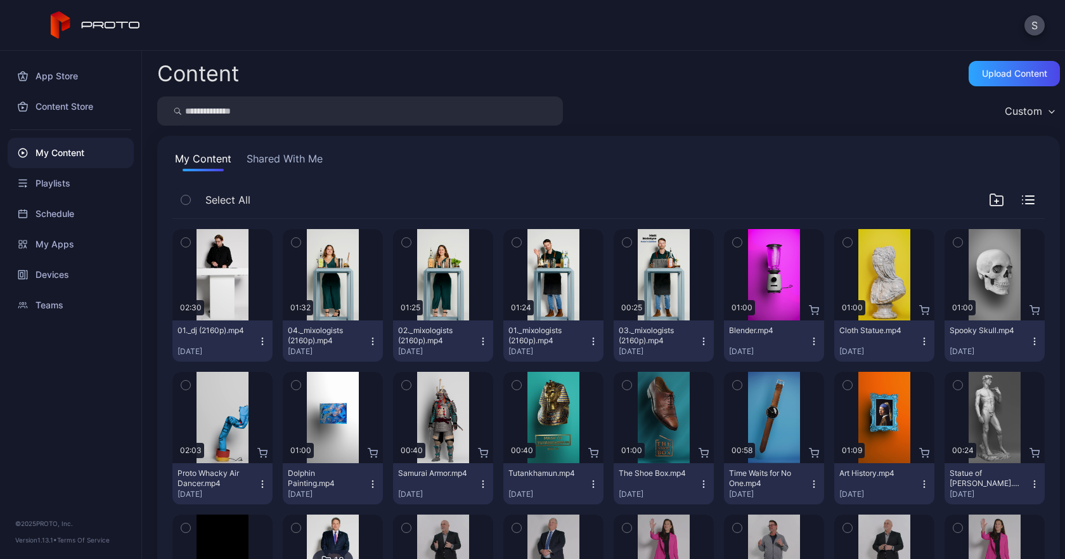
click at [302, 158] on button "Shared With Me" at bounding box center [284, 161] width 81 height 20
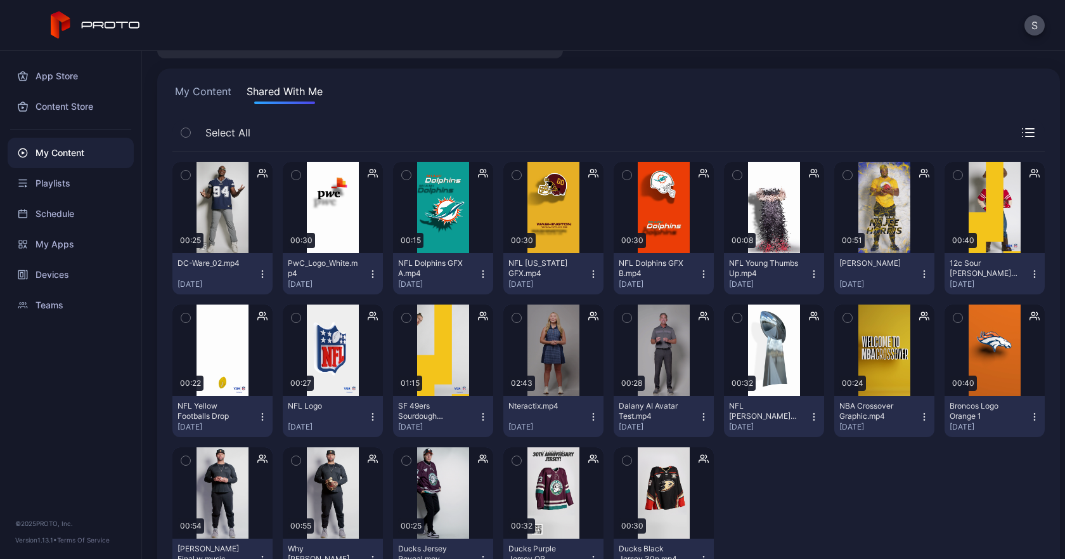
scroll to position [124, 0]
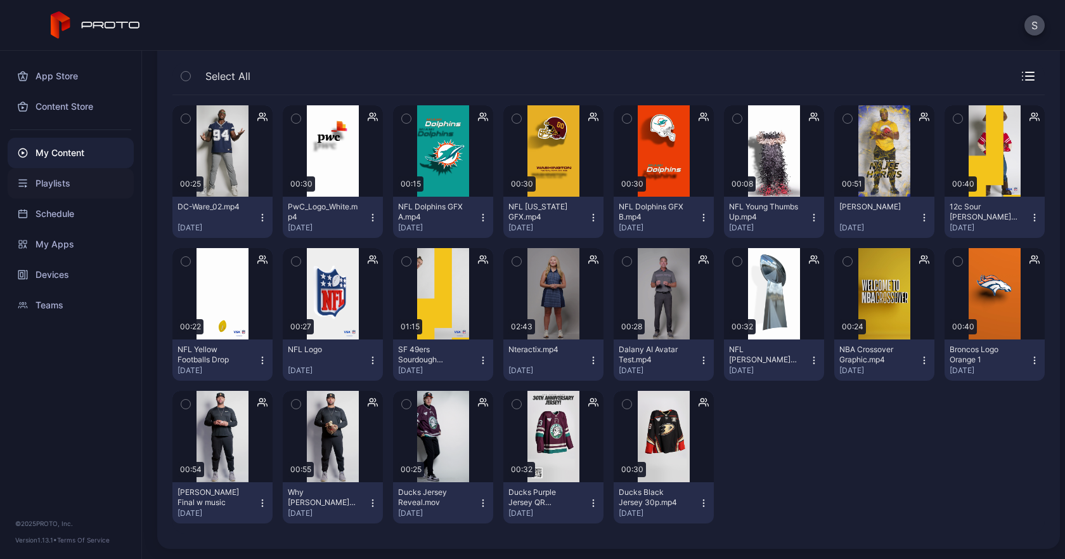
click at [70, 187] on div "Playlists" at bounding box center [71, 183] width 126 height 30
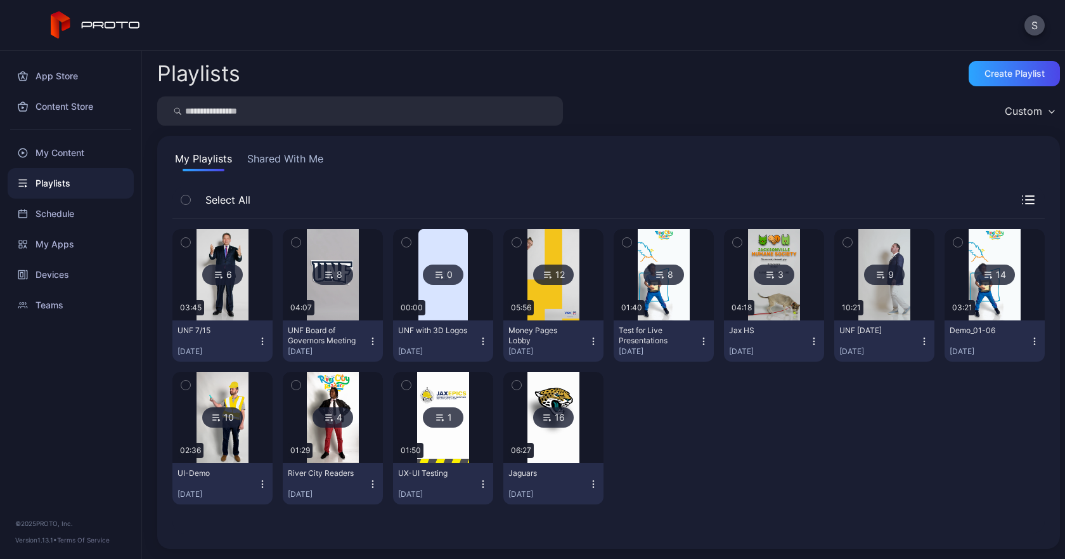
click at [214, 331] on div "UNF 7/15" at bounding box center [213, 330] width 70 height 10
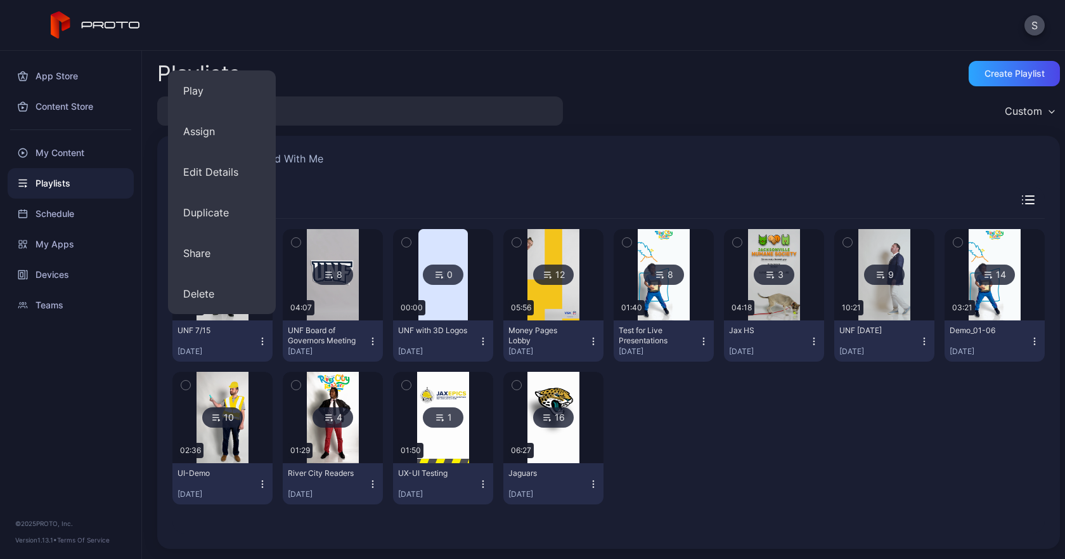
click at [465, 152] on div "My Playlists Shared With Me" at bounding box center [609, 161] width 873 height 20
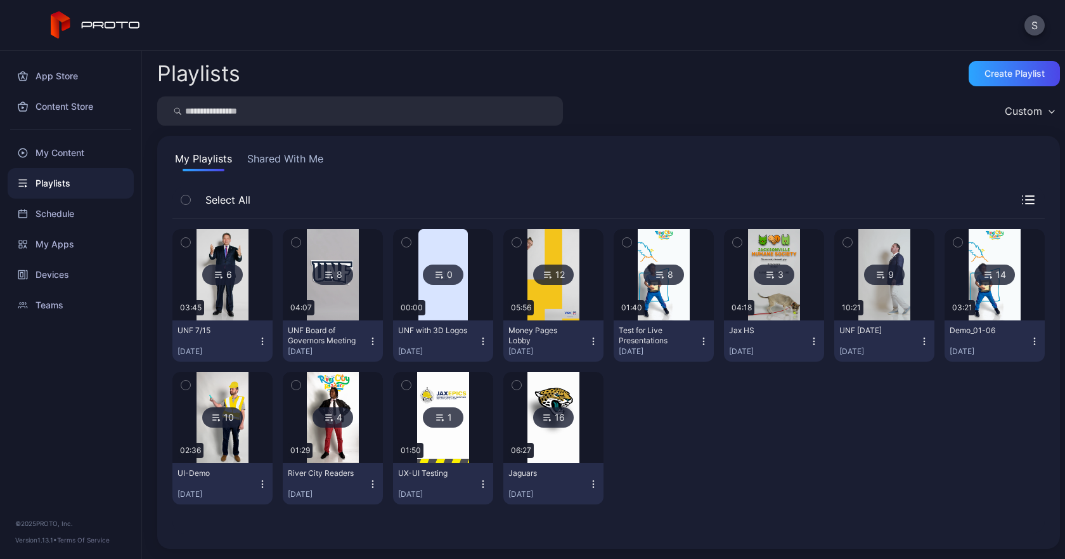
click at [216, 280] on icon at bounding box center [219, 274] width 10 height 15
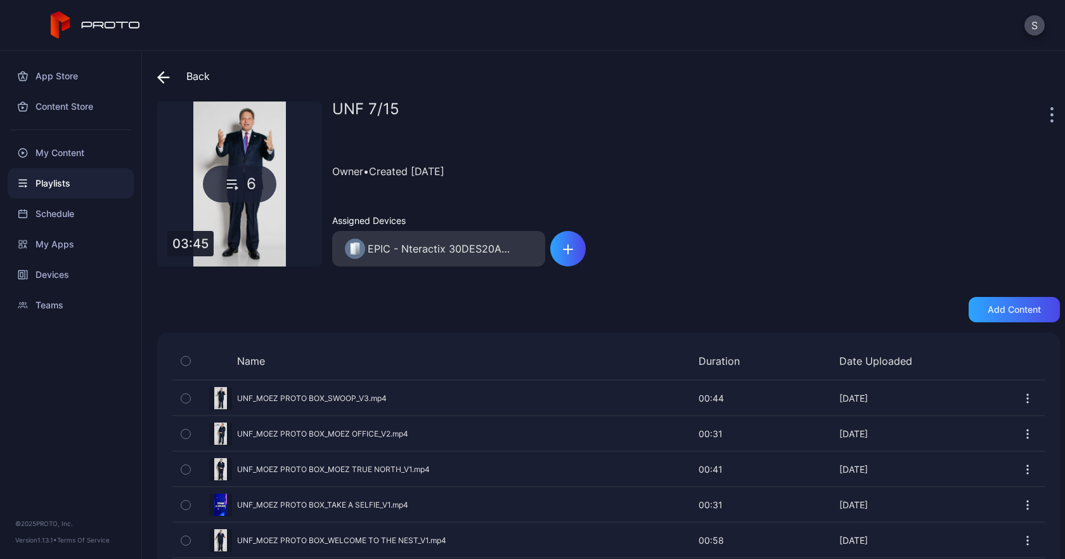
scroll to position [60, 0]
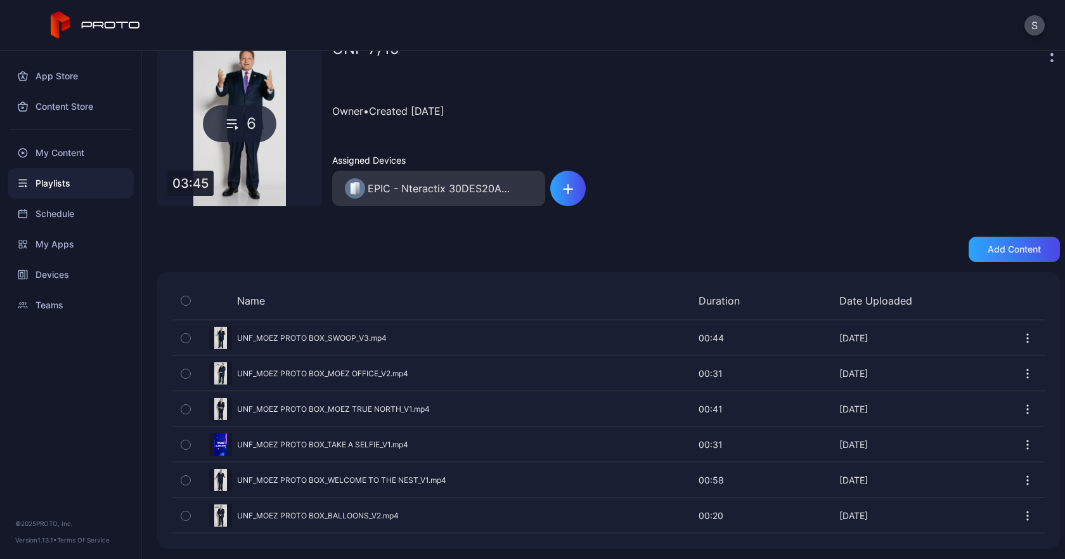
click at [1022, 441] on icon "button" at bounding box center [1028, 444] width 13 height 13
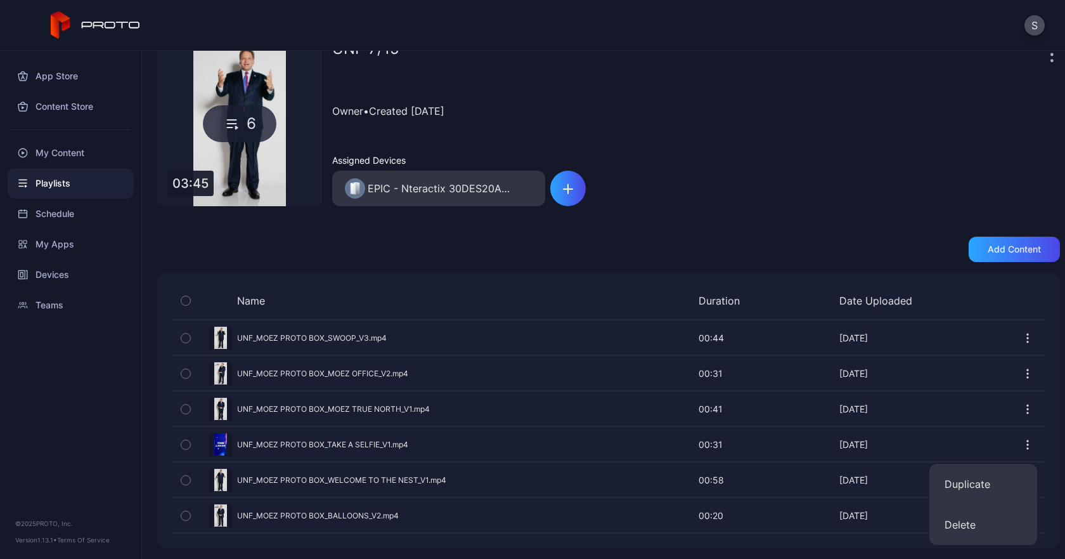
click at [631, 446] on div "Preview" at bounding box center [609, 444] width 873 height 34
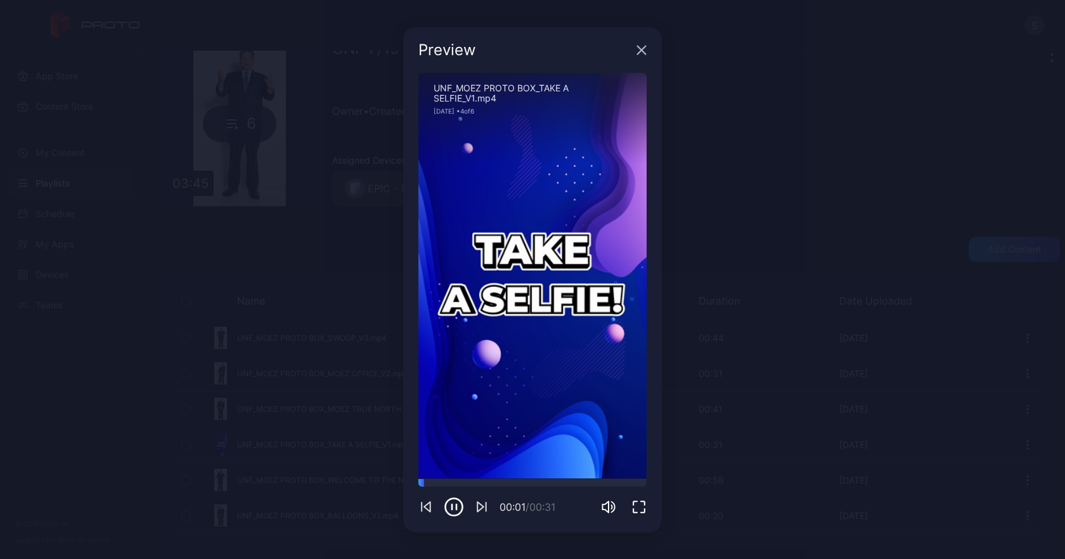
click at [642, 46] on icon "button" at bounding box center [642, 50] width 10 height 10
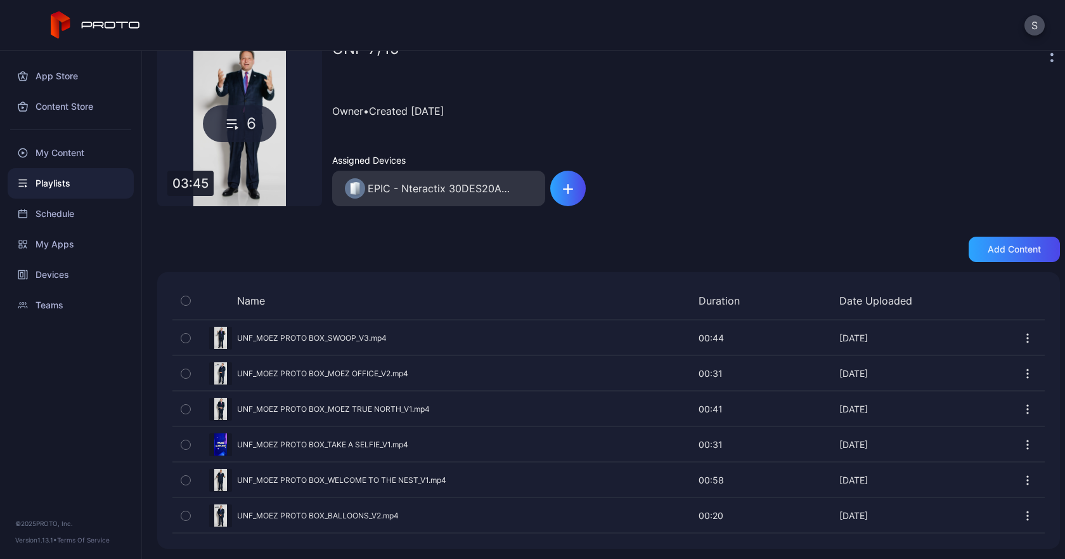
click at [57, 188] on div "Playlists" at bounding box center [71, 183] width 126 height 30
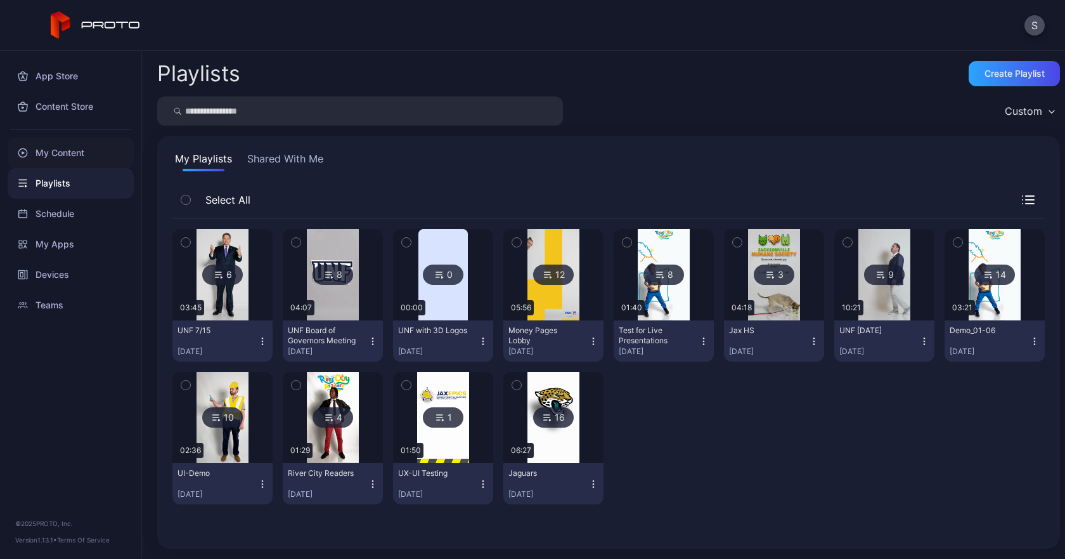
click at [70, 152] on div "My Content" at bounding box center [71, 153] width 126 height 30
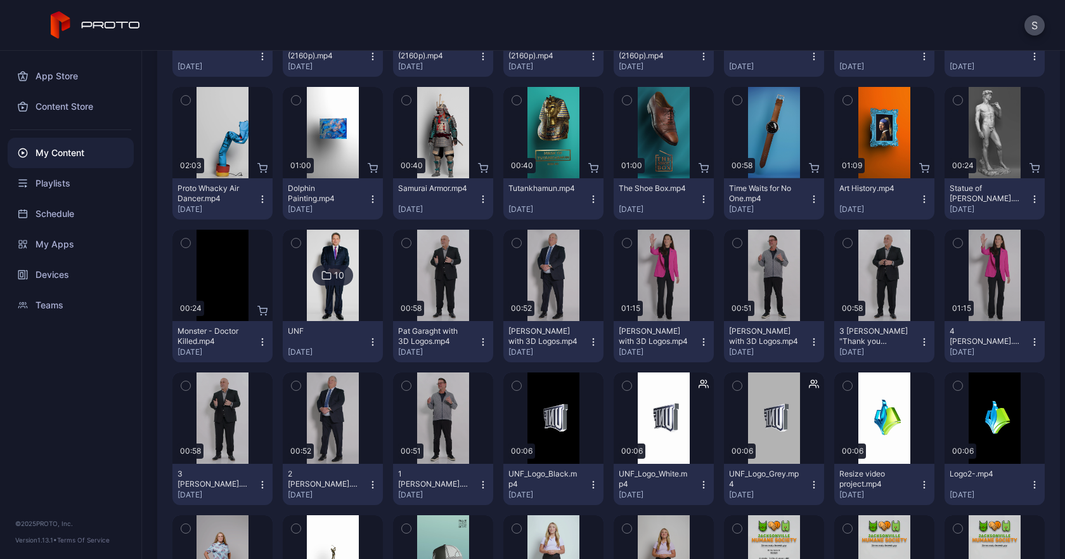
scroll to position [265, 0]
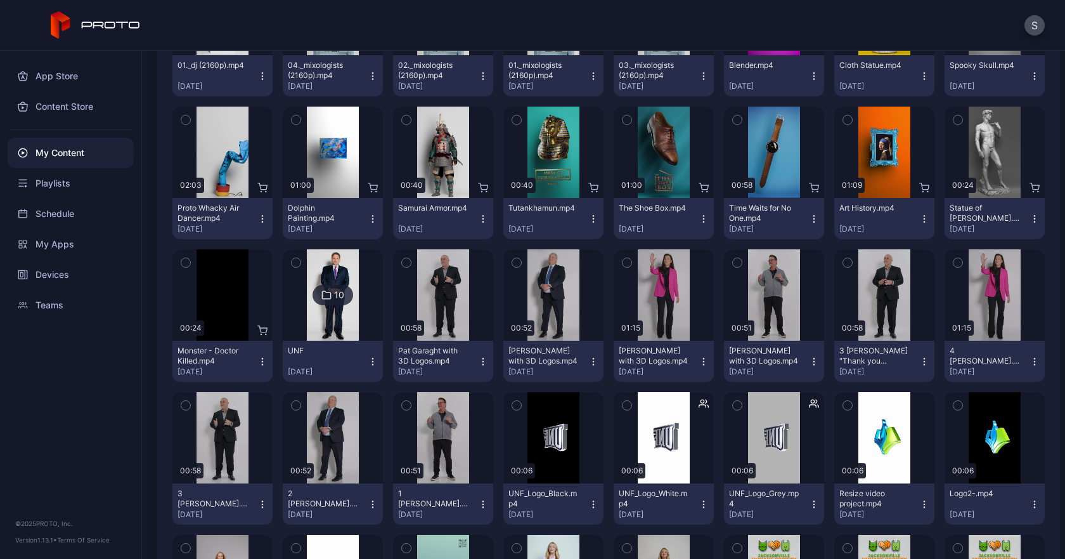
click at [354, 360] on div "UNF [DATE]" at bounding box center [328, 361] width 80 height 31
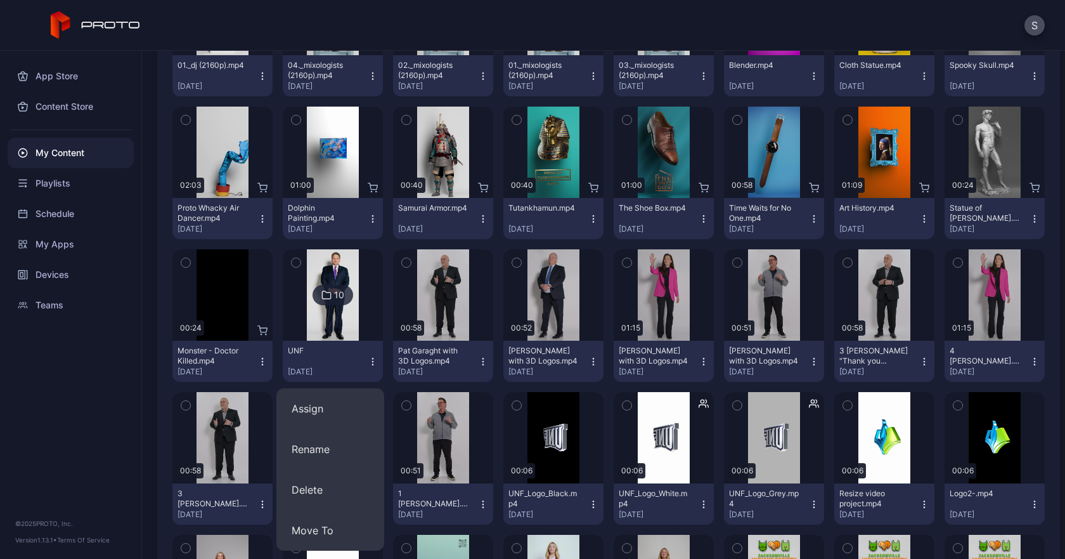
click at [330, 294] on div "10" at bounding box center [333, 295] width 41 height 20
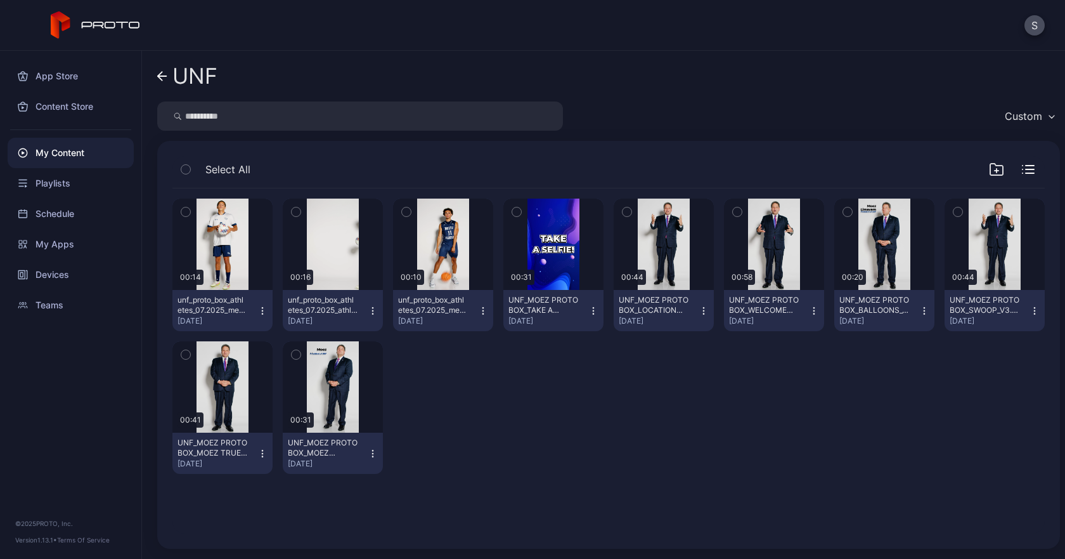
click at [483, 311] on icon "button" at bounding box center [483, 310] width 1 height 1
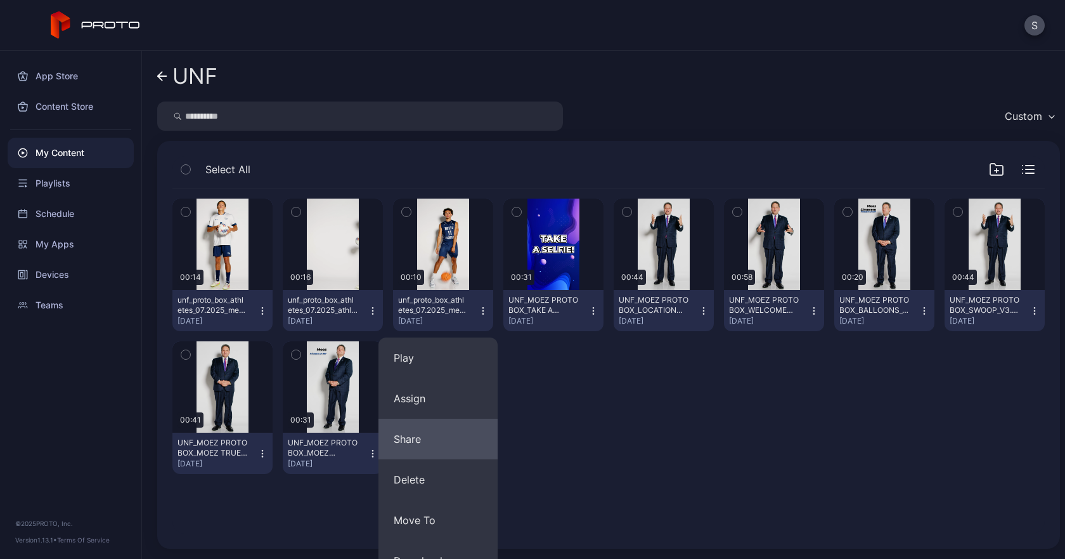
click at [420, 426] on button "Share" at bounding box center [438, 439] width 119 height 41
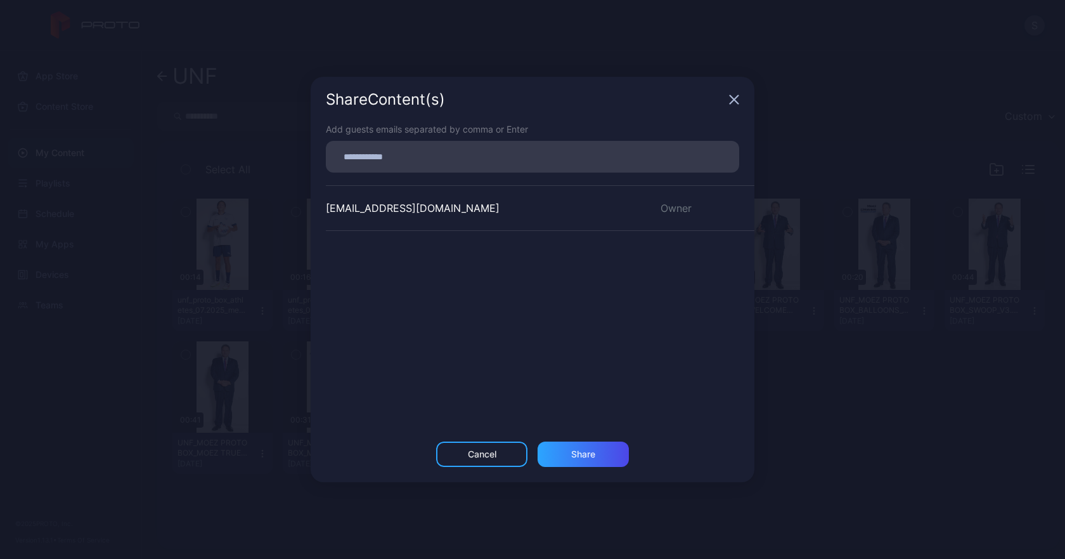
click at [427, 160] on input at bounding box center [533, 156] width 398 height 16
type input "*"
type input "**********"
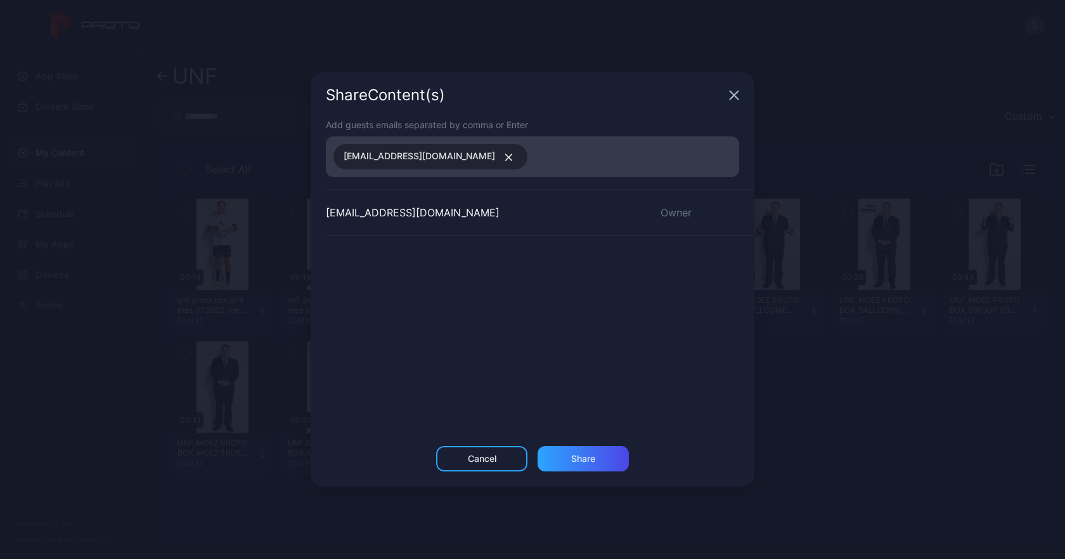
click at [594, 270] on div "[EMAIL_ADDRESS][DOMAIN_NAME] Owner" at bounding box center [540, 285] width 429 height 190
click at [596, 453] on div "Share" at bounding box center [583, 458] width 91 height 25
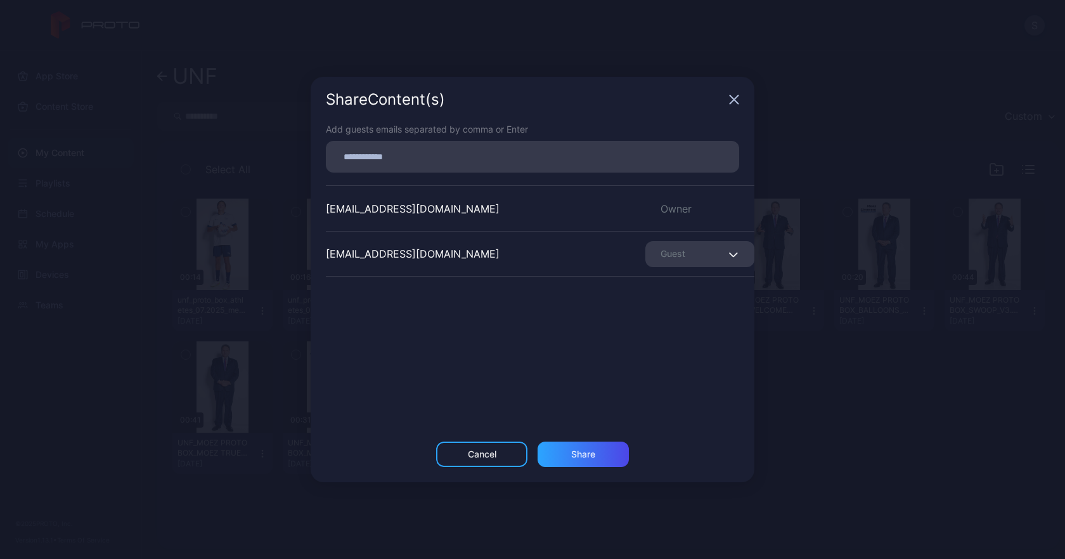
click at [724, 104] on div "Share Content (s)" at bounding box center [525, 99] width 398 height 15
click at [738, 94] on div "Share Content (s)" at bounding box center [533, 100] width 444 height 46
click at [739, 100] on icon "button" at bounding box center [734, 99] width 10 height 10
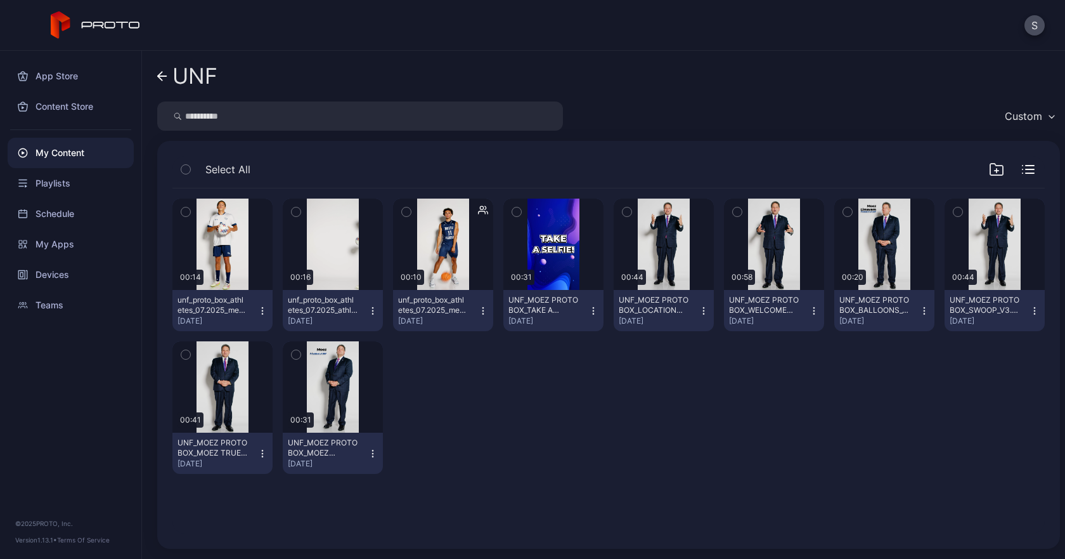
click at [259, 311] on icon "button" at bounding box center [262, 311] width 10 height 10
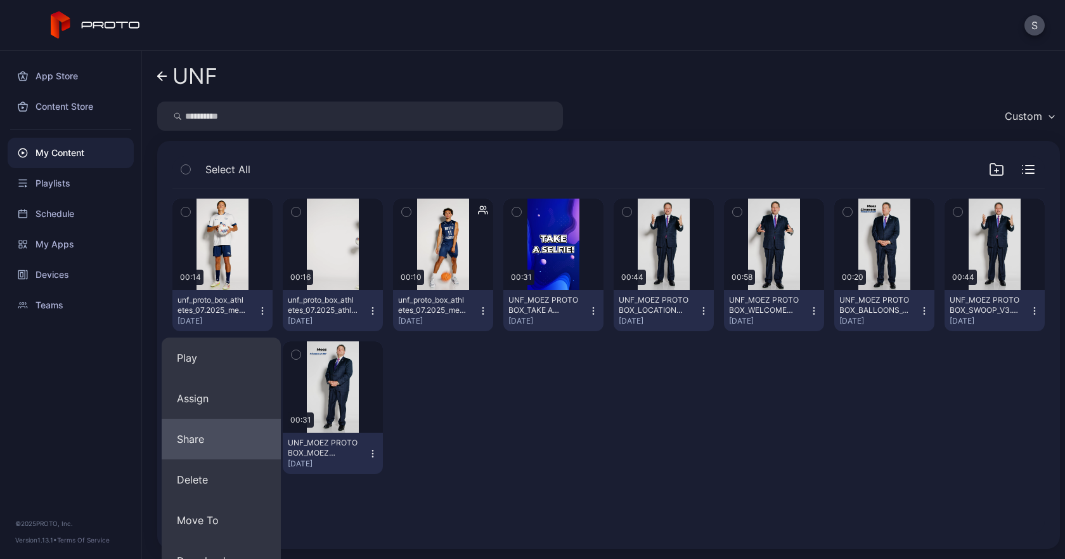
click at [230, 431] on button "Share" at bounding box center [221, 439] width 119 height 41
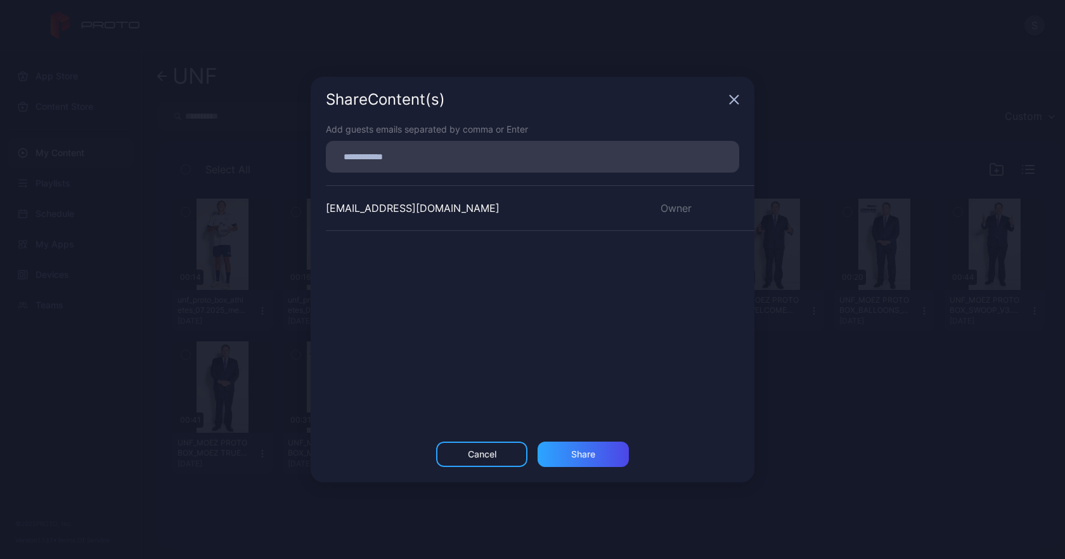
click at [396, 165] on div at bounding box center [537, 157] width 406 height 24
click at [397, 160] on input at bounding box center [533, 156] width 398 height 16
paste input
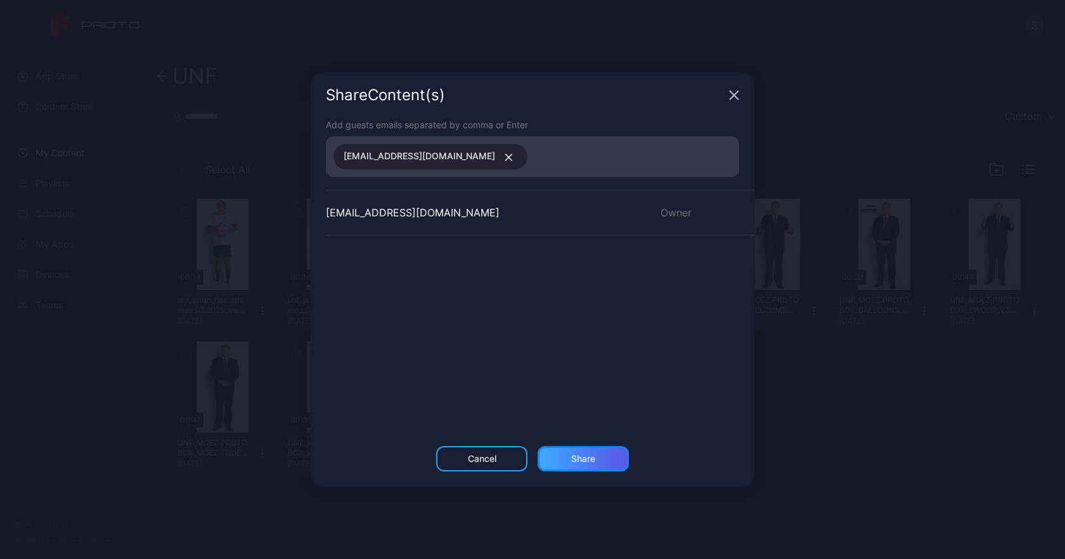
click at [582, 468] on div "Share" at bounding box center [583, 458] width 91 height 25
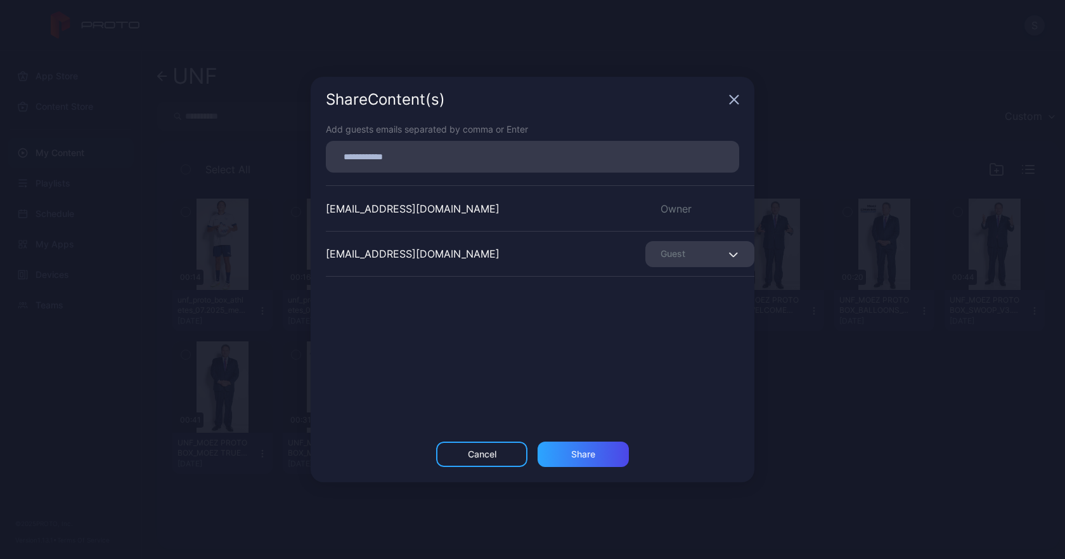
click at [1013, 460] on div "Share Content (s) Add guests emails separated by comma or Enter [EMAIL_ADDRESS]…" at bounding box center [532, 279] width 1065 height 559
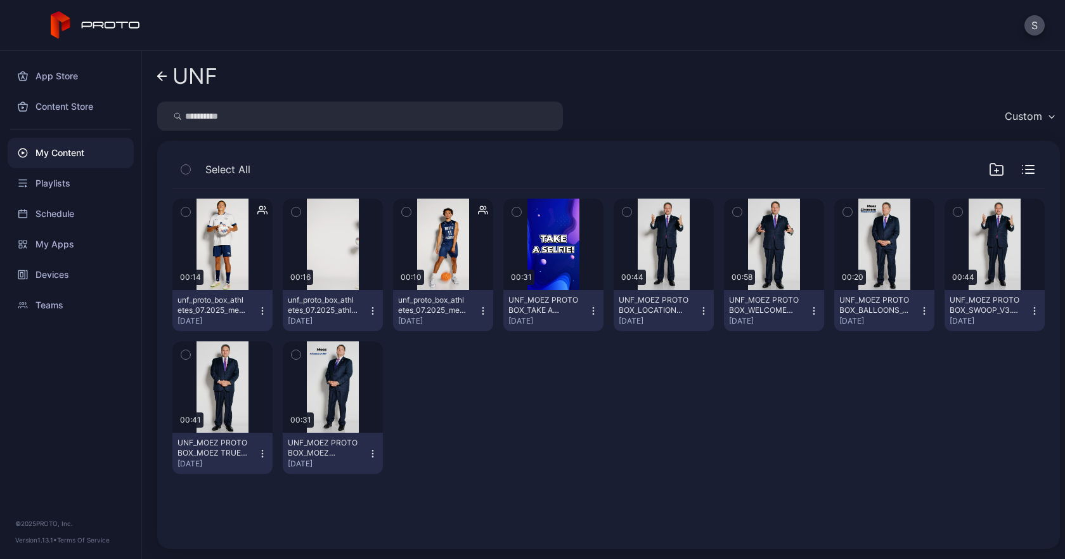
click at [920, 311] on icon "button" at bounding box center [925, 311] width 10 height 10
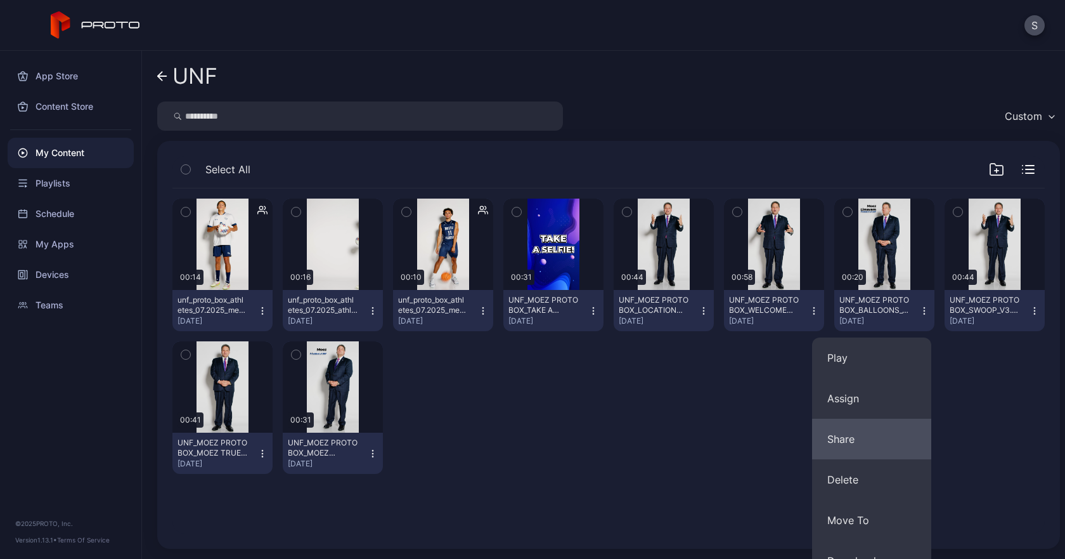
click at [844, 434] on button "Share" at bounding box center [871, 439] width 119 height 41
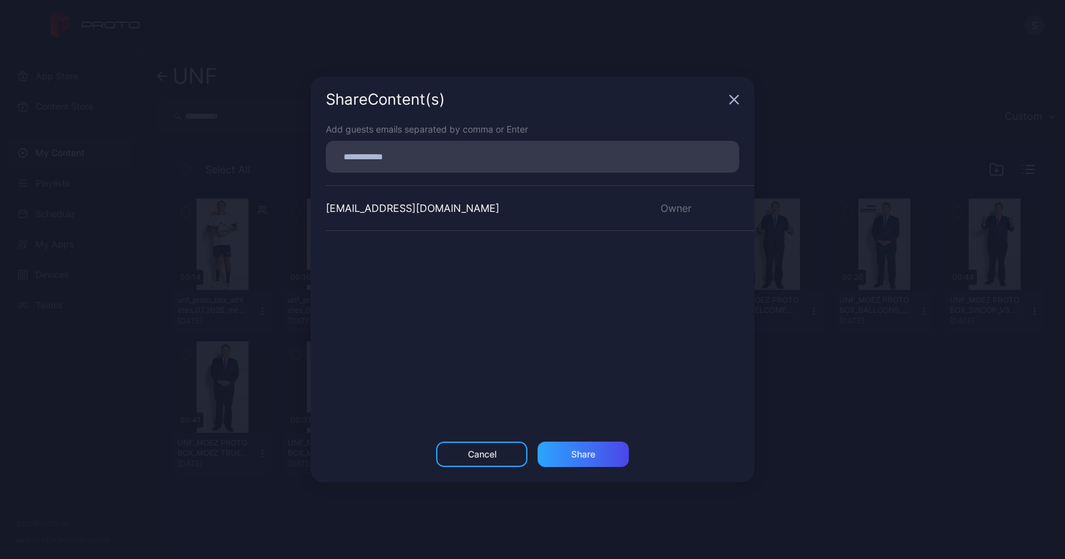
click at [374, 163] on input at bounding box center [533, 156] width 398 height 16
paste input
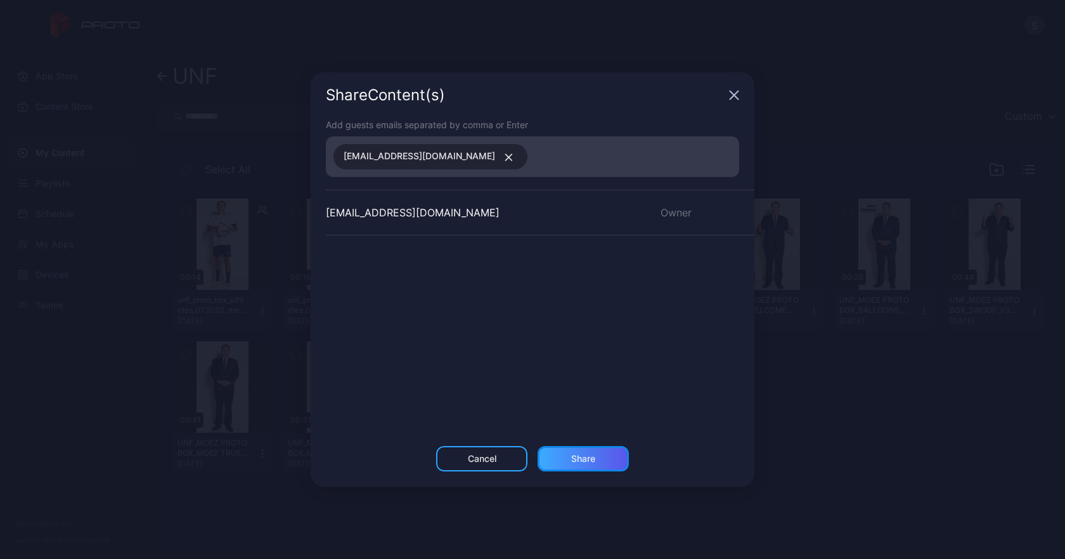
click at [597, 450] on div "Share" at bounding box center [583, 458] width 91 height 25
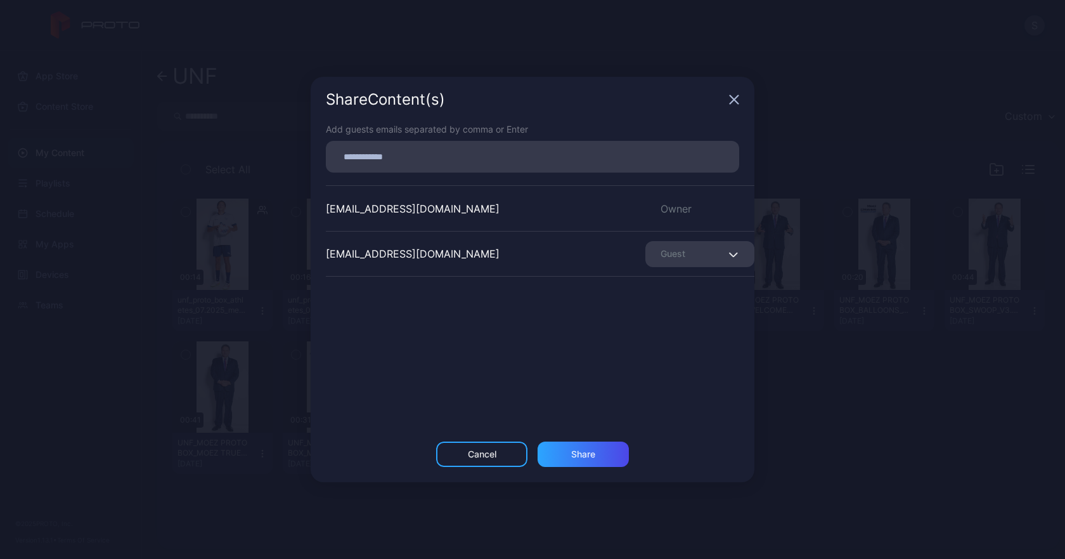
click at [851, 433] on div "Share Content (s) Add guests emails separated by comma or Enter [EMAIL_ADDRESS]…" at bounding box center [532, 279] width 1065 height 559
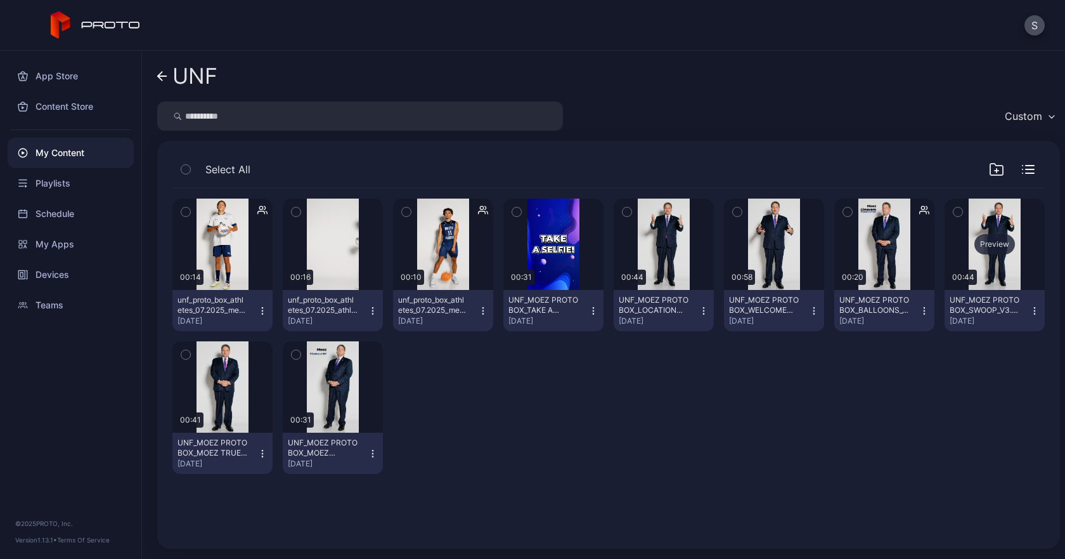
click at [980, 241] on div "Preview" at bounding box center [995, 244] width 41 height 20
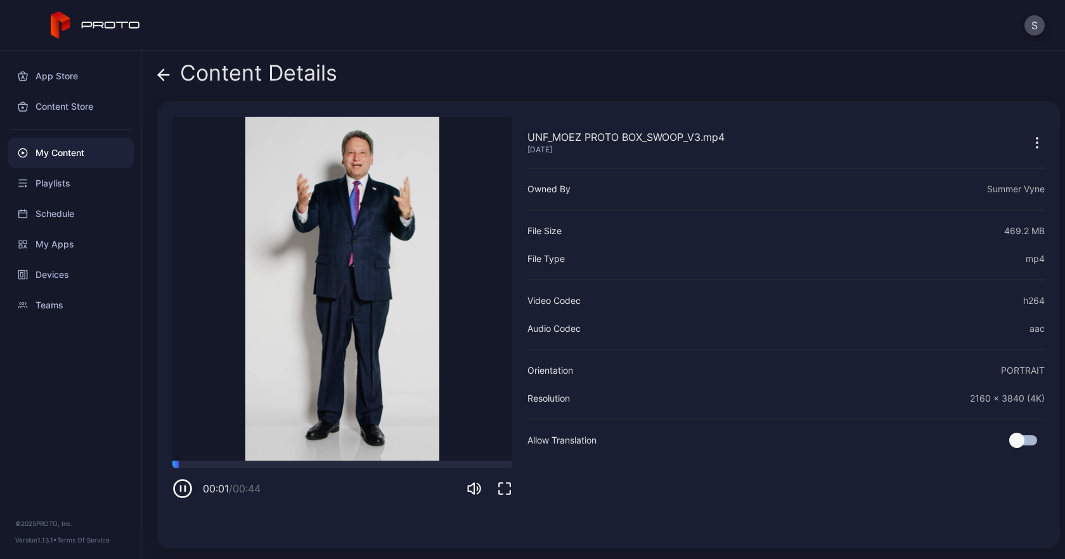
click at [173, 76] on div "Content Details" at bounding box center [247, 76] width 180 height 30
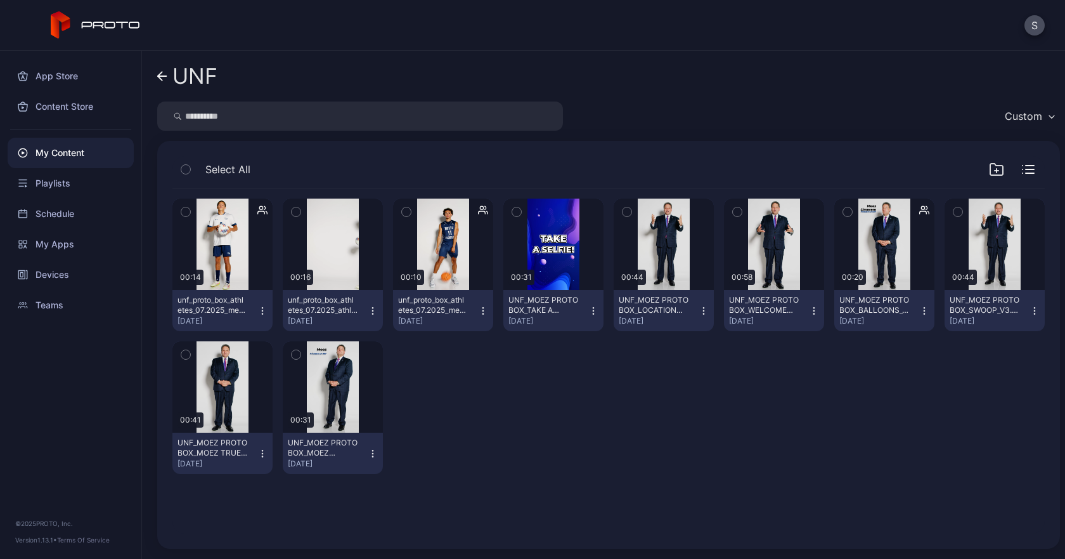
click at [1030, 309] on icon "button" at bounding box center [1035, 311] width 10 height 10
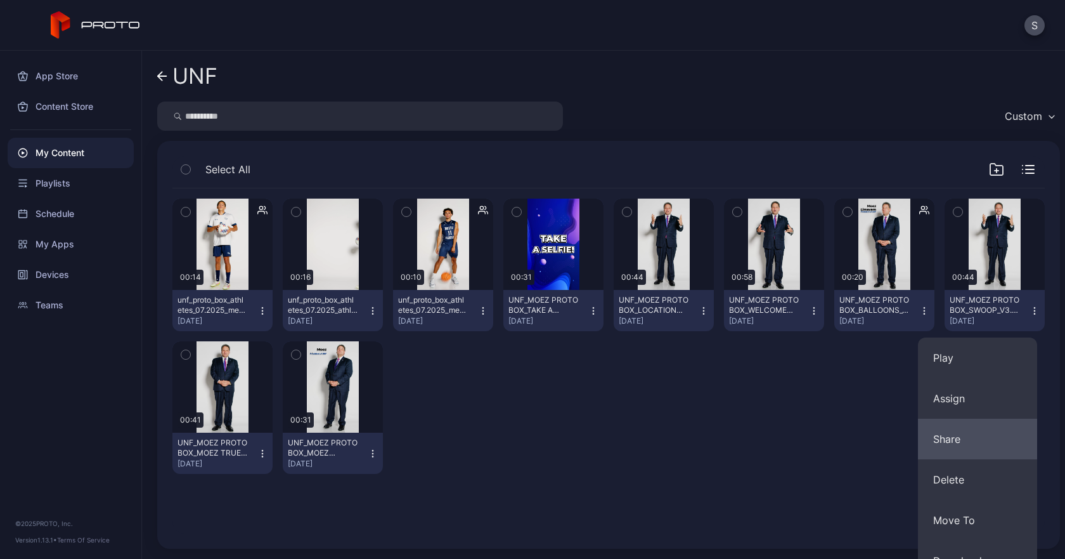
click at [941, 454] on button "Share" at bounding box center [977, 439] width 119 height 41
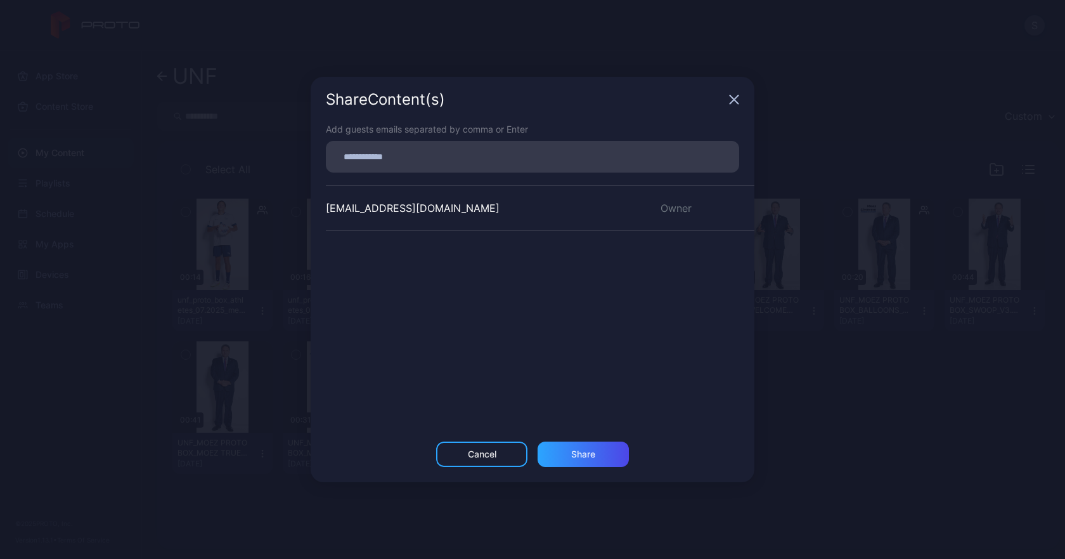
click at [374, 160] on input at bounding box center [533, 156] width 398 height 16
paste input
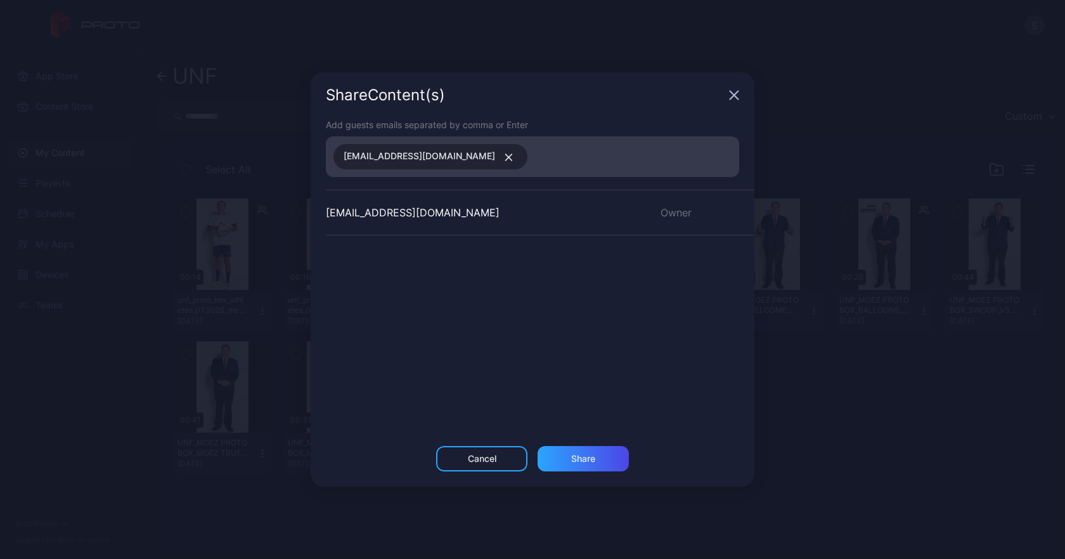
click at [568, 445] on div "Add guests emails separated by comma or Enter [EMAIL_ADDRESS][DOMAIN_NAME] [EMA…" at bounding box center [533, 282] width 444 height 328
click at [570, 460] on div "Share" at bounding box center [583, 458] width 91 height 25
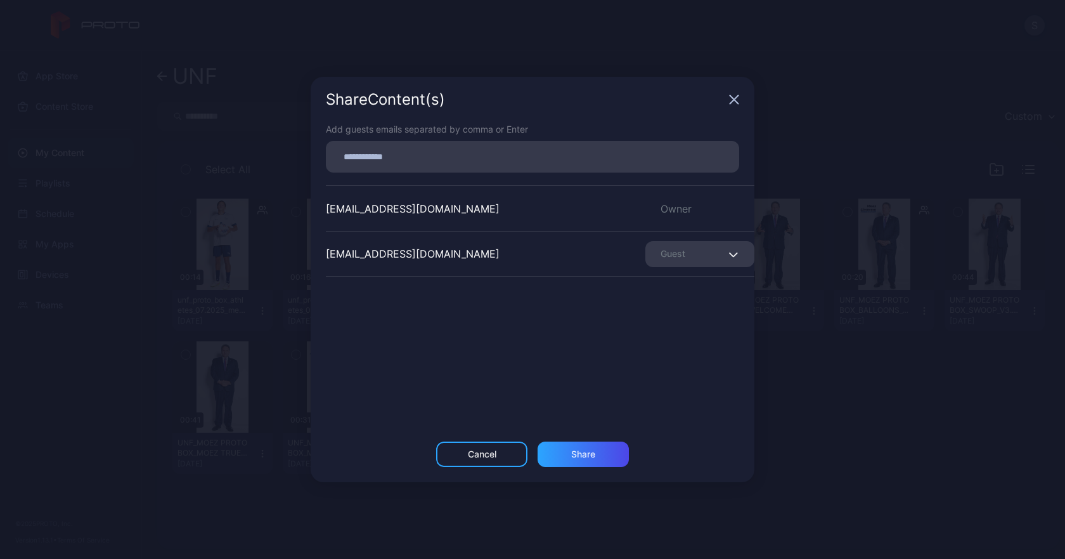
click at [738, 97] on icon "button" at bounding box center [735, 100] width 8 height 8
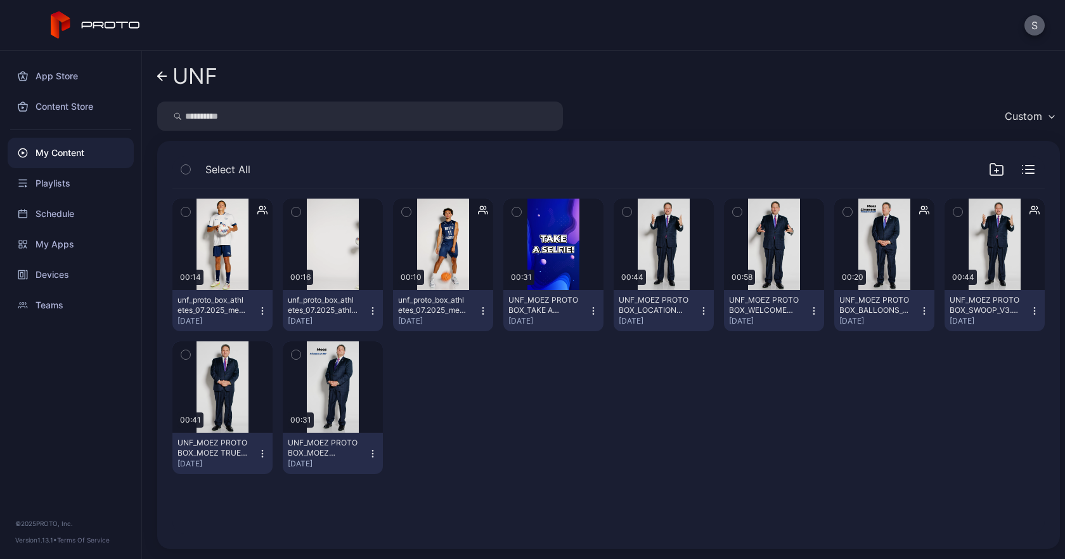
click at [1038, 22] on button "S" at bounding box center [1035, 25] width 20 height 20
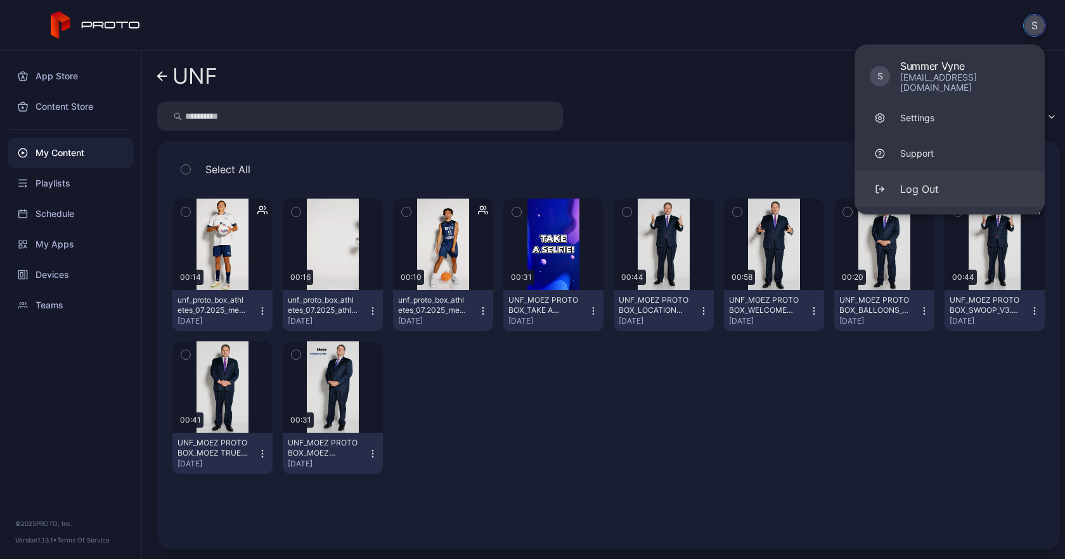
click at [919, 181] on div "Log Out" at bounding box center [920, 188] width 39 height 15
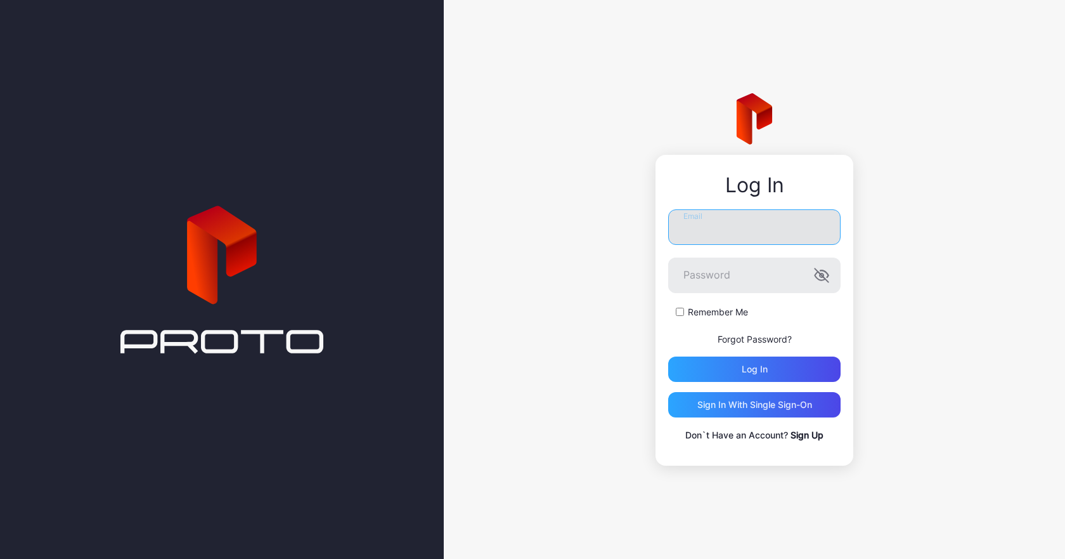
click at [729, 236] on input "Email" at bounding box center [754, 227] width 173 height 36
type input "**********"
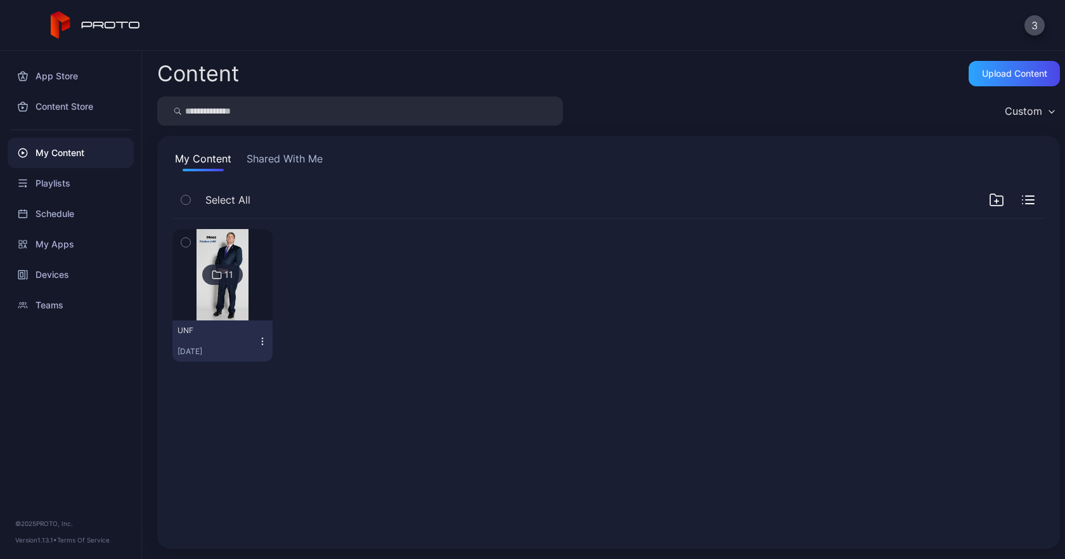
click at [270, 162] on button "Shared With Me" at bounding box center [284, 161] width 81 height 20
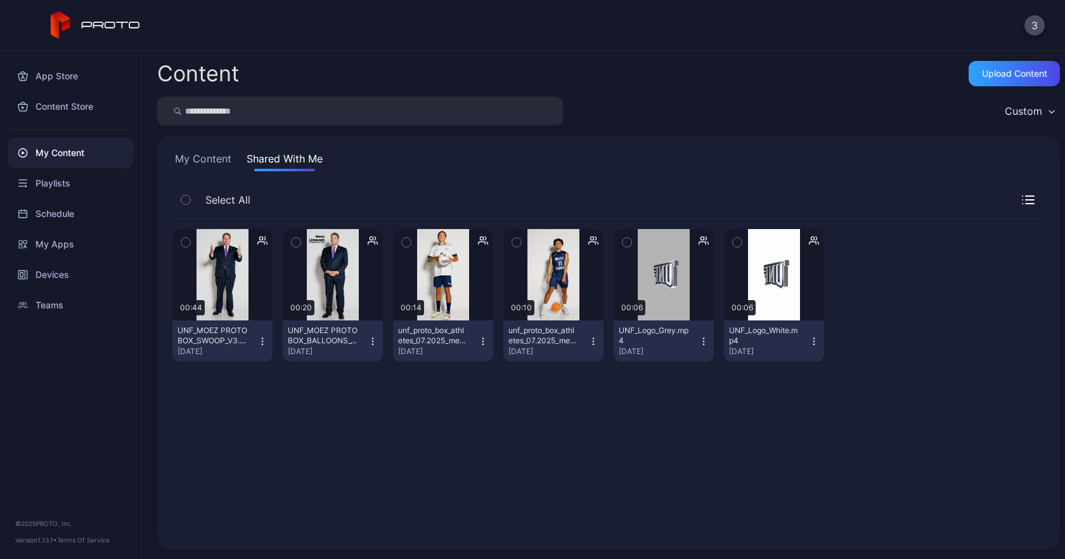
click at [205, 159] on button "My Content" at bounding box center [204, 161] width 62 height 20
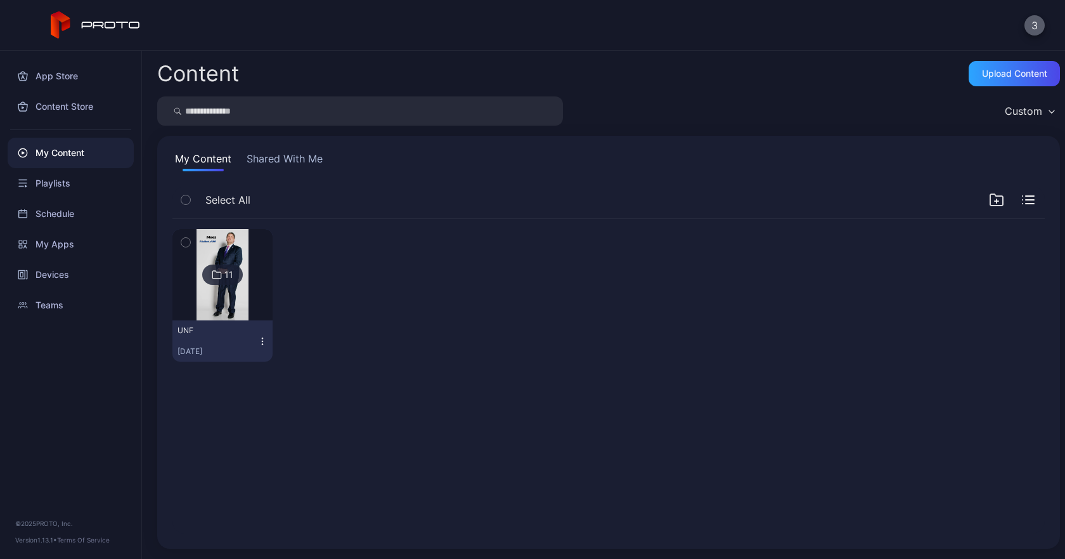
click at [1031, 25] on button "3" at bounding box center [1035, 25] width 20 height 20
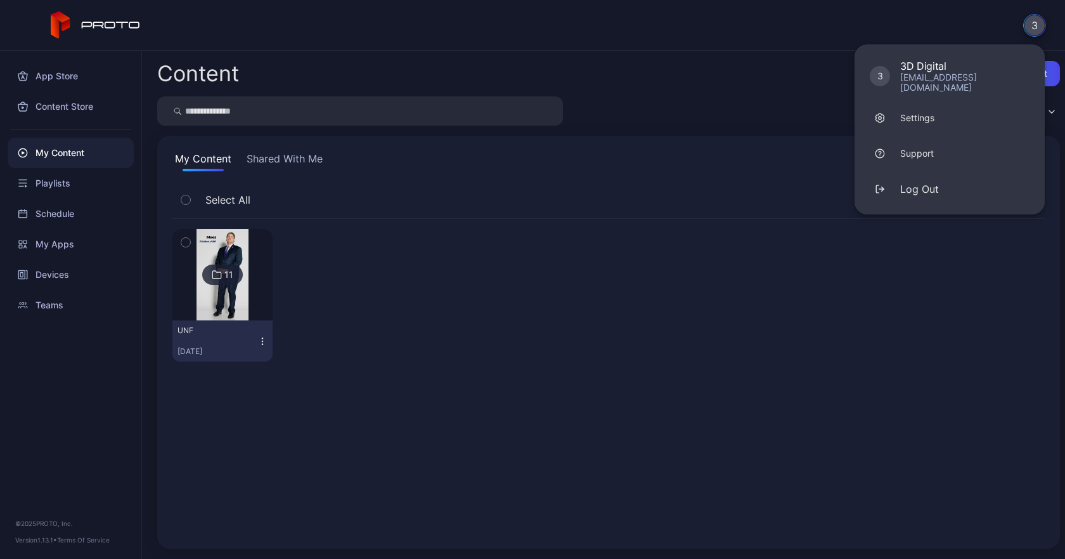
drag, startPoint x: 765, startPoint y: 88, endPoint x: 825, endPoint y: 77, distance: 60.7
click at [765, 88] on div "Content Upload Content Custom My Content Shared With Me Select All 11 UNF [DATE]" at bounding box center [603, 305] width 923 height 508
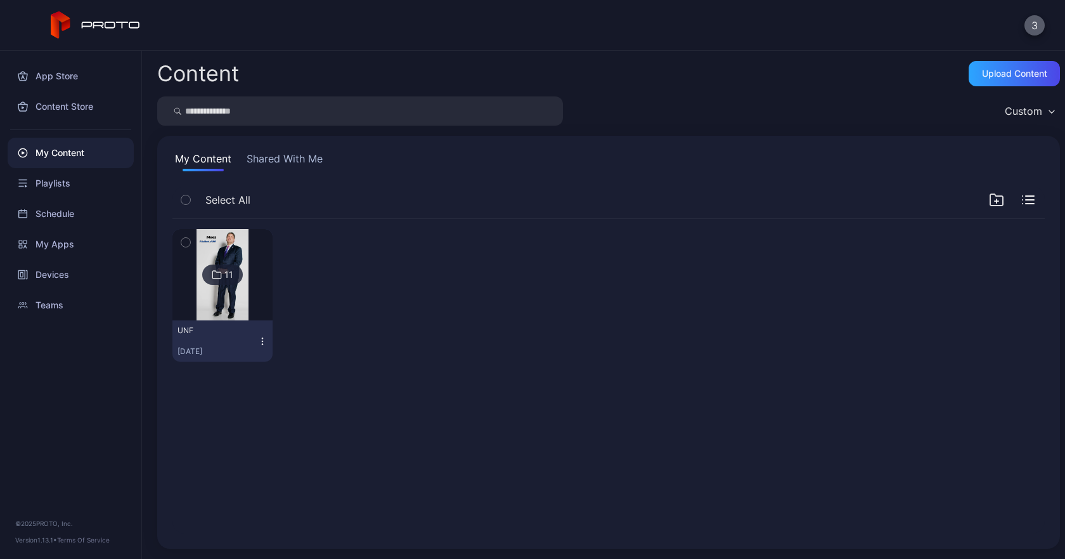
click at [1036, 17] on button "3" at bounding box center [1035, 25] width 20 height 20
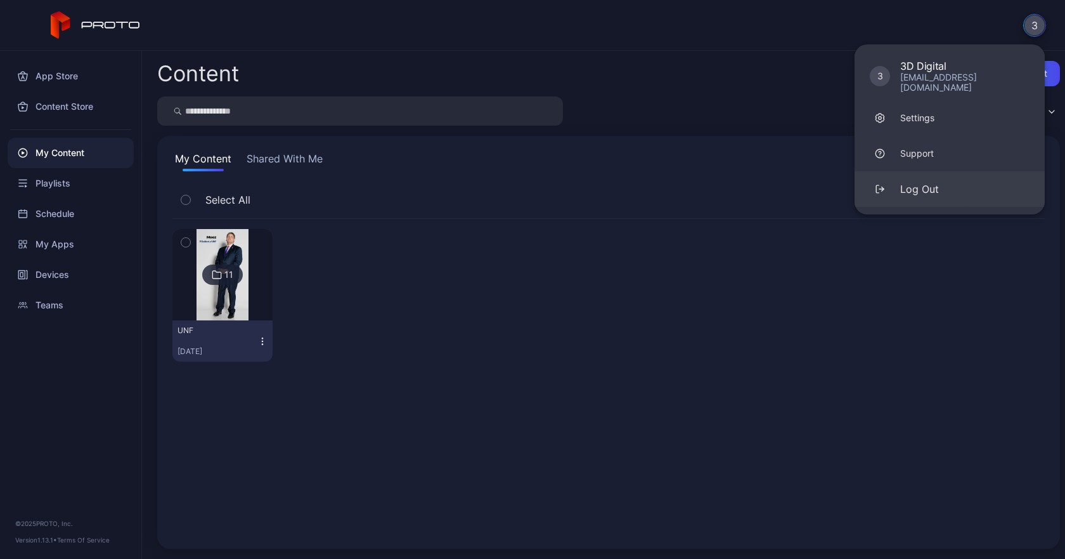
click at [906, 181] on div "Log Out" at bounding box center [920, 188] width 39 height 15
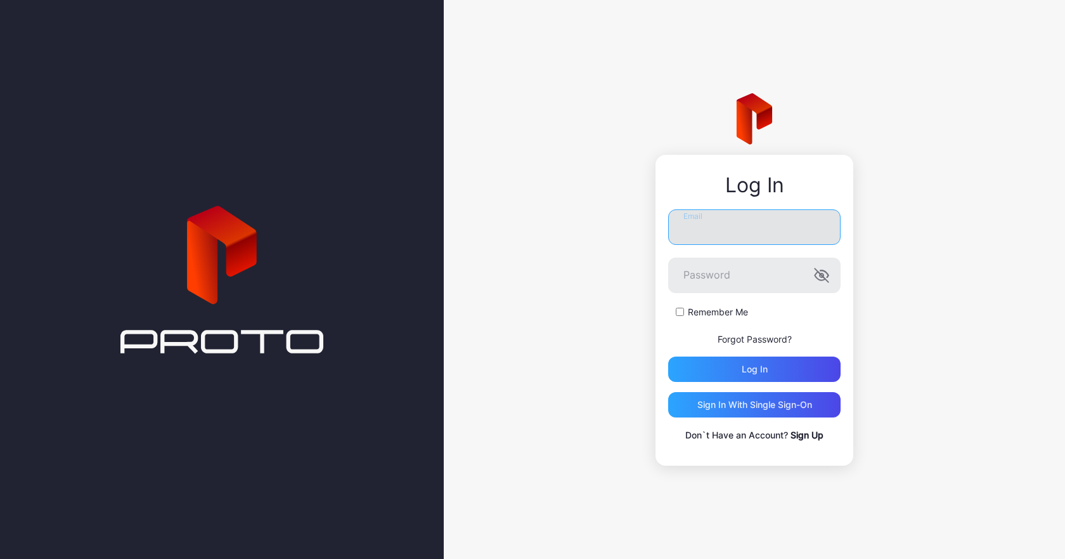
click at [755, 228] on input "Email" at bounding box center [754, 227] width 173 height 36
type input "**********"
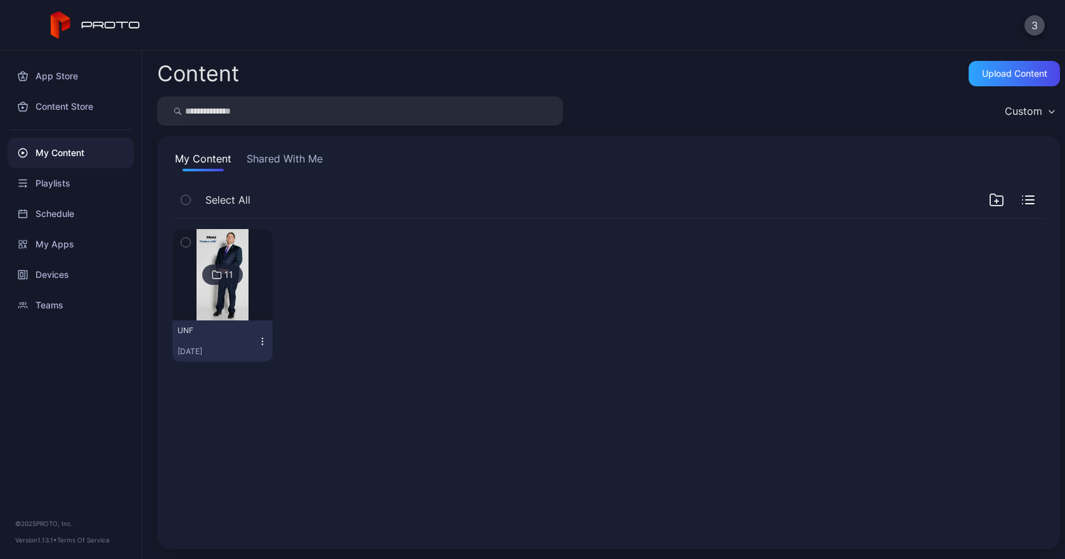
click at [278, 164] on button "Shared With Me" at bounding box center [284, 161] width 81 height 20
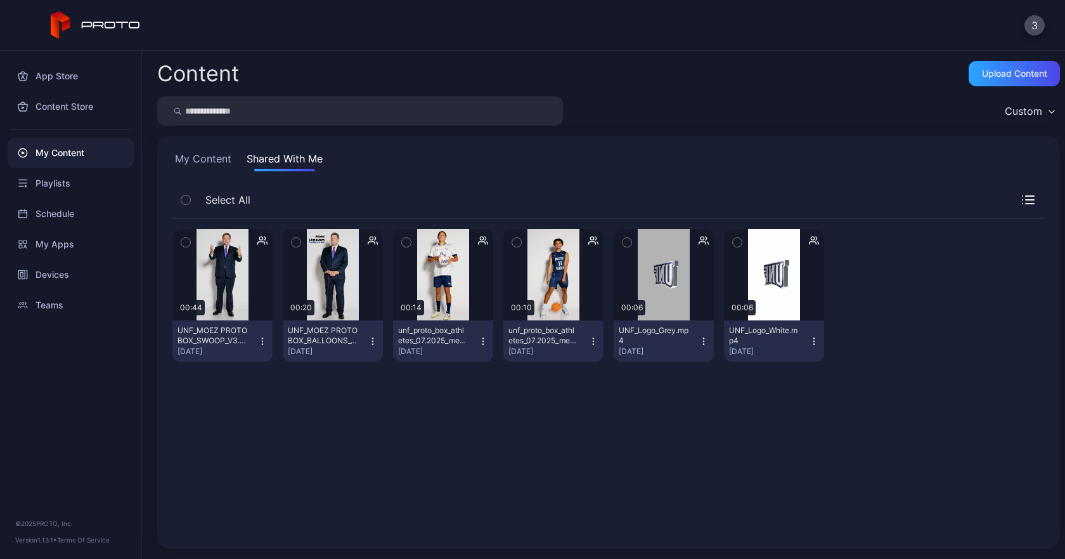
click at [267, 342] on button "UNF_MOEZ PROTO BOX_SWOOP_V3.mp4 [DATE]" at bounding box center [223, 340] width 100 height 41
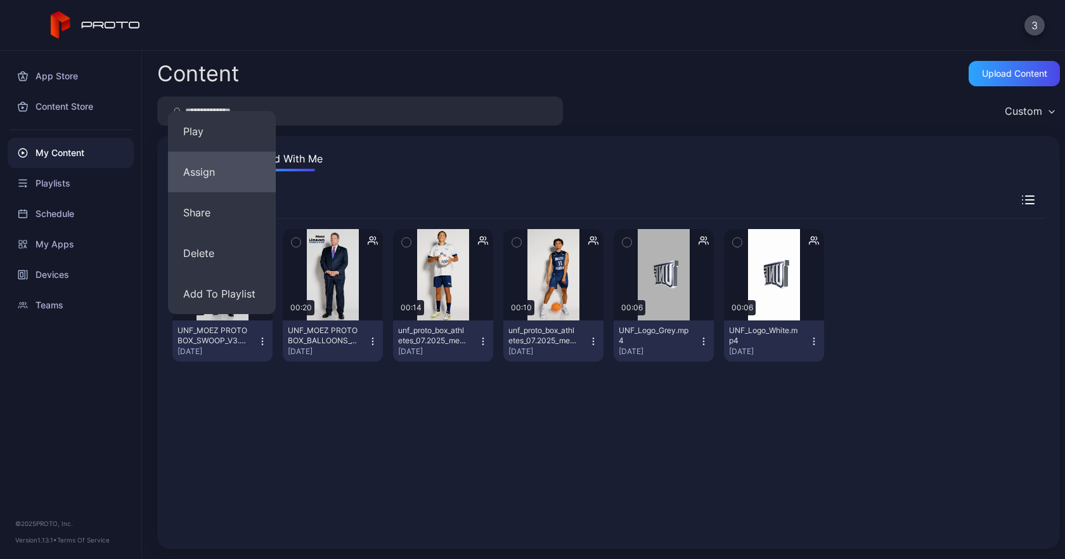
click at [207, 165] on button "Assign" at bounding box center [222, 172] width 108 height 41
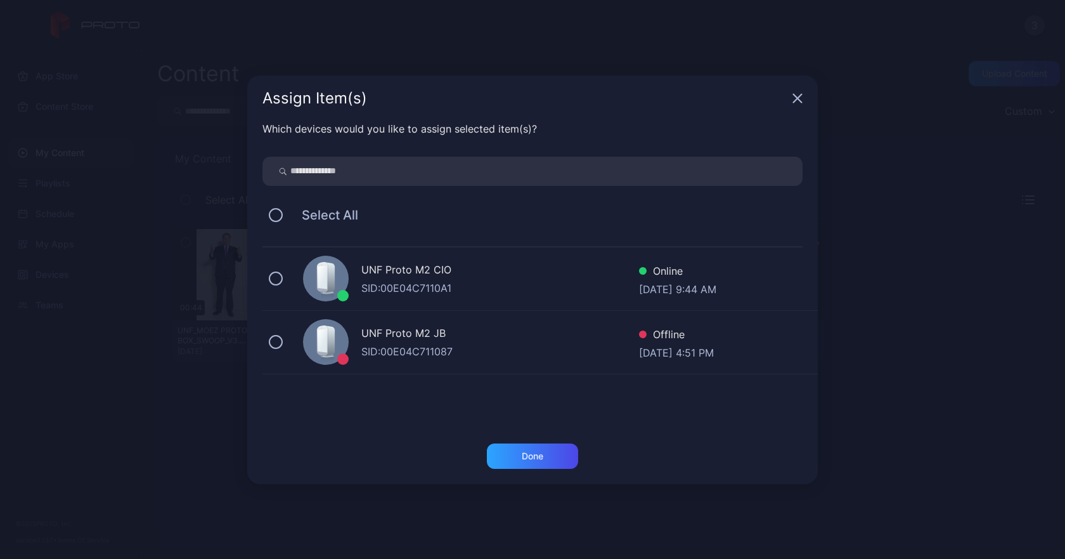
click at [801, 93] on icon "button" at bounding box center [798, 98] width 10 height 10
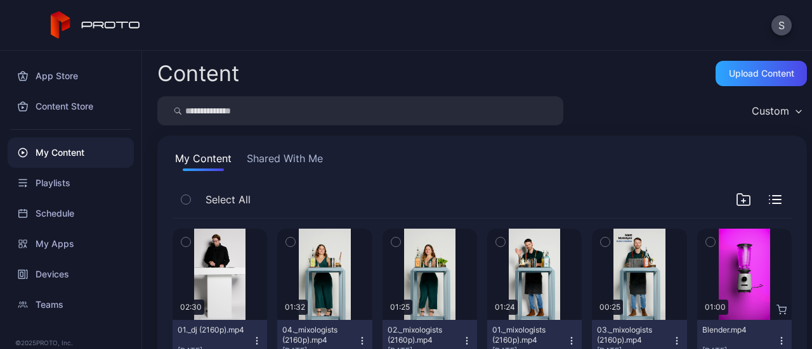
scroll to position [1091, 0]
